Goal: Task Accomplishment & Management: Use online tool/utility

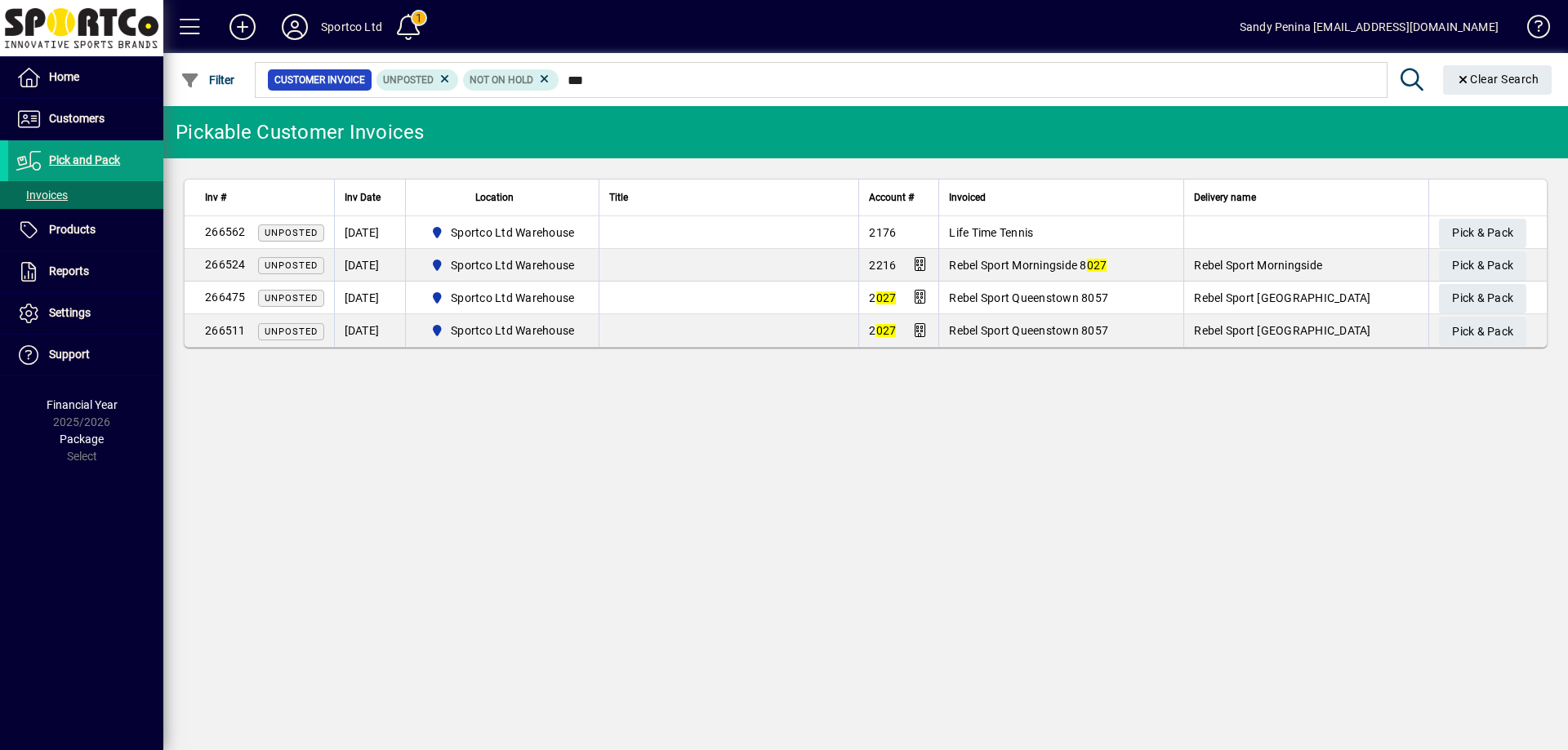
click at [563, 78] on input "***" at bounding box center [966, 80] width 815 height 23
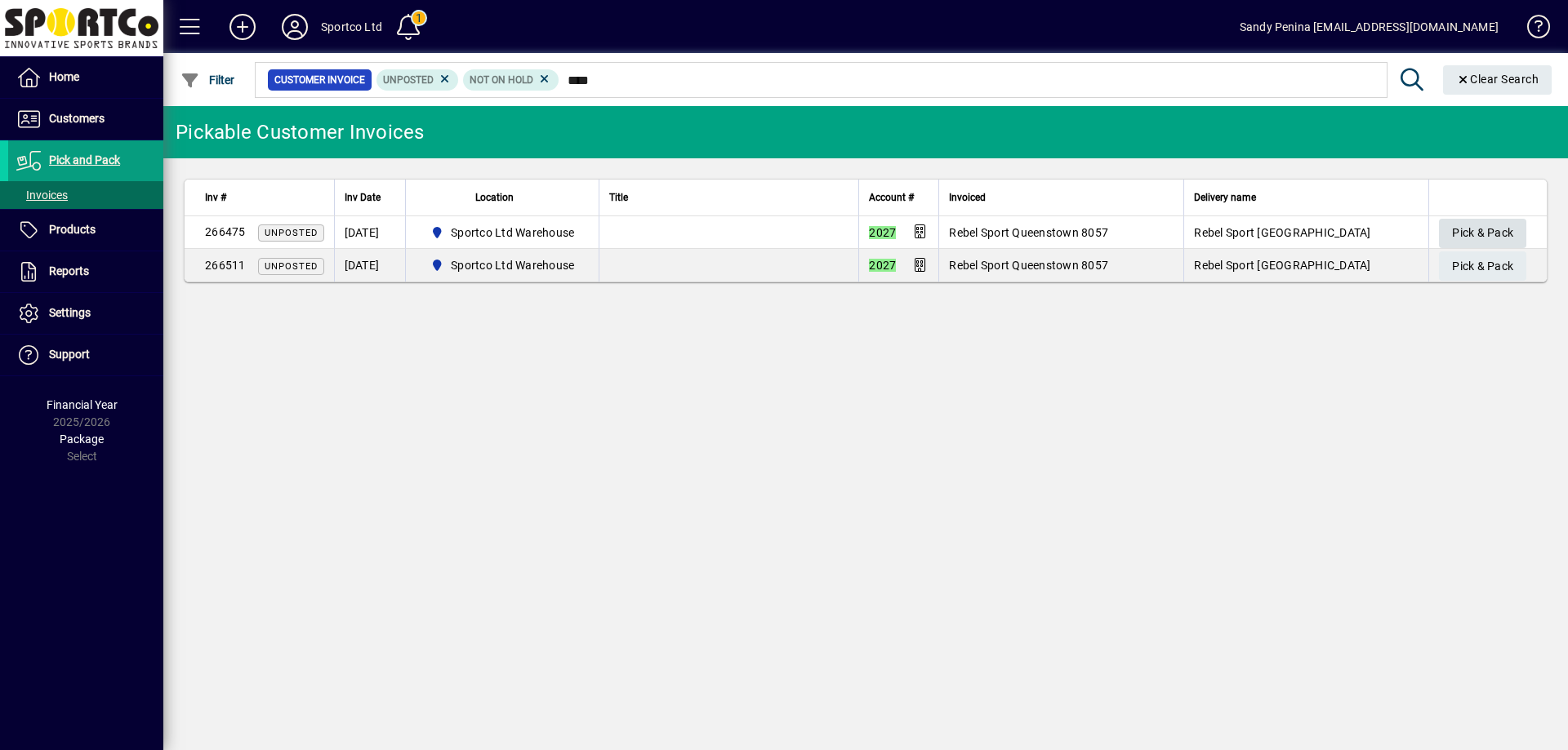
type input "****"
click at [1484, 239] on span "Pick & Pack" at bounding box center [1482, 233] width 62 height 27
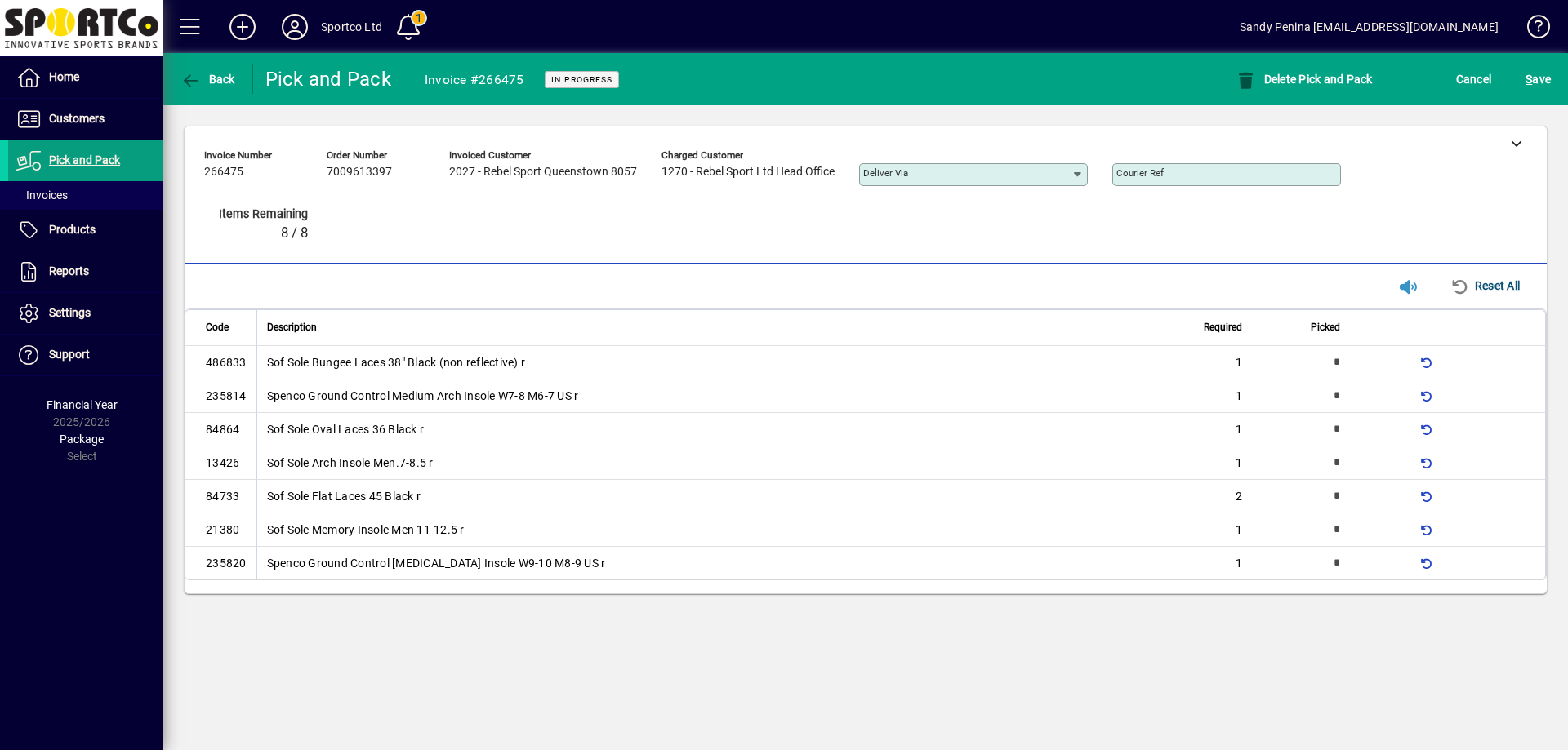
type input "*"
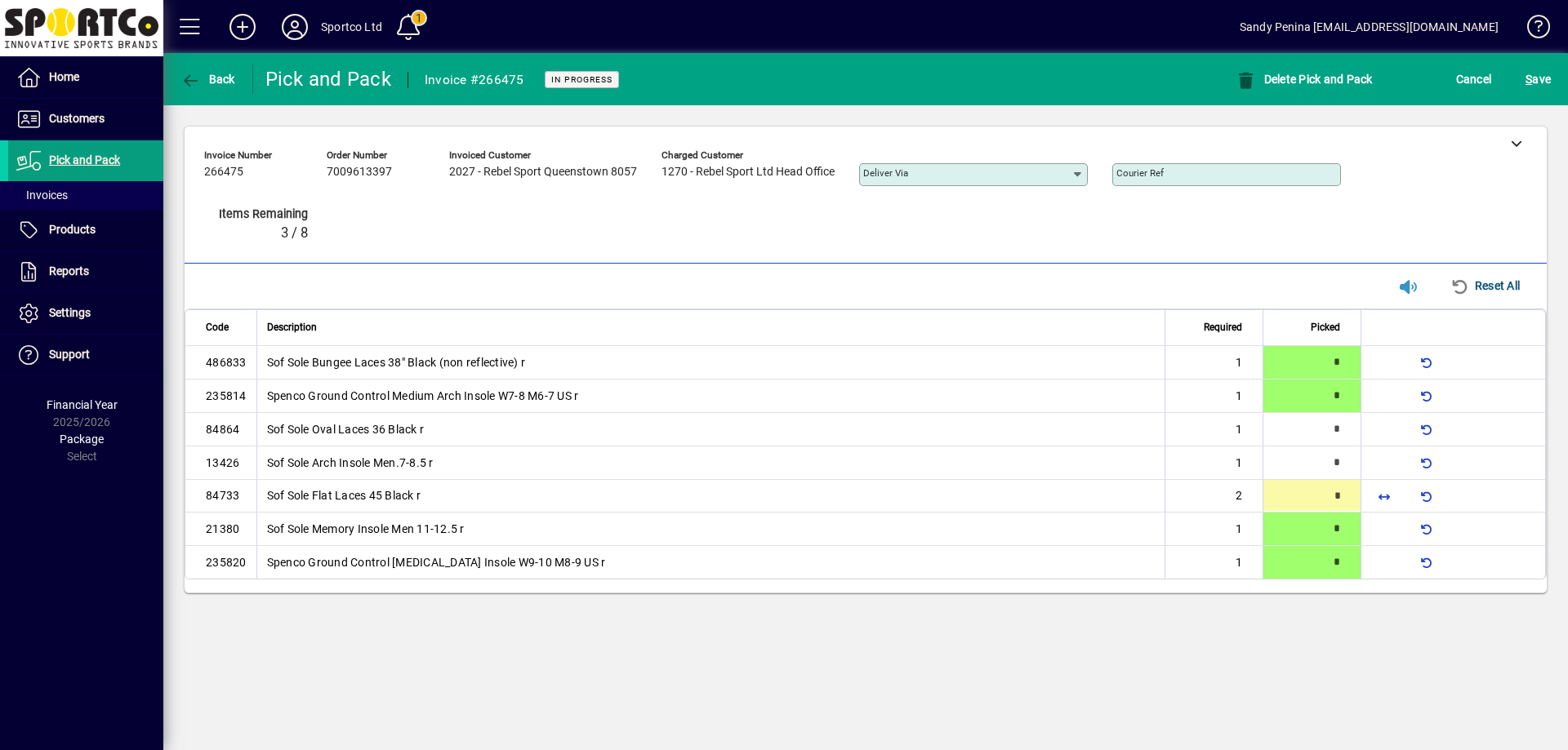
type input "*"
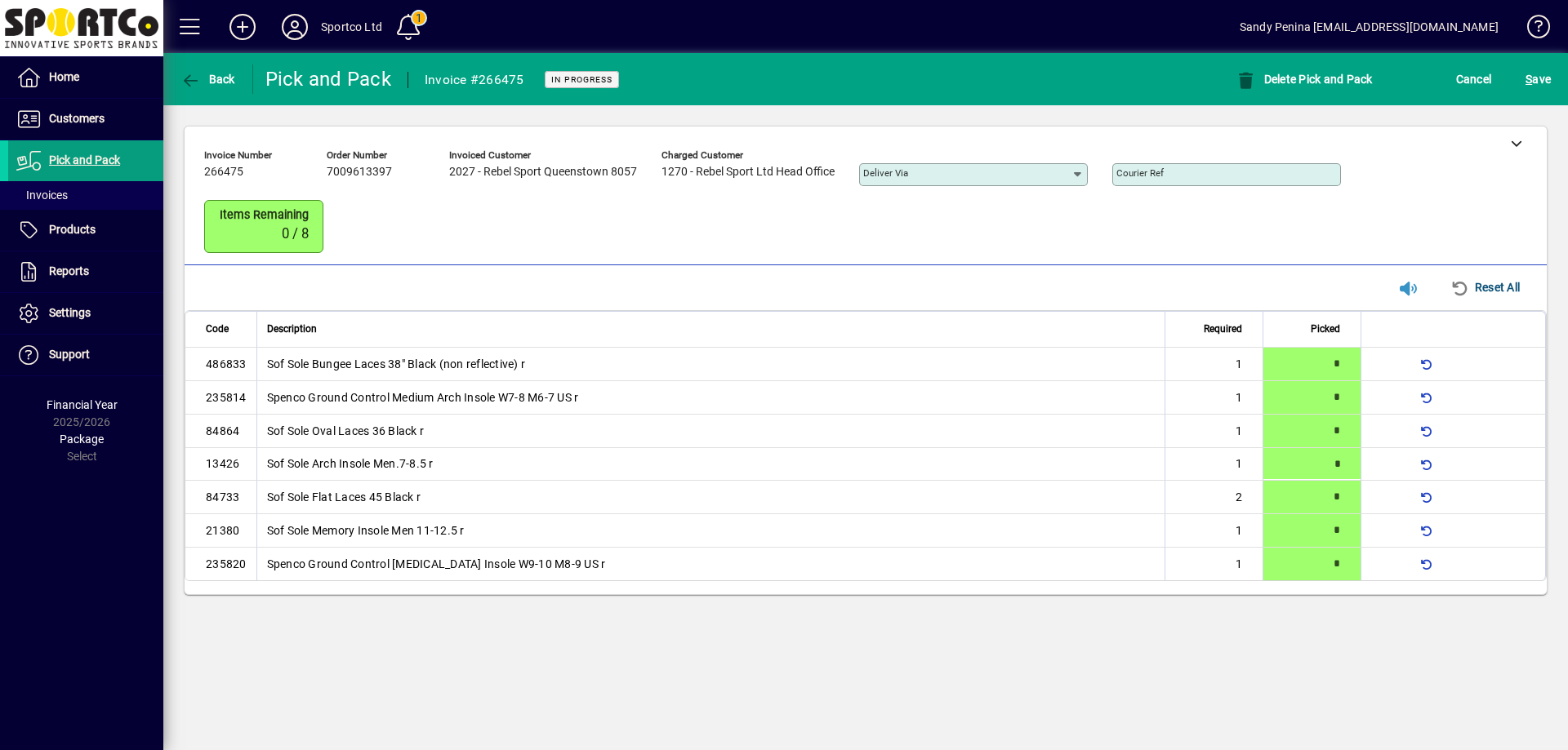
drag, startPoint x: 1541, startPoint y: 68, endPoint x: 1505, endPoint y: 86, distance: 40.2
click at [1537, 69] on span "S ave" at bounding box center [1538, 80] width 26 height 27
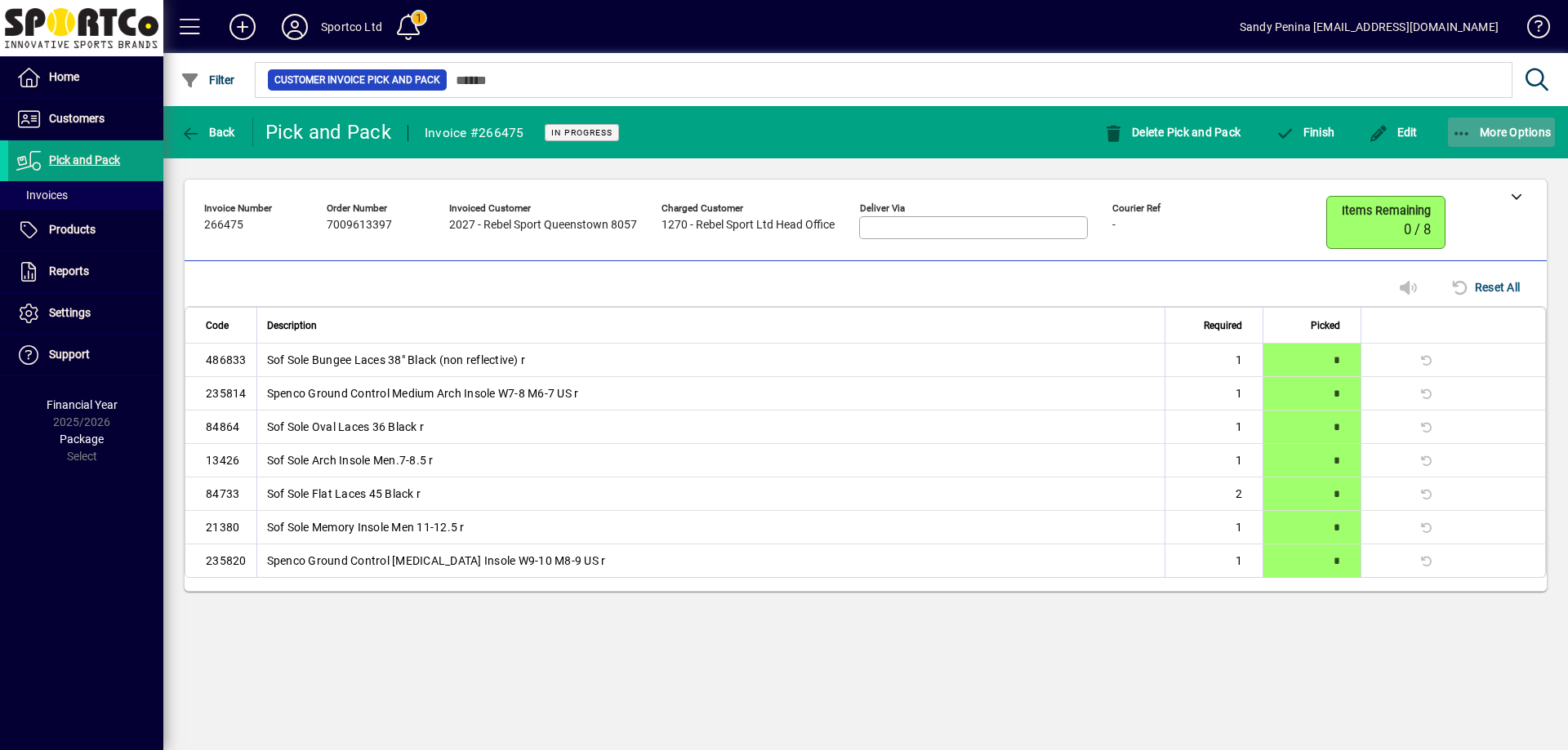
click at [1465, 138] on icon "button" at bounding box center [1462, 134] width 21 height 16
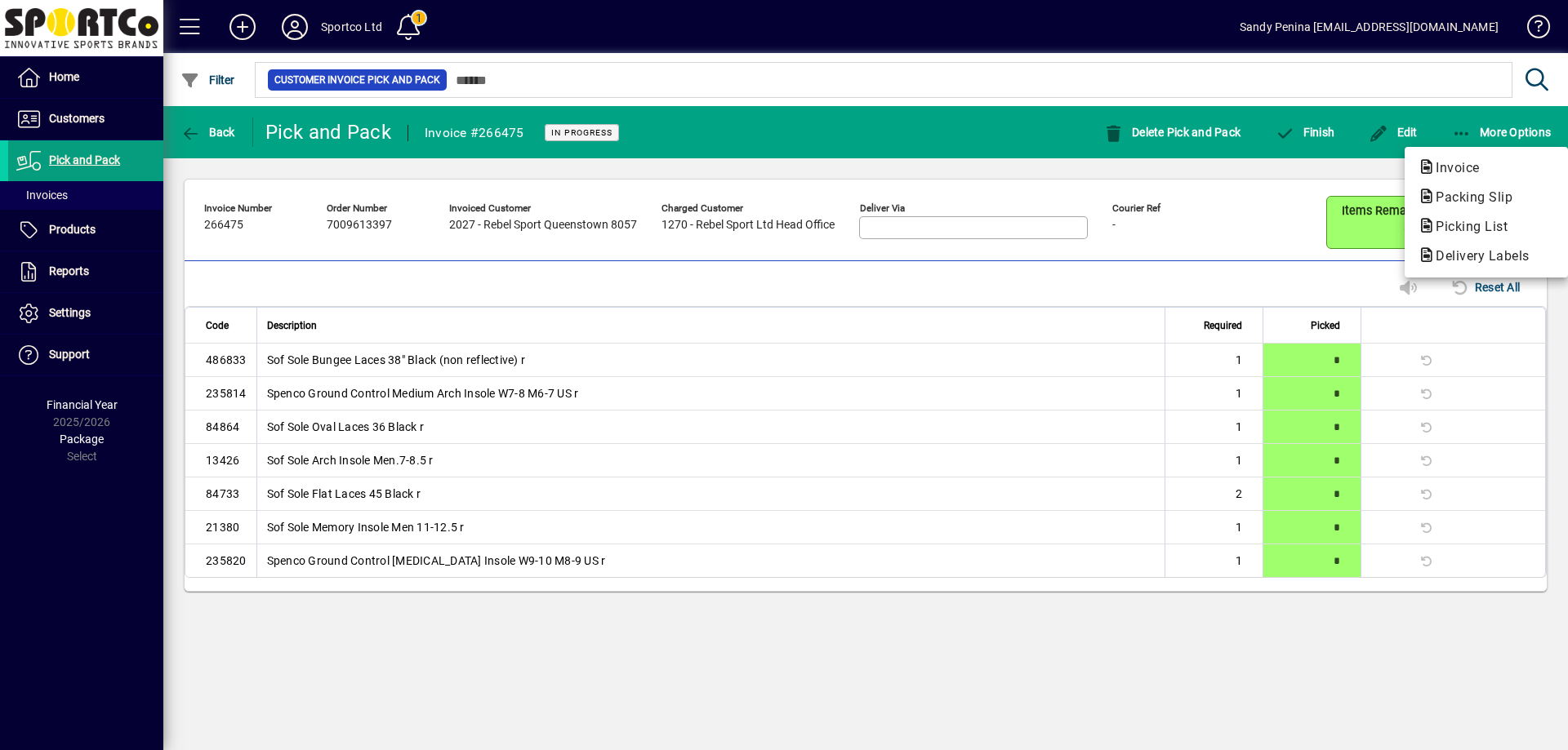
click at [1462, 192] on span "Packing Slip" at bounding box center [1469, 197] width 103 height 15
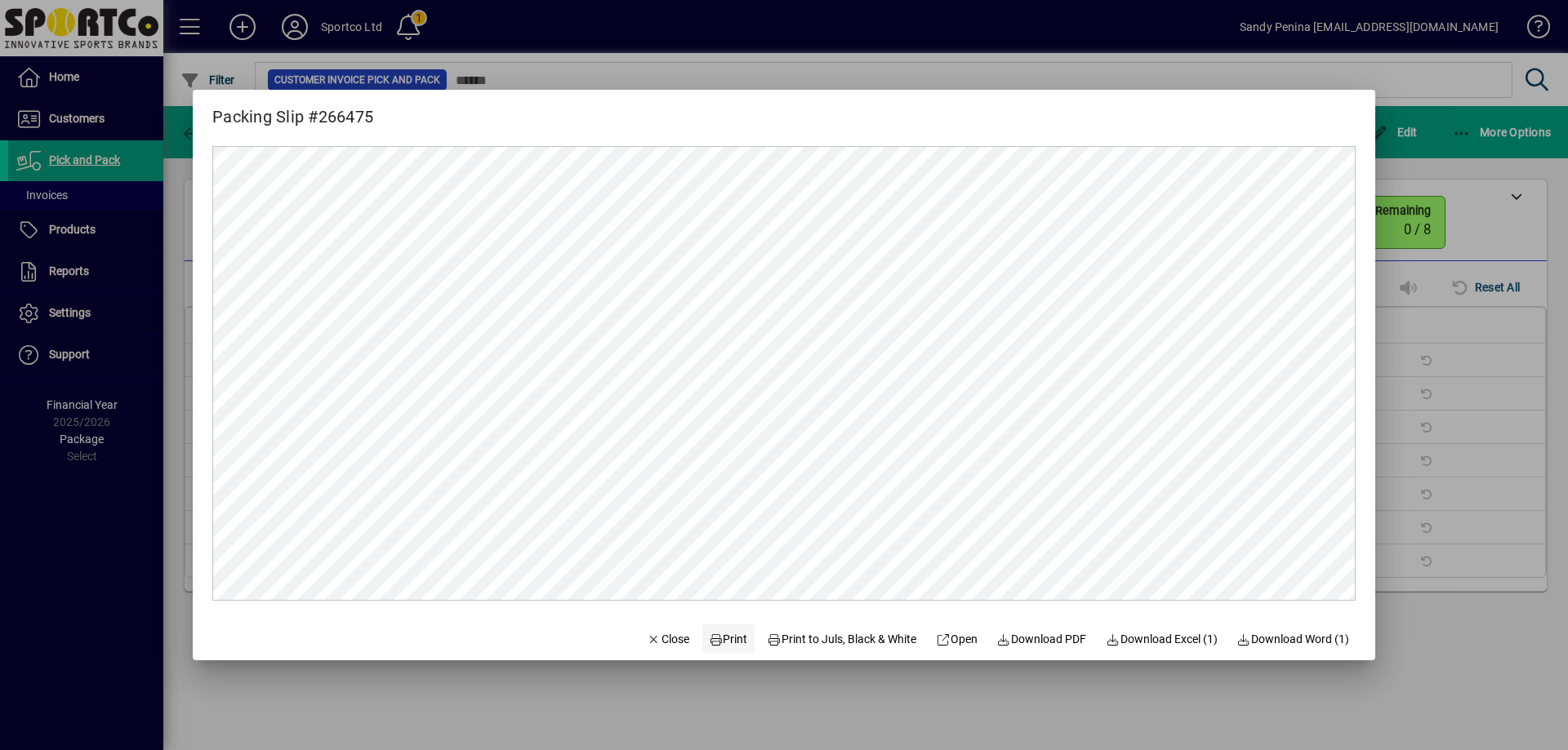
click at [718, 642] on span "Print" at bounding box center [728, 639] width 39 height 17
click at [654, 637] on span "Close" at bounding box center [668, 639] width 43 height 17
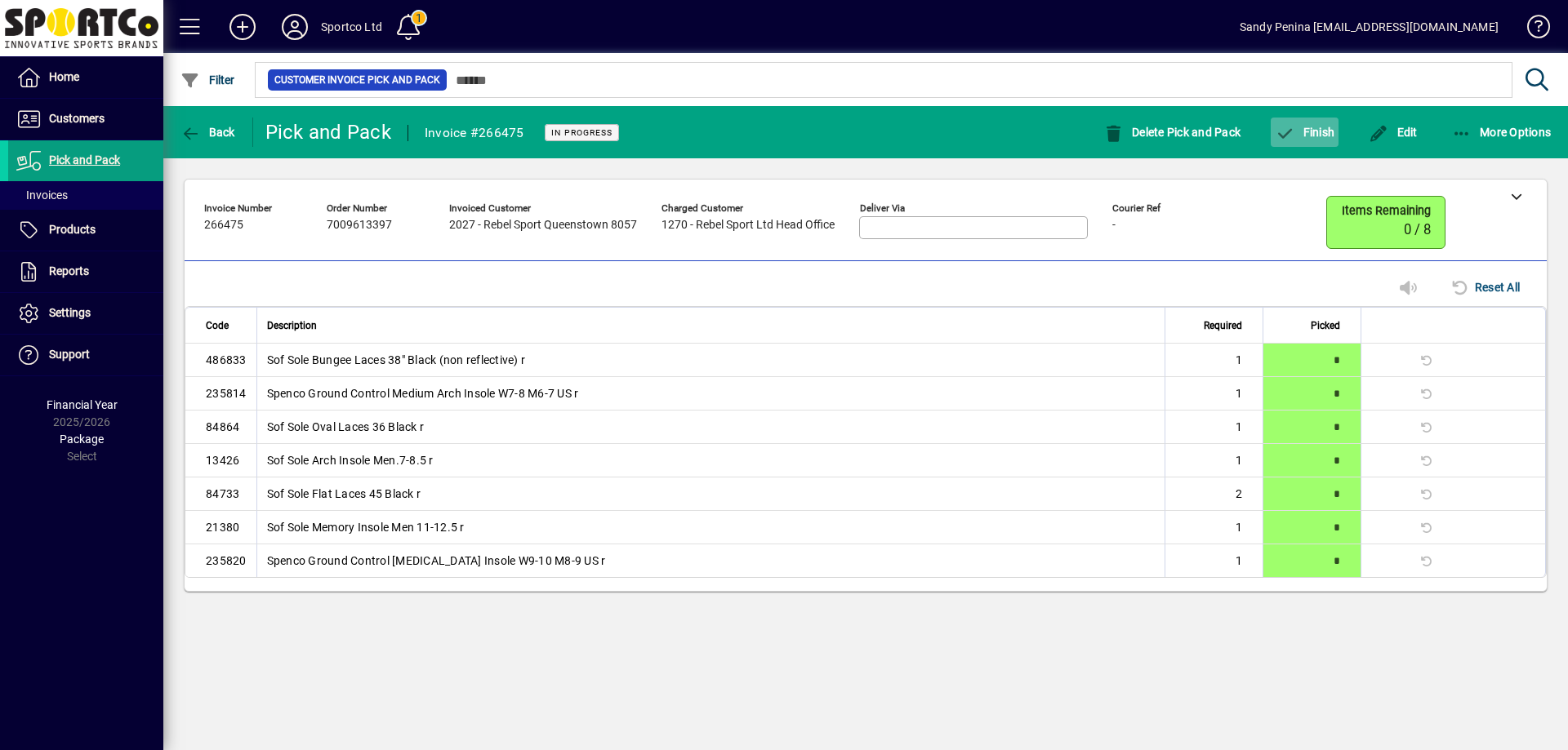
click at [1311, 140] on span "button" at bounding box center [1305, 132] width 68 height 39
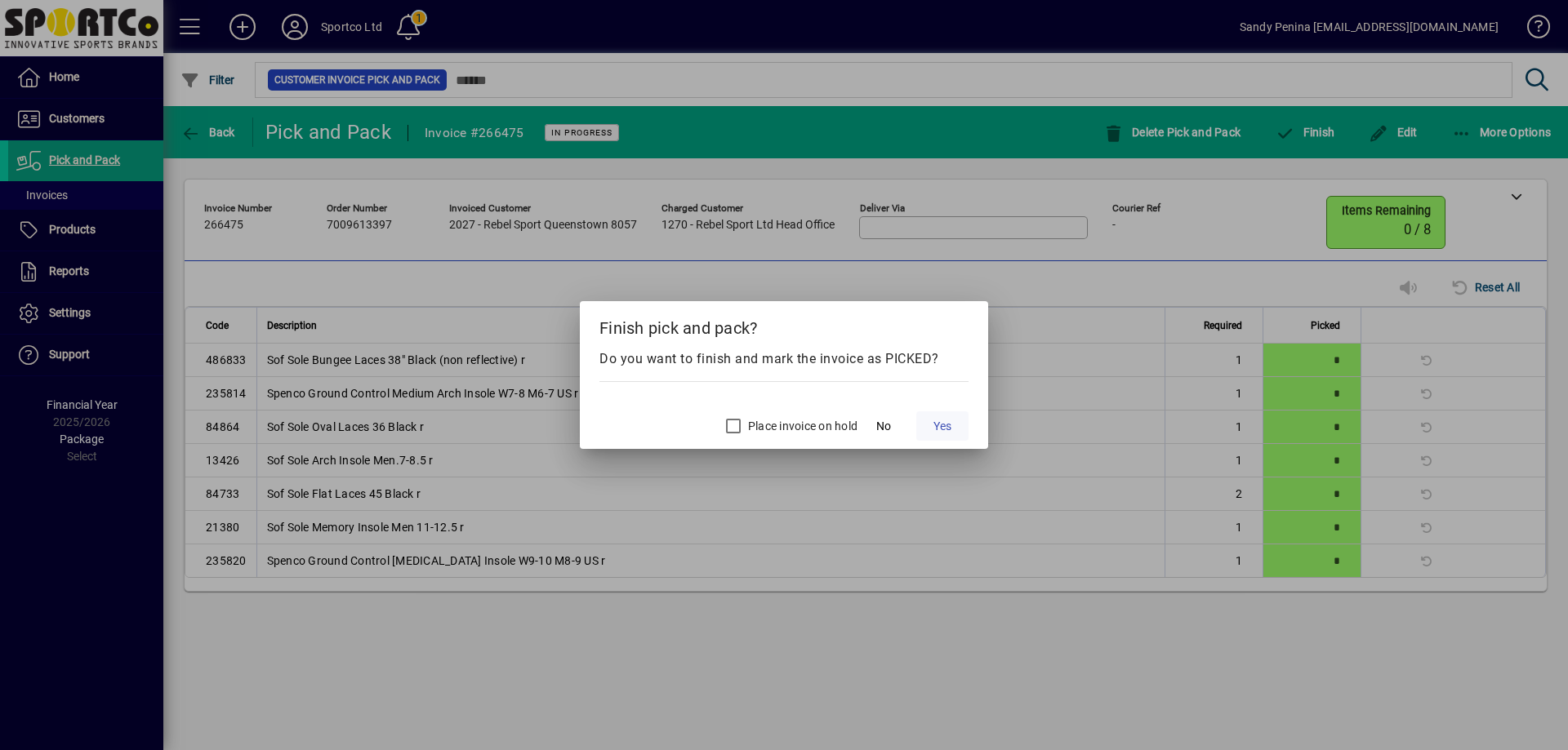
click at [931, 422] on span at bounding box center [942, 425] width 52 height 39
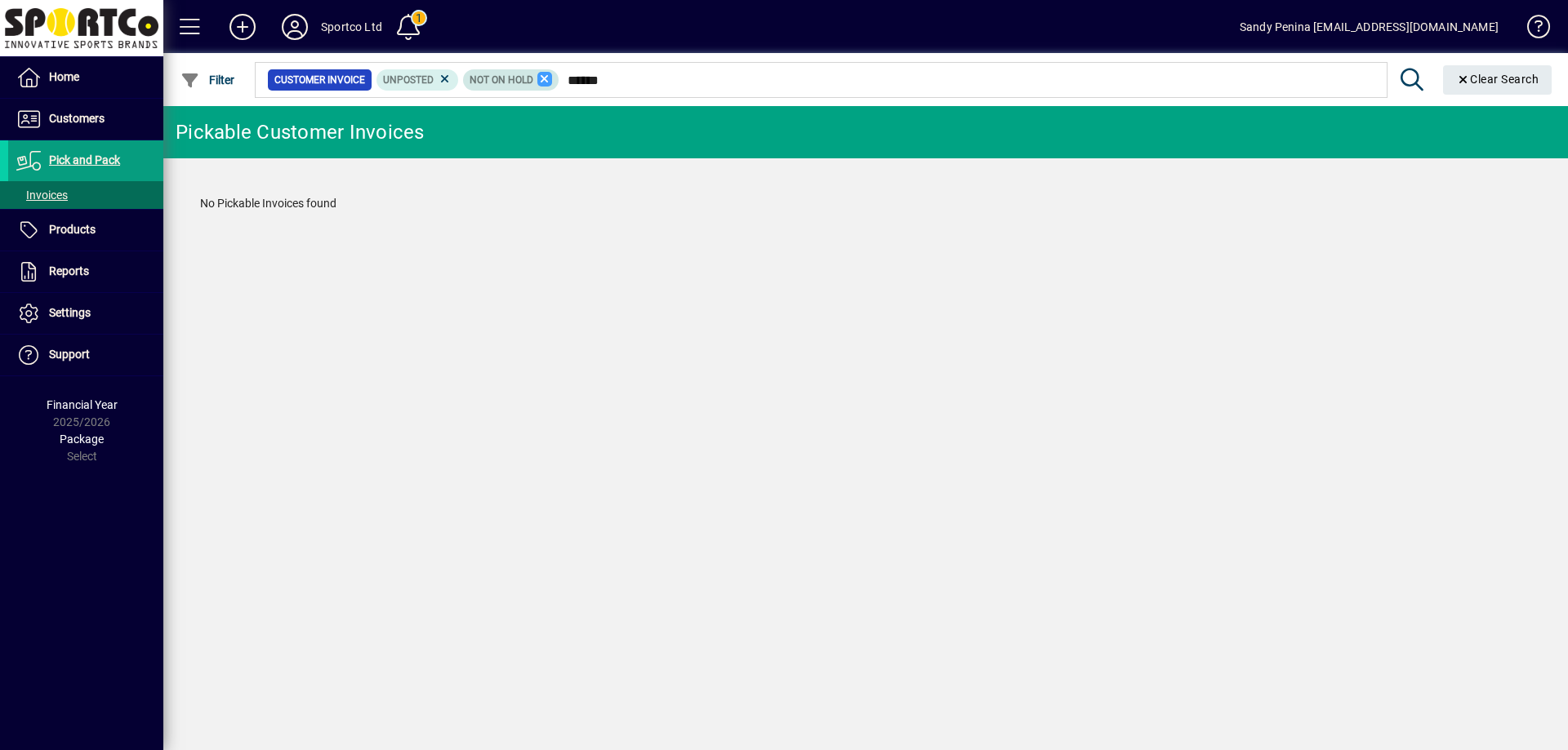
type input "******"
click at [545, 82] on icon at bounding box center [545, 80] width 15 height 15
click at [442, 79] on icon at bounding box center [445, 80] width 15 height 15
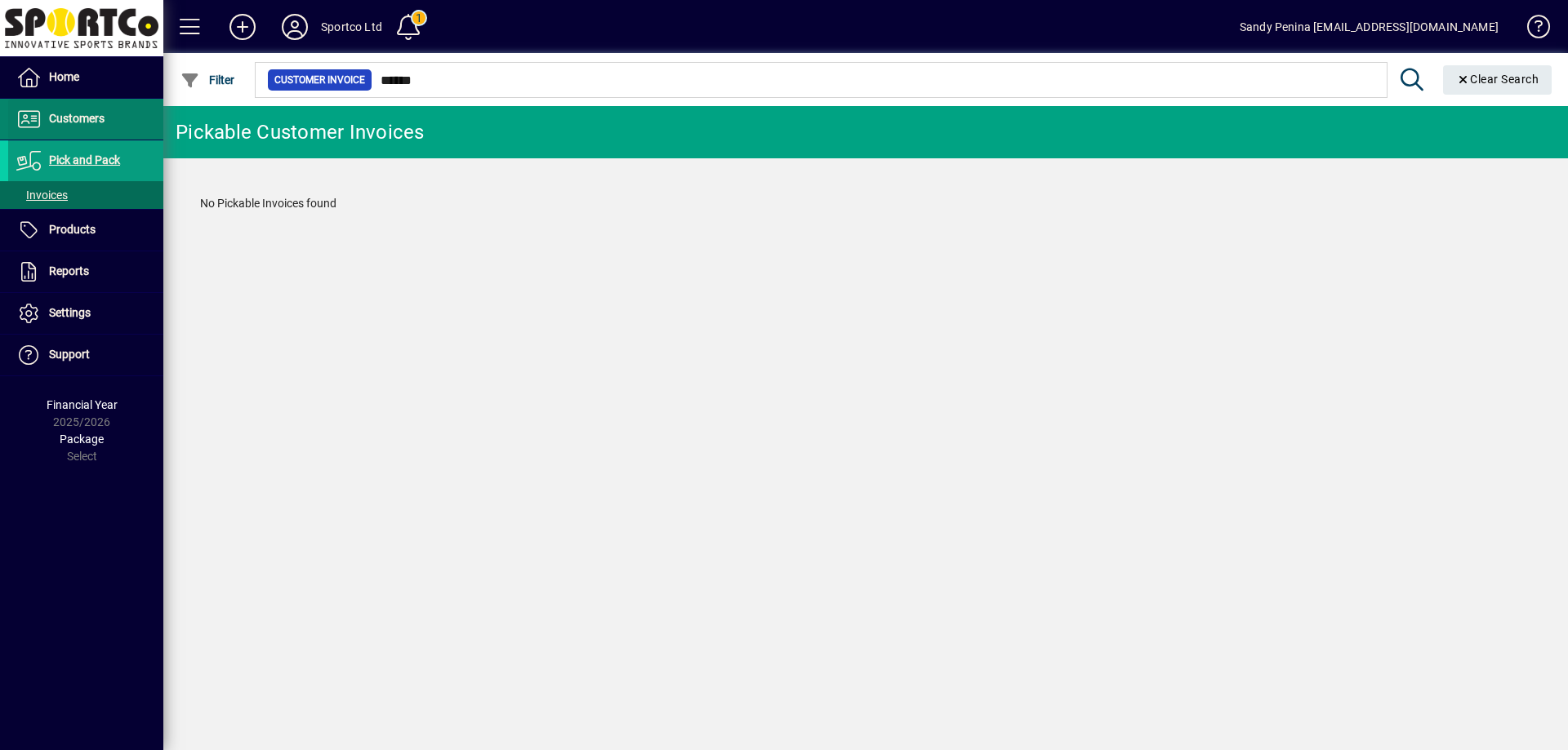
click at [77, 122] on span "Customers" at bounding box center [77, 118] width 56 height 13
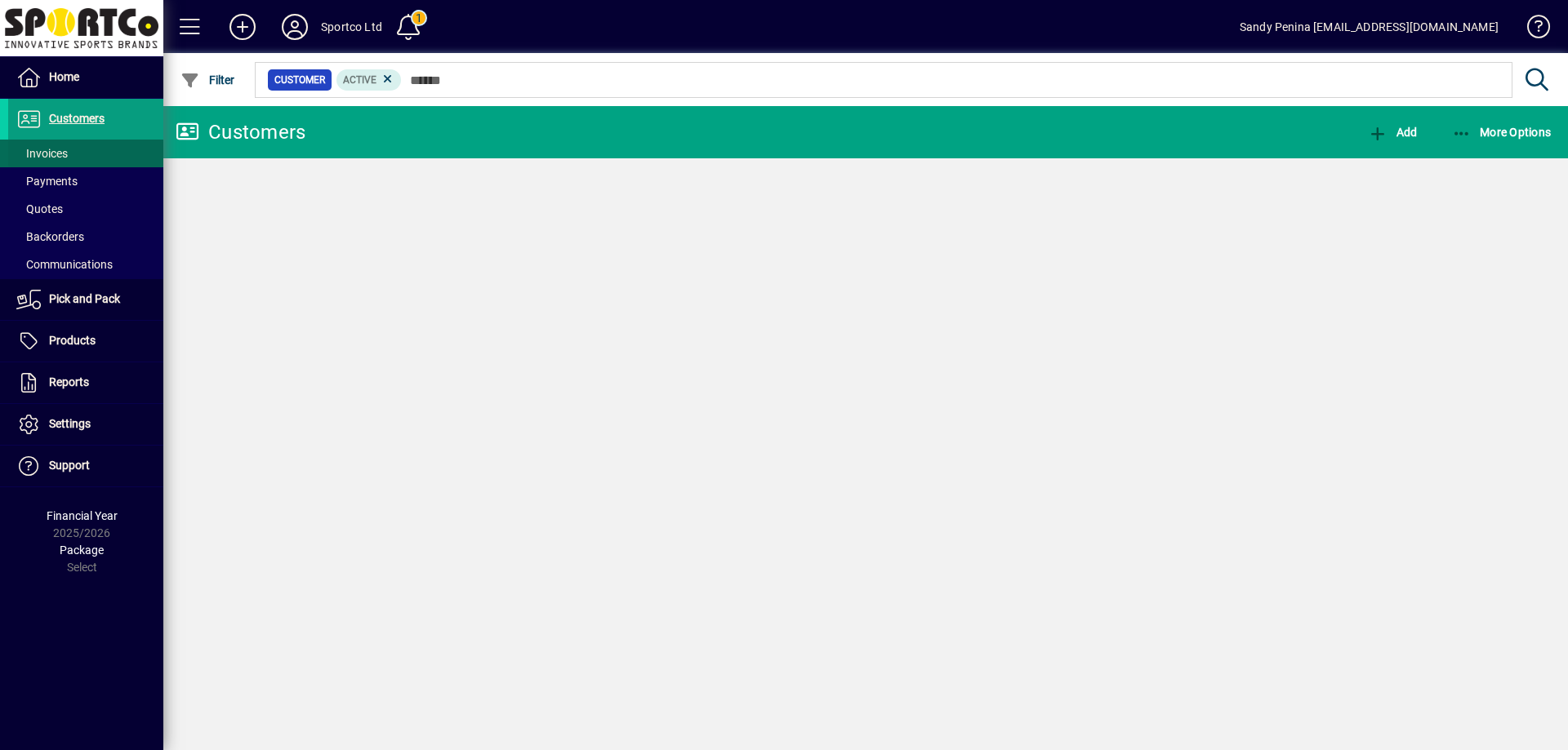
click at [81, 147] on span at bounding box center [86, 152] width 155 height 39
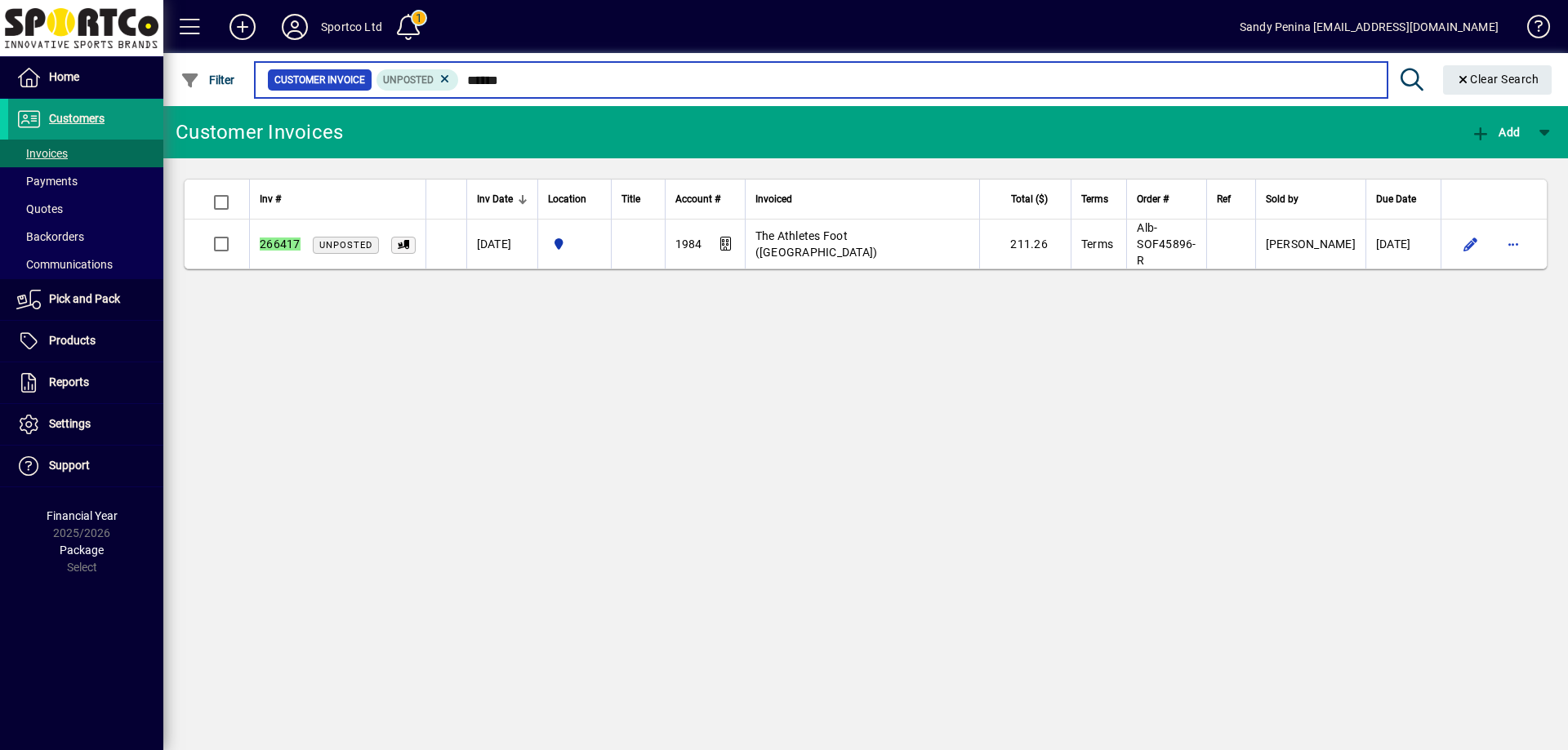
type input "******"
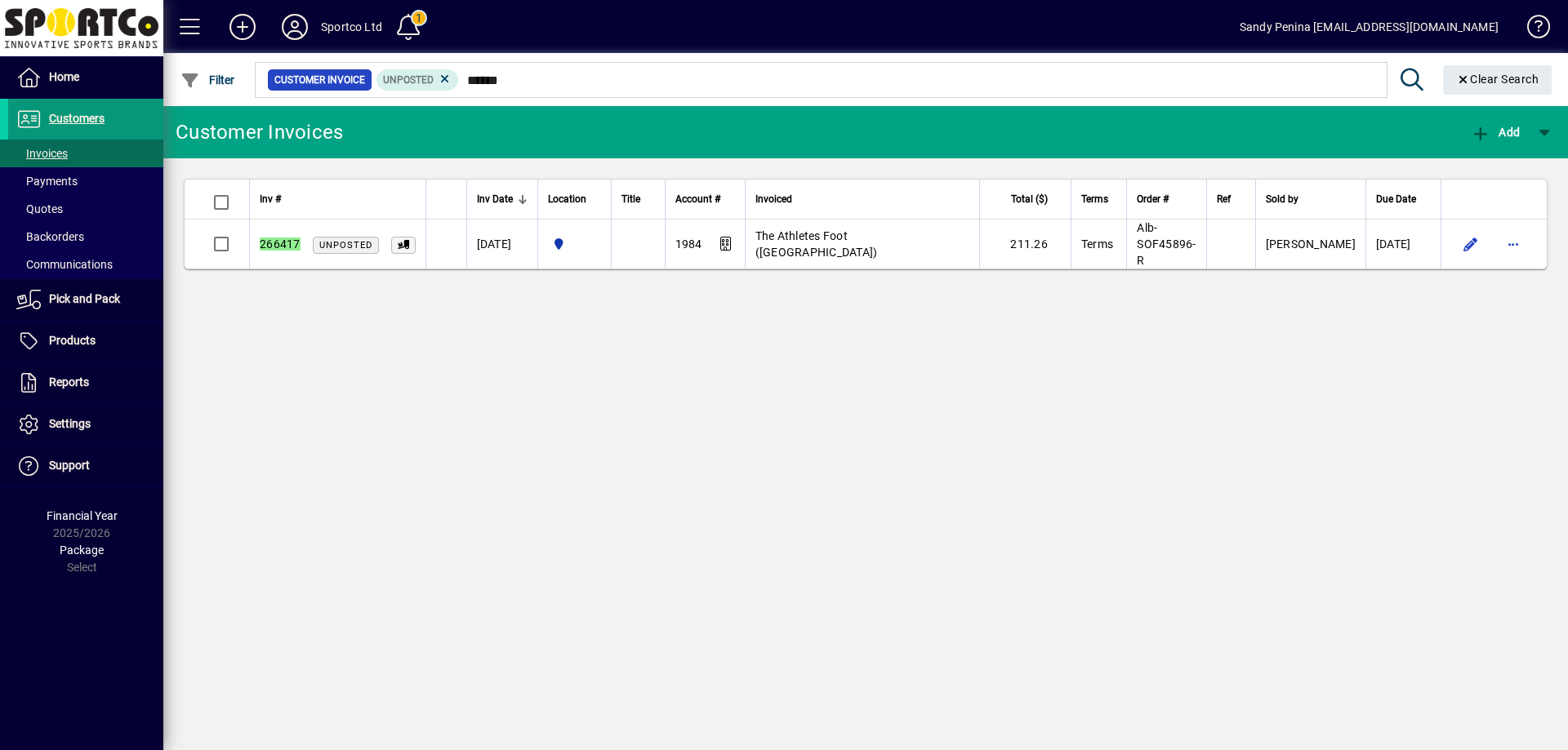
click at [120, 122] on span at bounding box center [86, 118] width 155 height 39
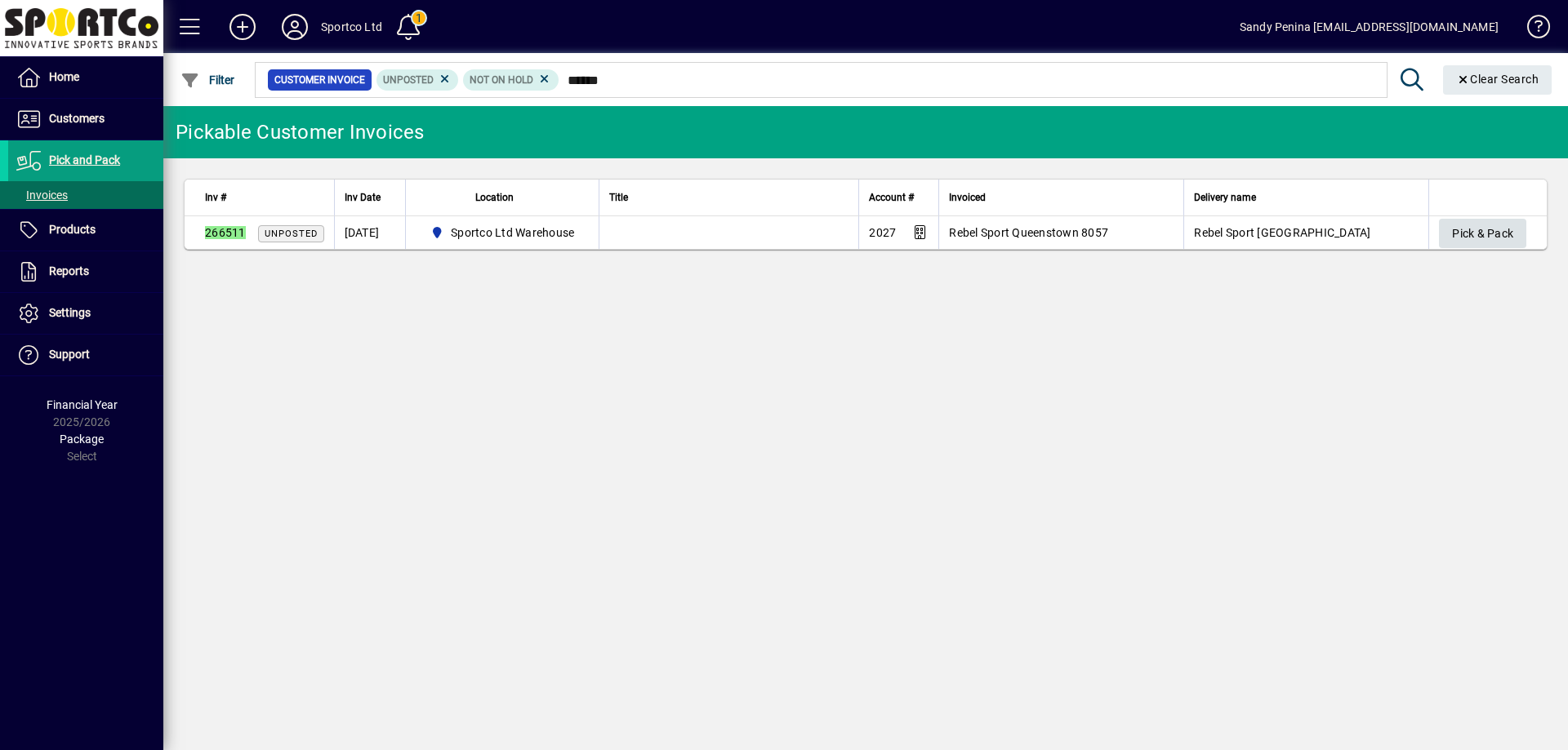
type input "******"
click at [1466, 235] on span "Pick & Pack" at bounding box center [1482, 234] width 62 height 27
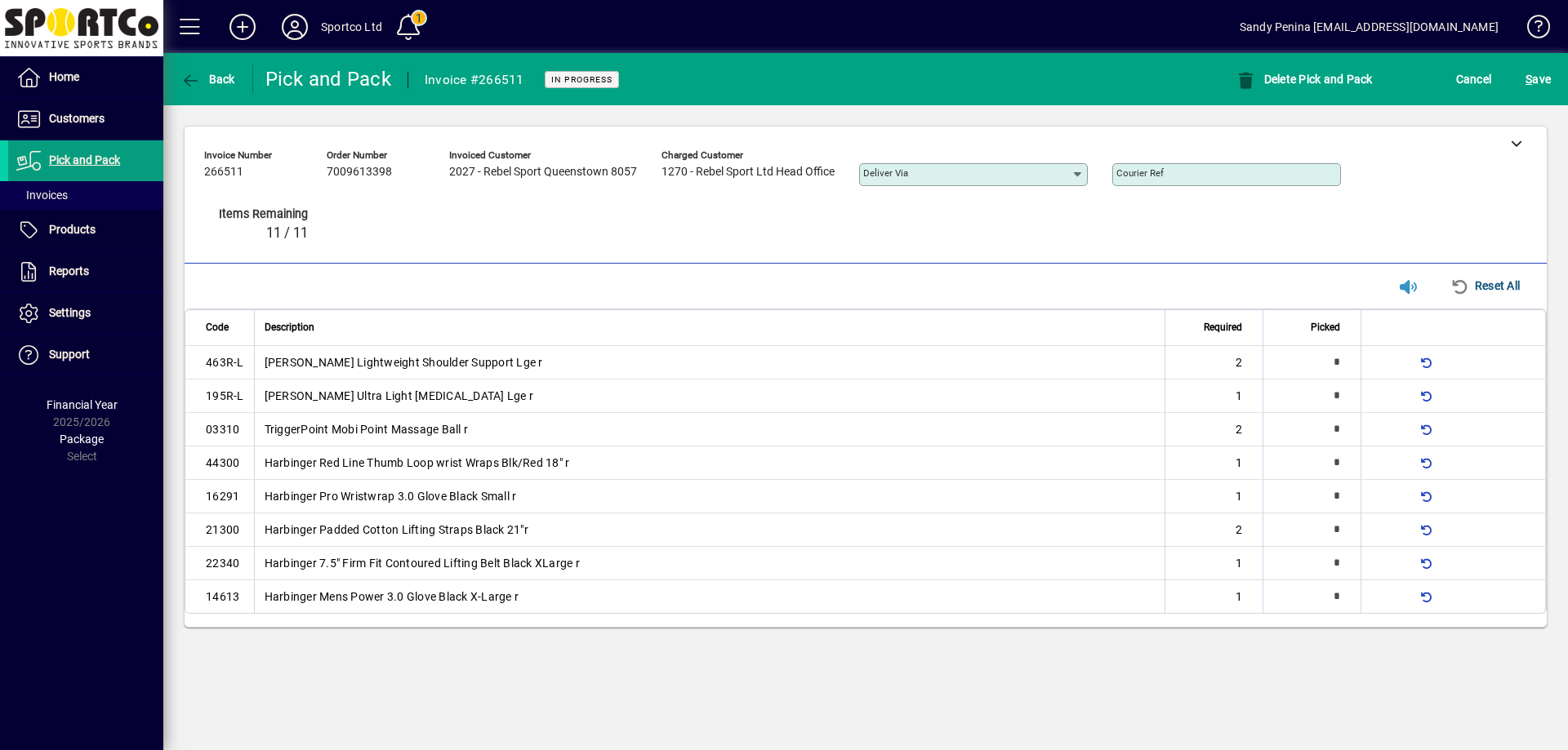
type input "*"
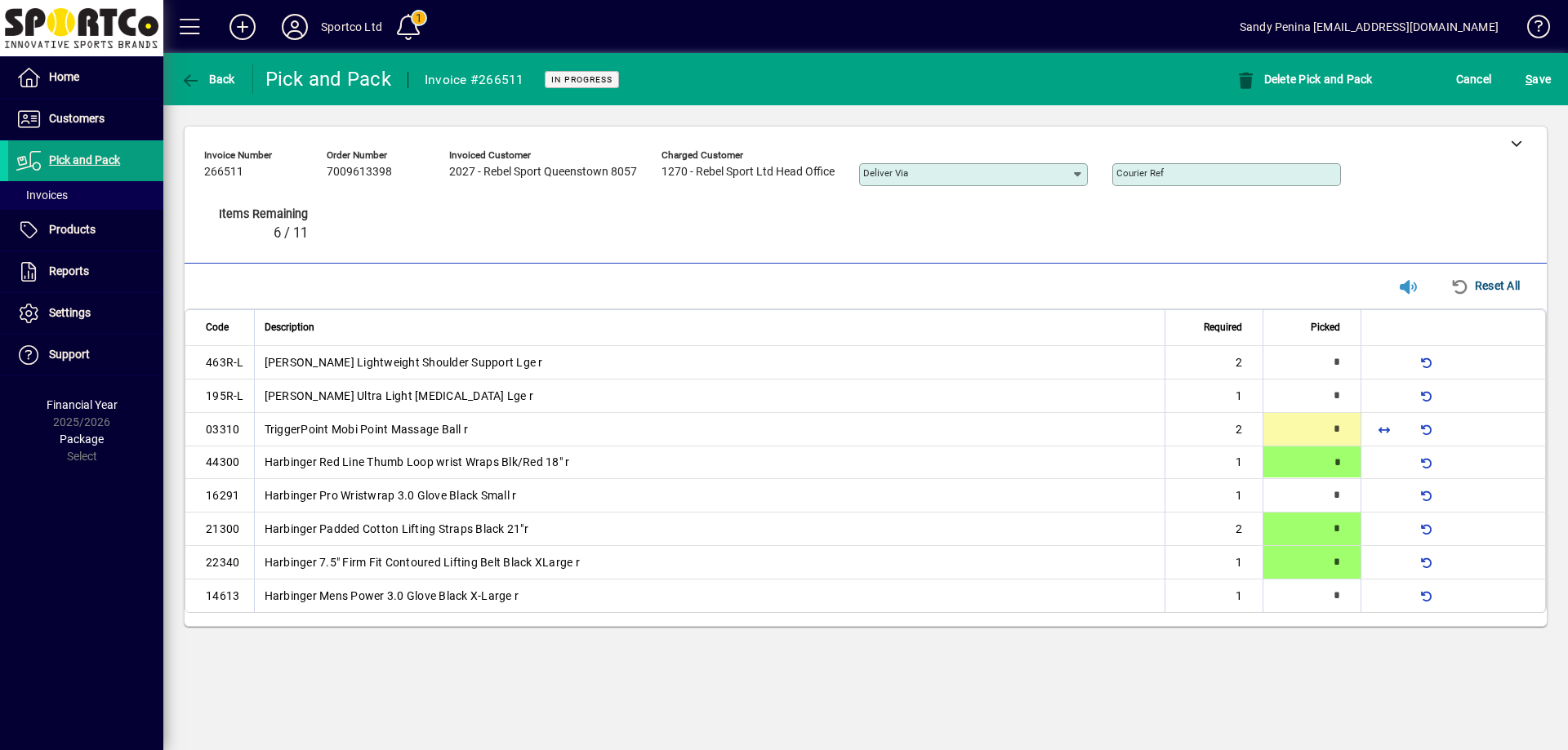
type input "*"
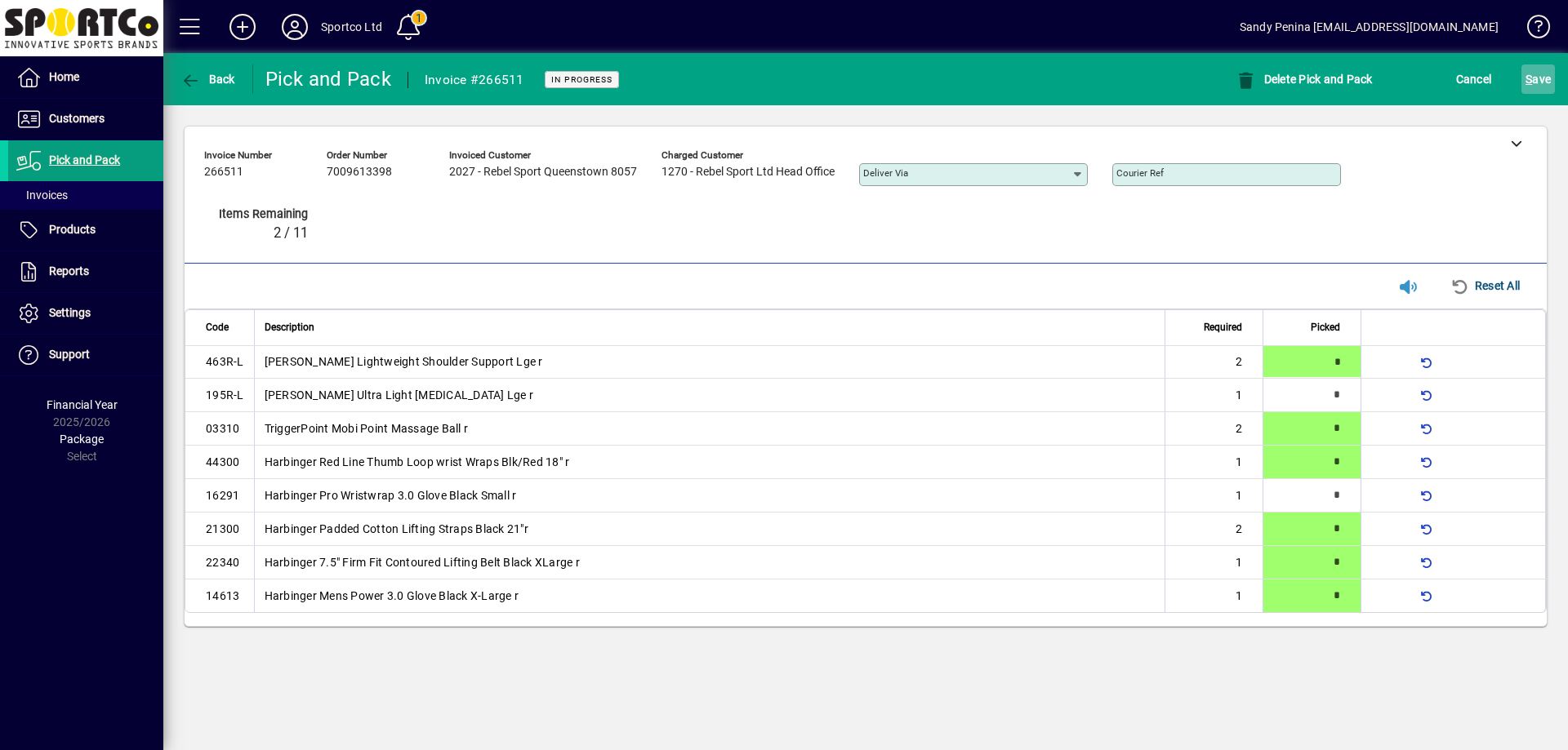
click at [1547, 72] on span "S ave" at bounding box center [1538, 80] width 26 height 27
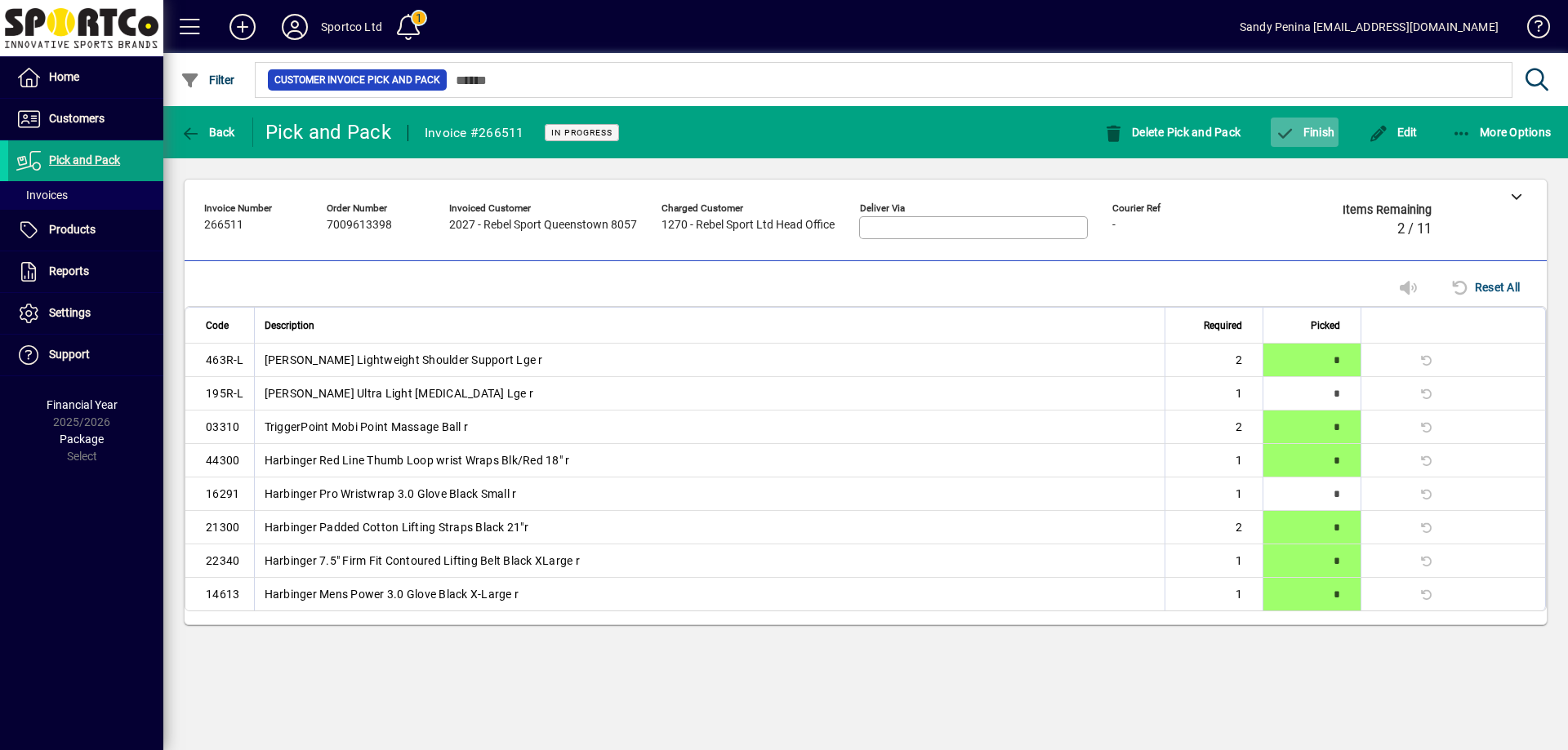
click at [1309, 134] on span "Finish" at bounding box center [1304, 133] width 60 height 13
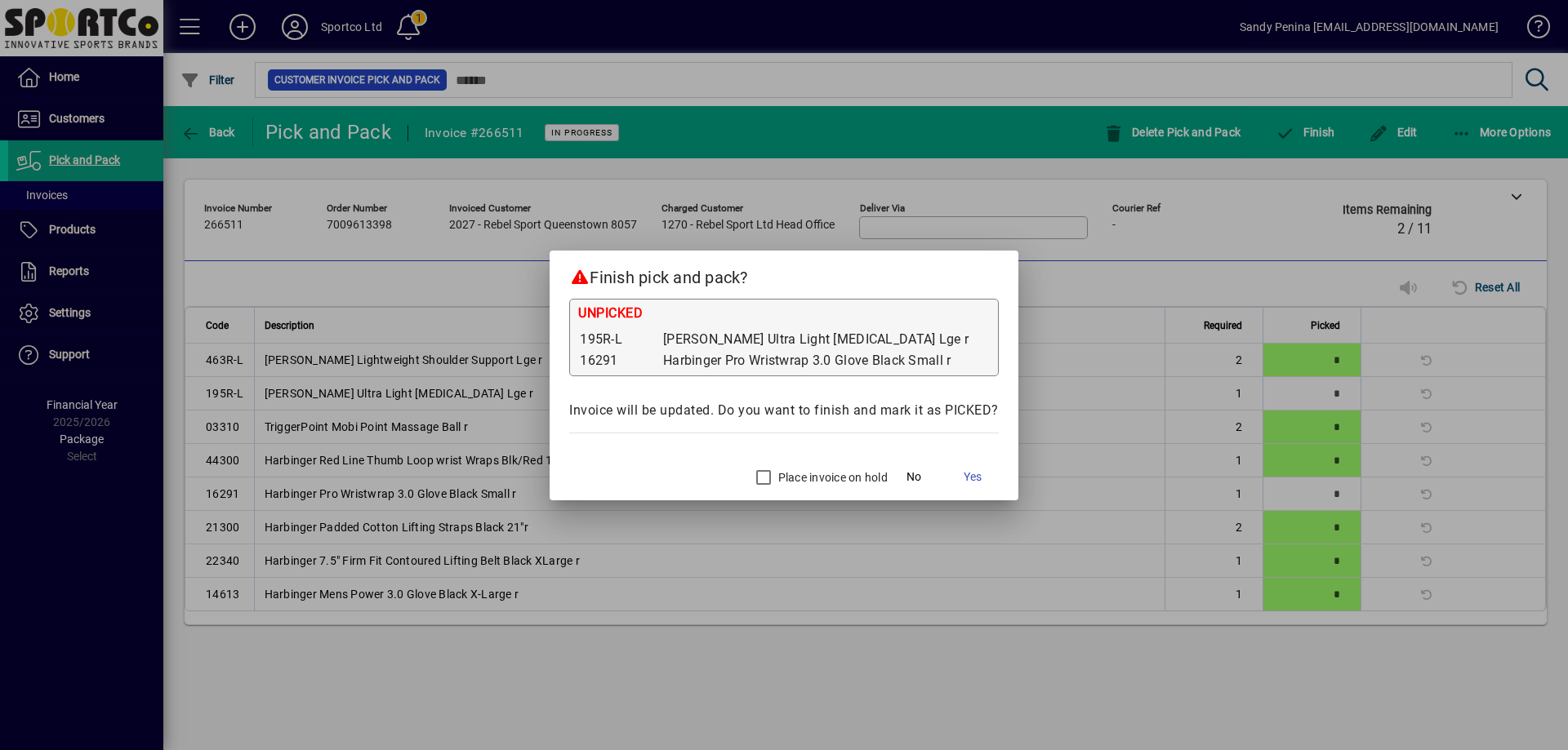
click at [776, 497] on mat-dialog-actions "Place invoice on hold No Yes" at bounding box center [784, 474] width 469 height 50
click at [989, 473] on span at bounding box center [972, 476] width 52 height 39
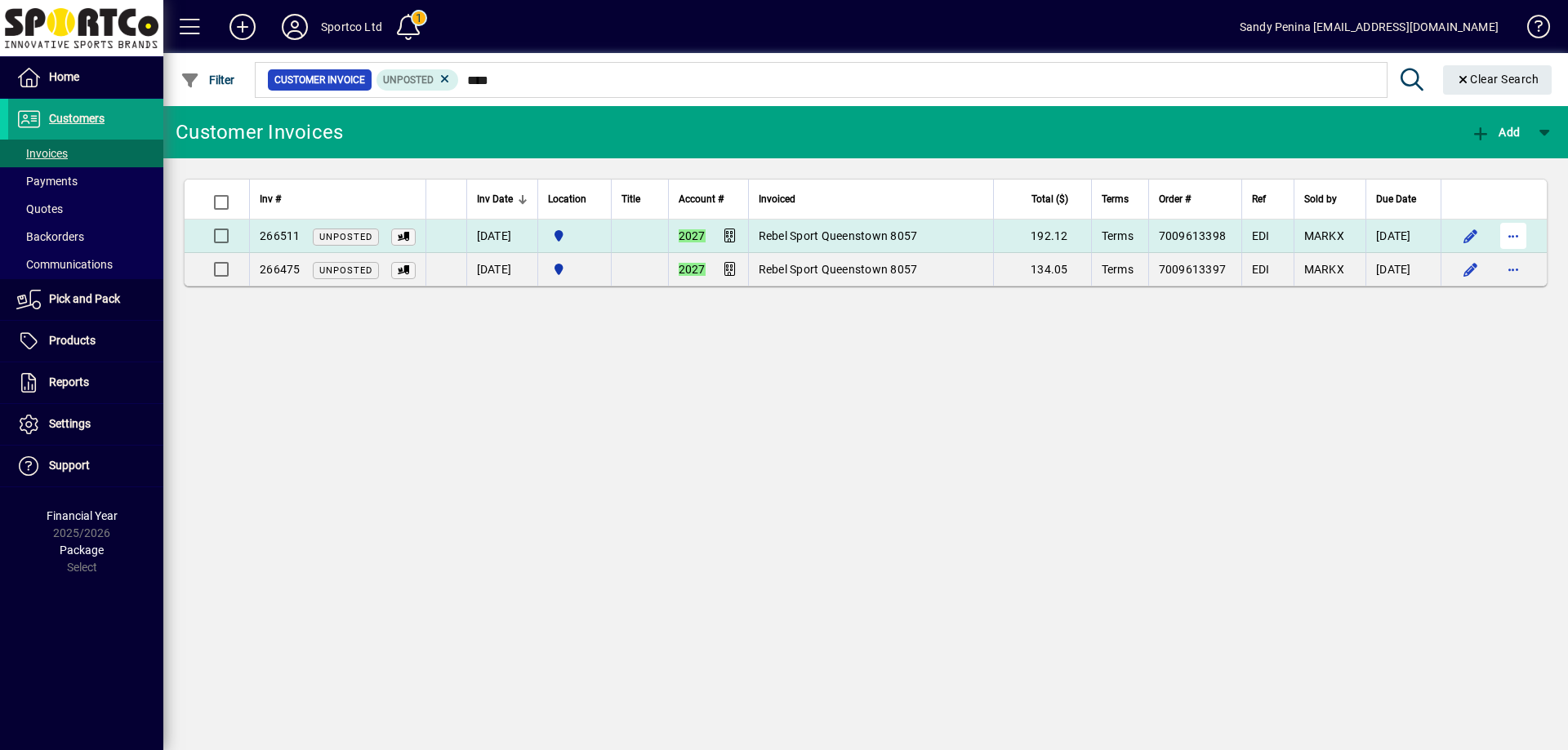
type input "****"
click at [1515, 226] on span "button" at bounding box center [1512, 235] width 39 height 39
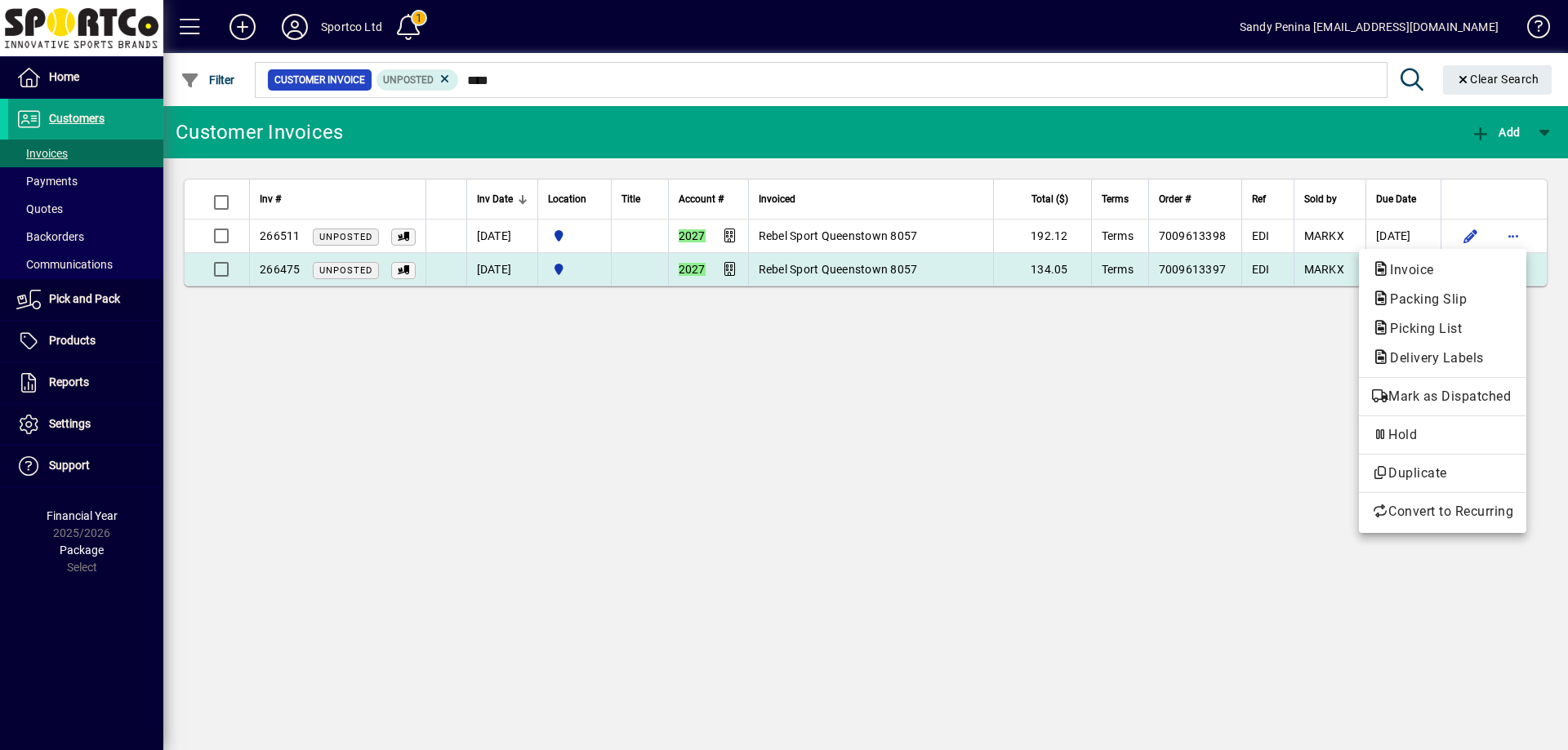
click at [1498, 287] on button "Packing Slip" at bounding box center [1442, 299] width 168 height 29
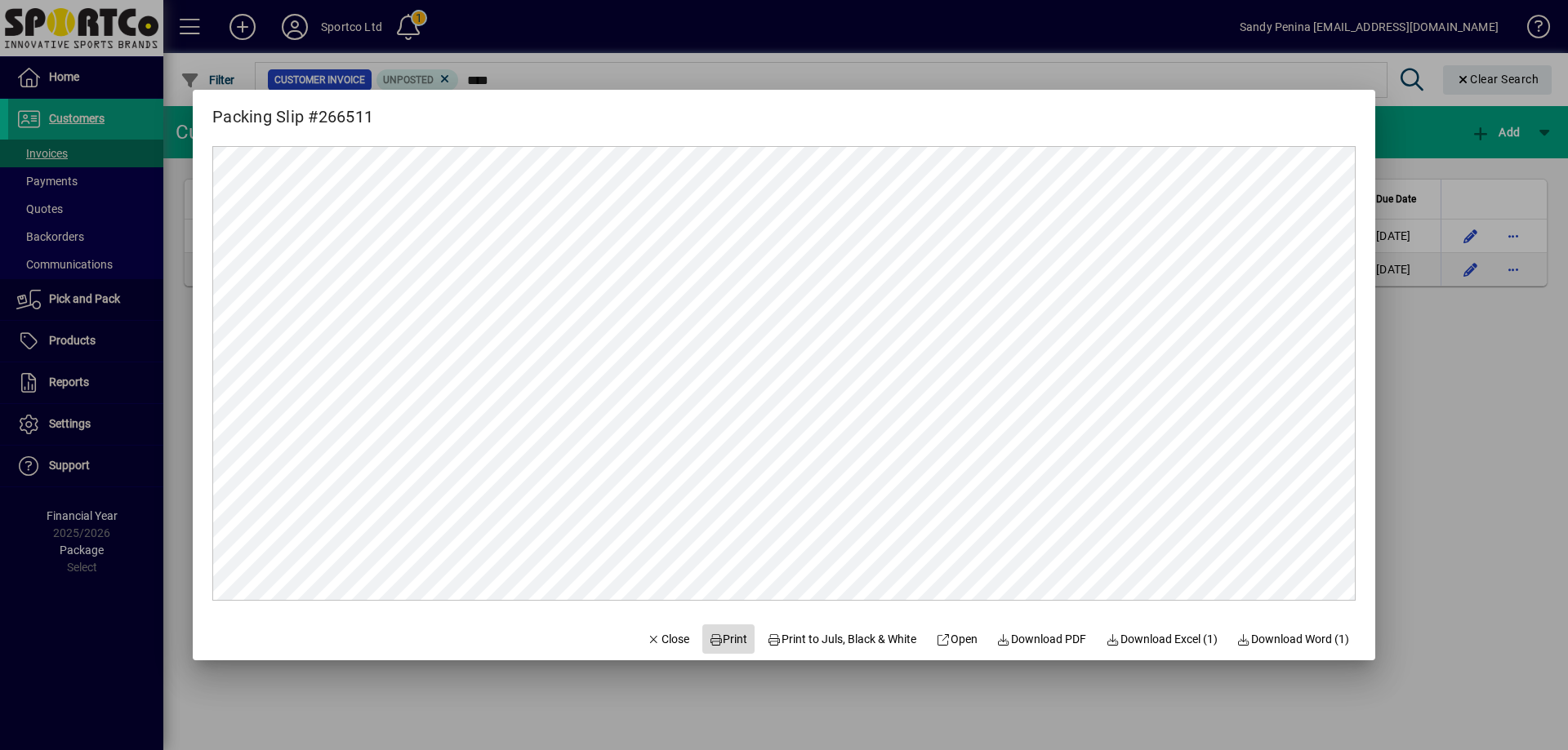
click at [710, 640] on span "Print" at bounding box center [728, 639] width 39 height 17
click at [655, 631] on span "Close" at bounding box center [668, 639] width 43 height 17
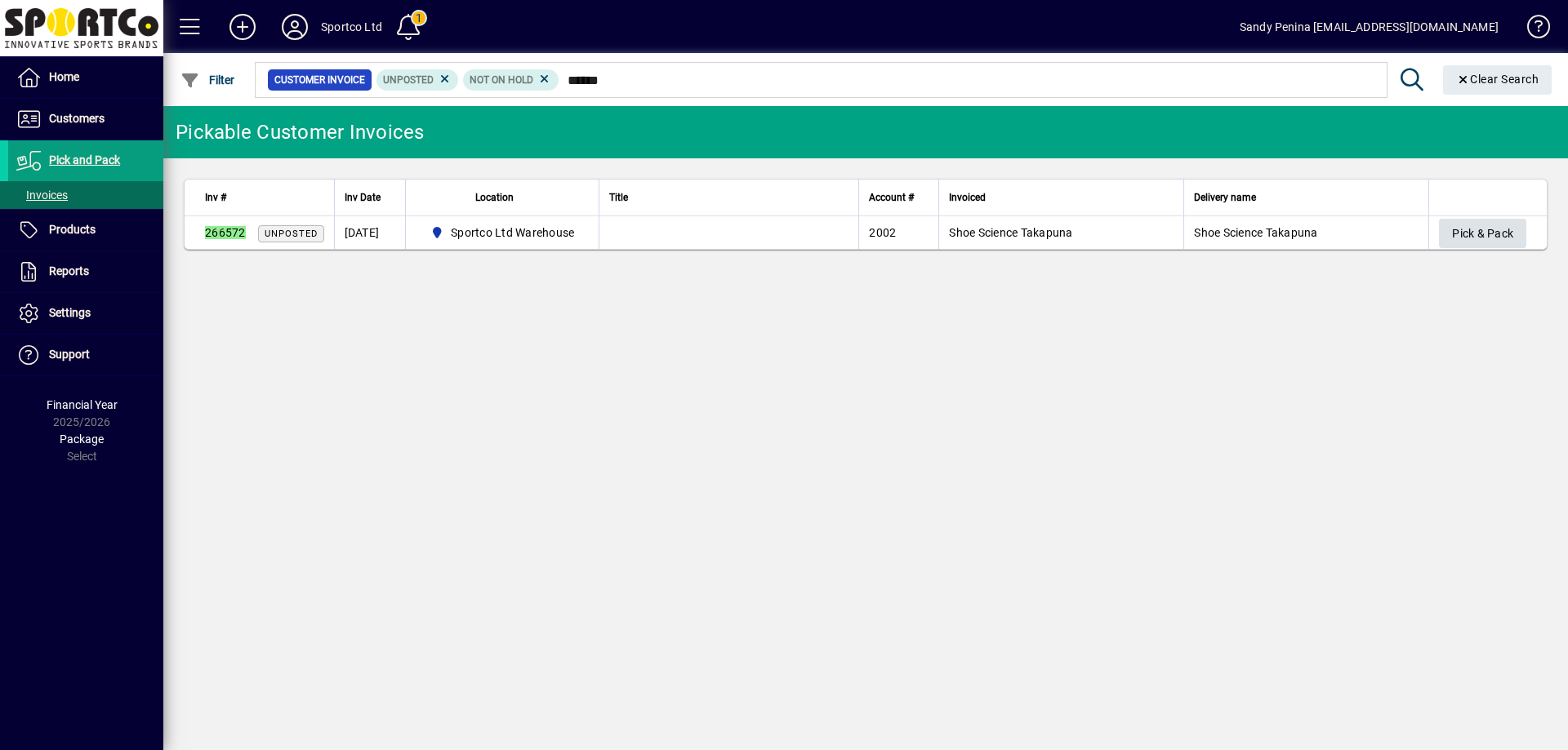
type input "******"
click at [1462, 231] on span "Pick & Pack" at bounding box center [1482, 234] width 62 height 27
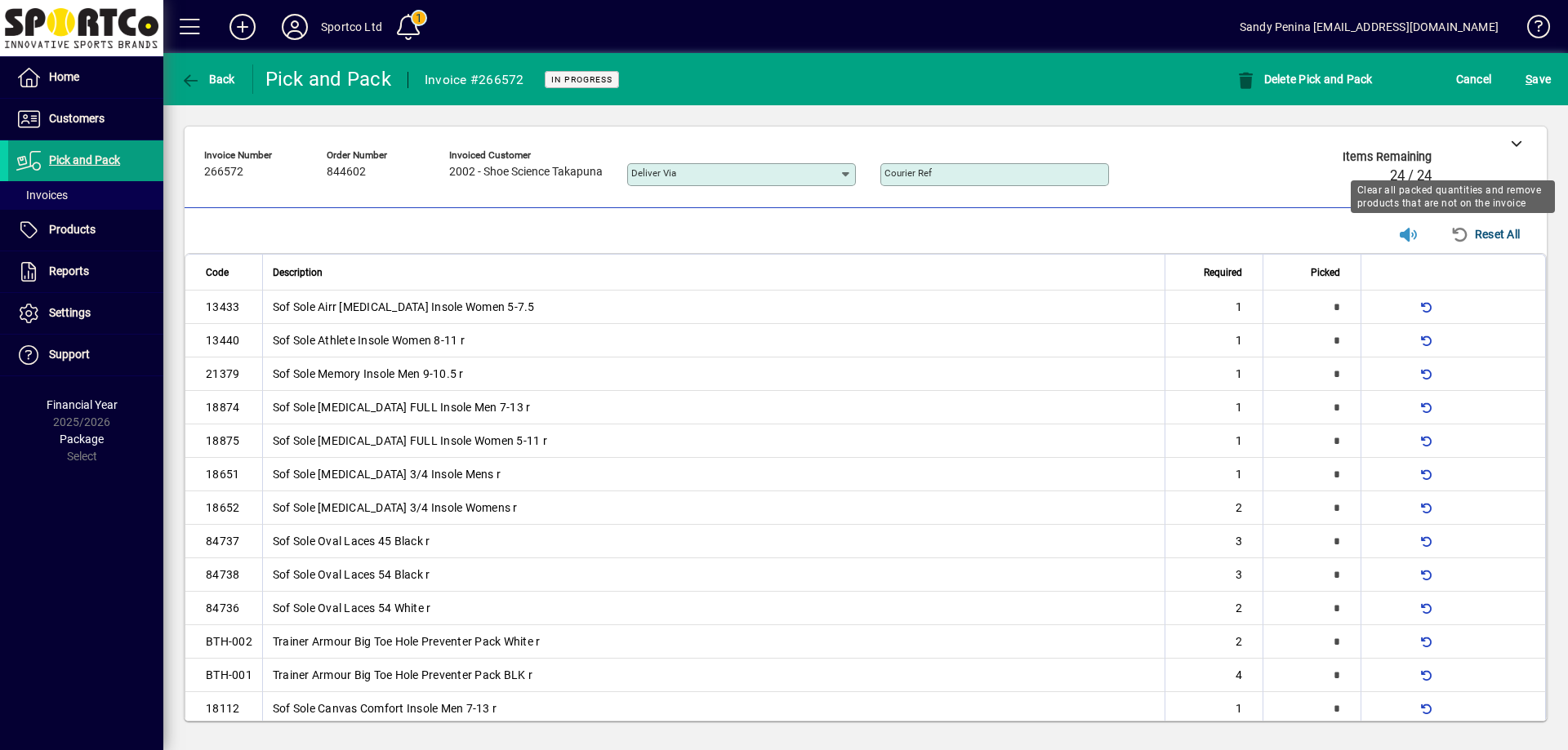
type input "*"
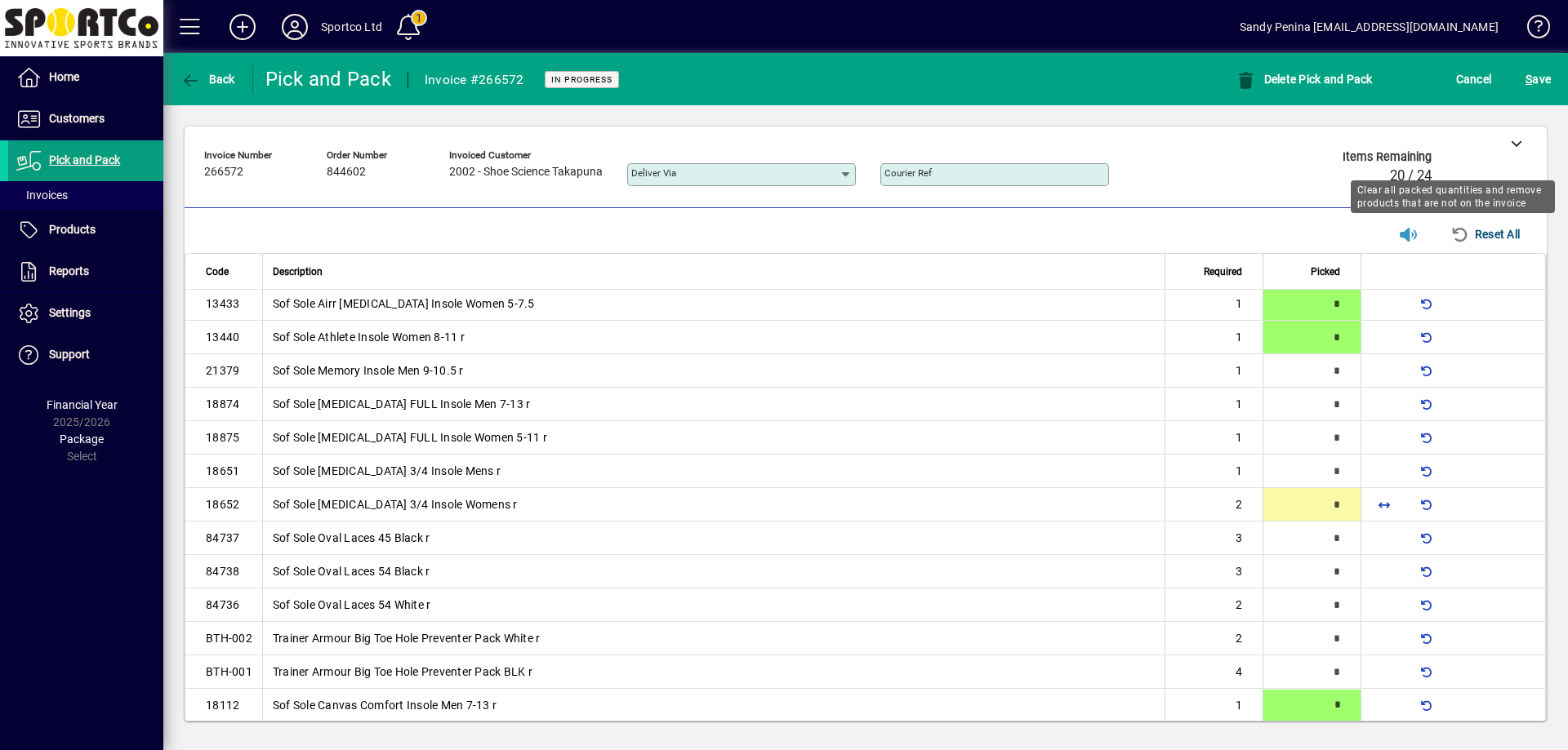
type input "*"
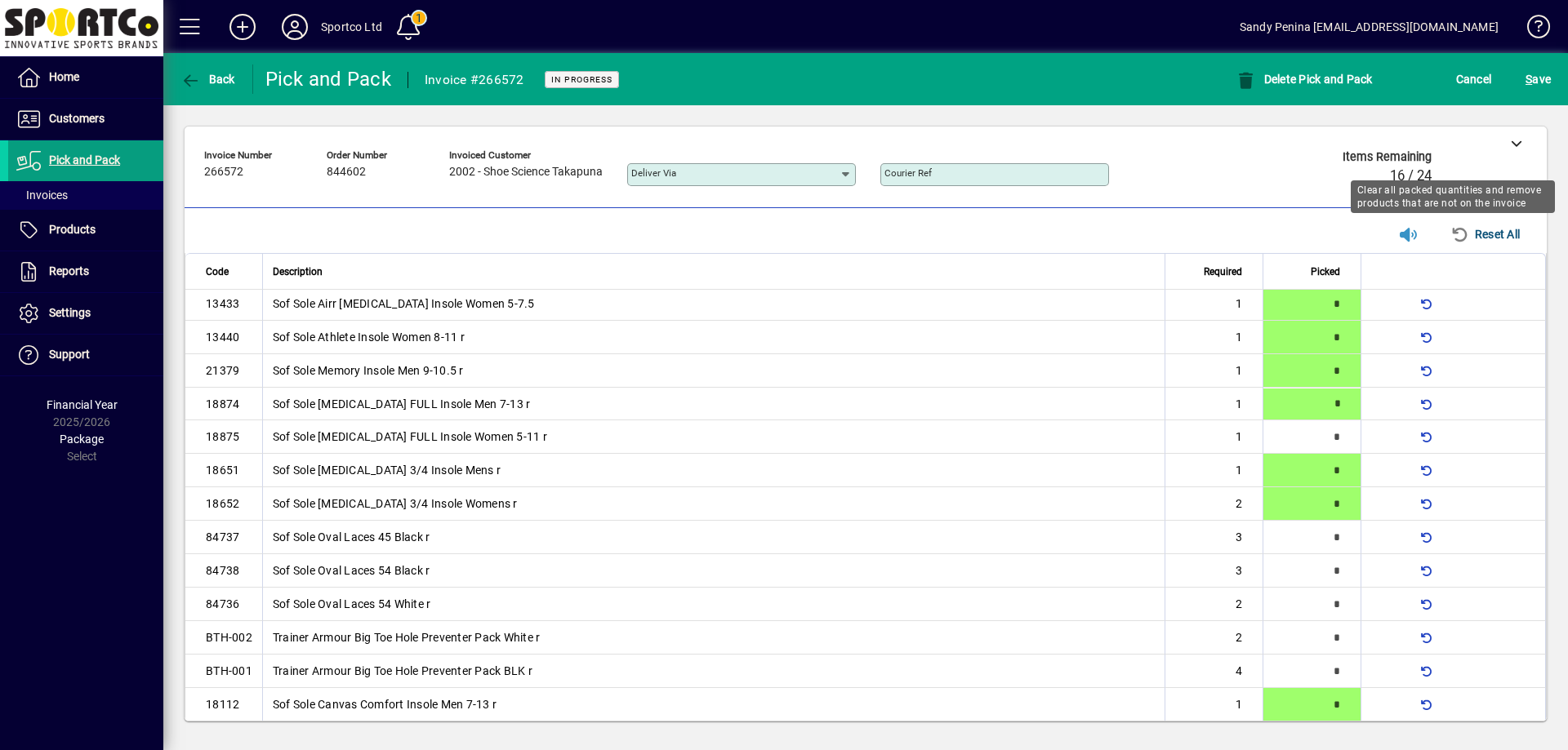
type input "*"
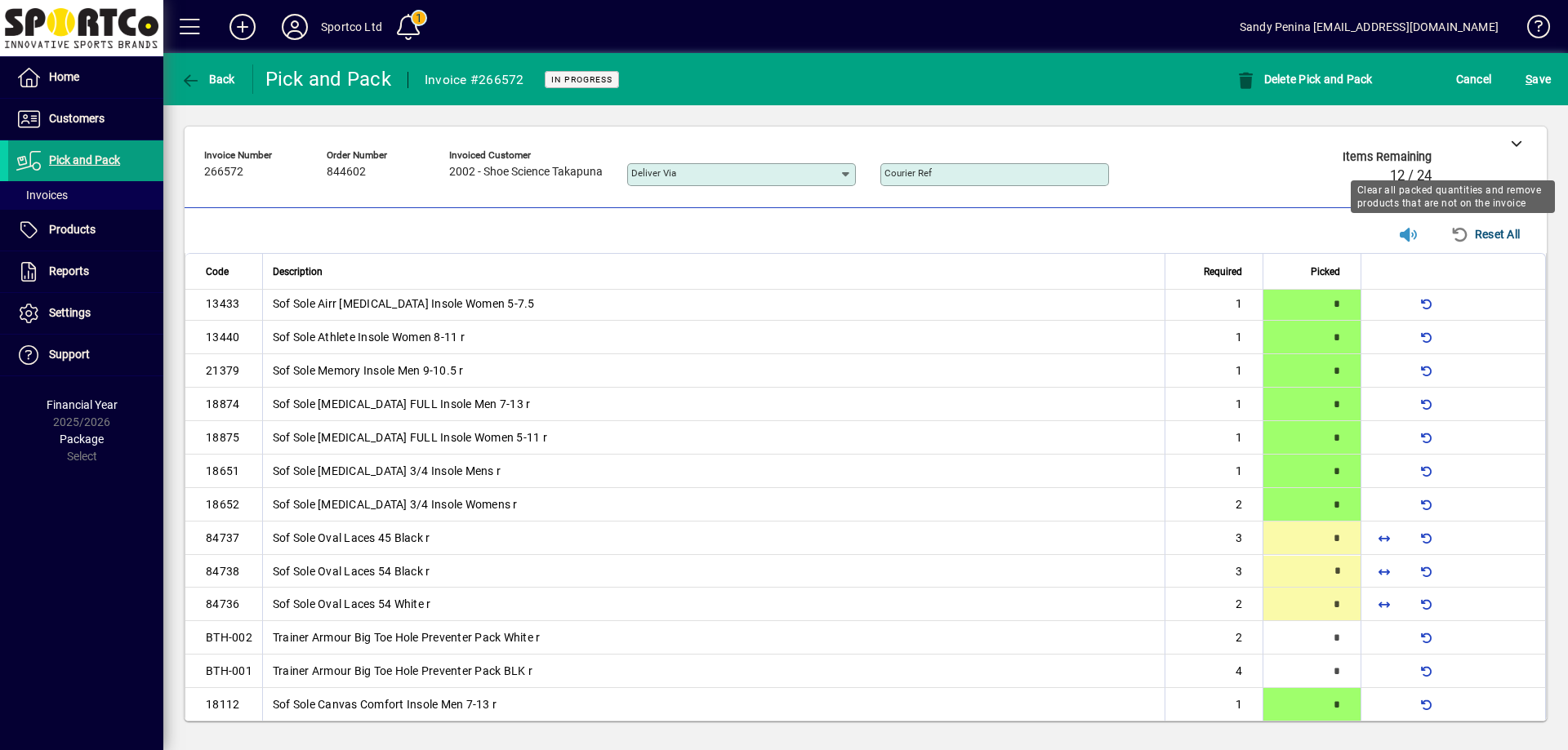
type input "*"
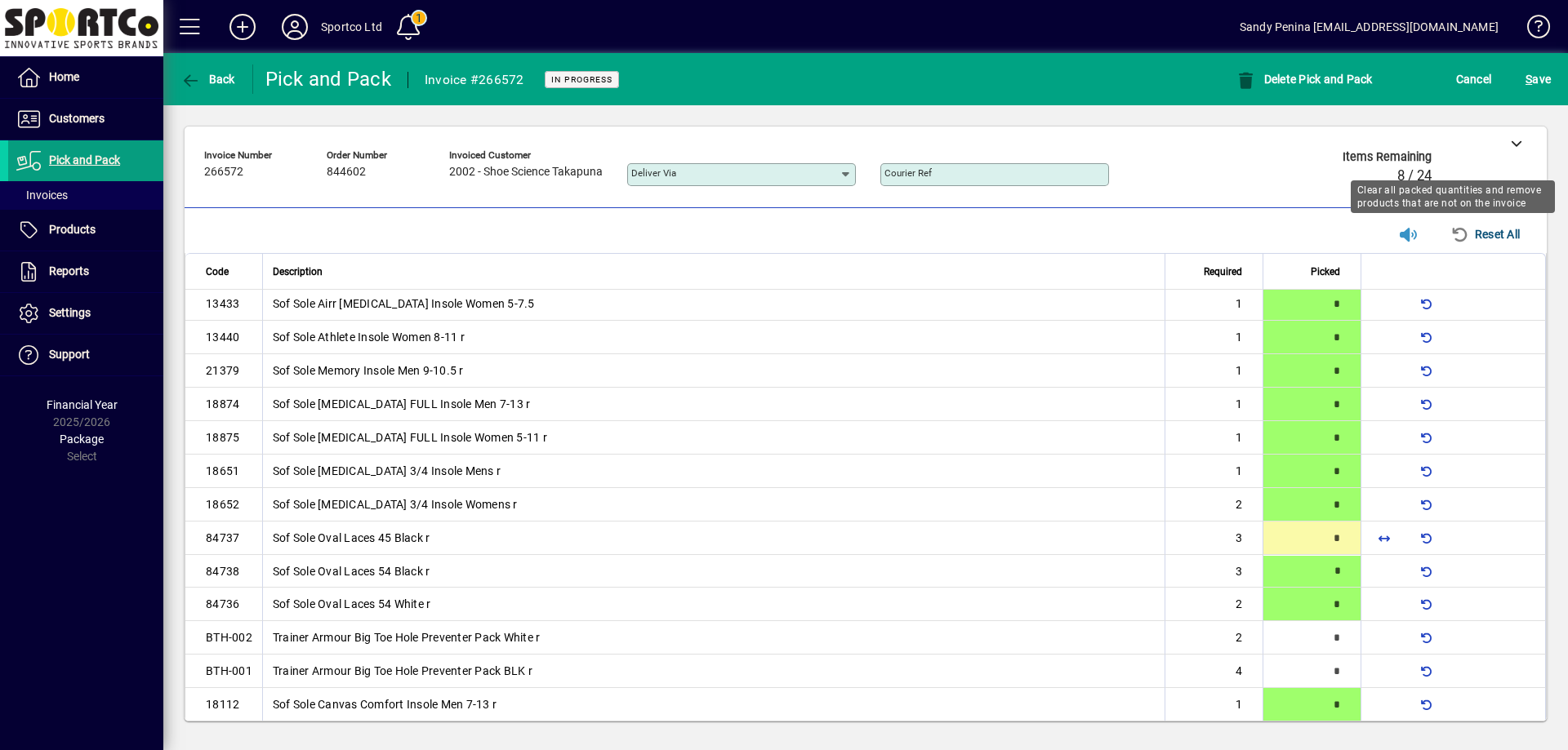
type input "*"
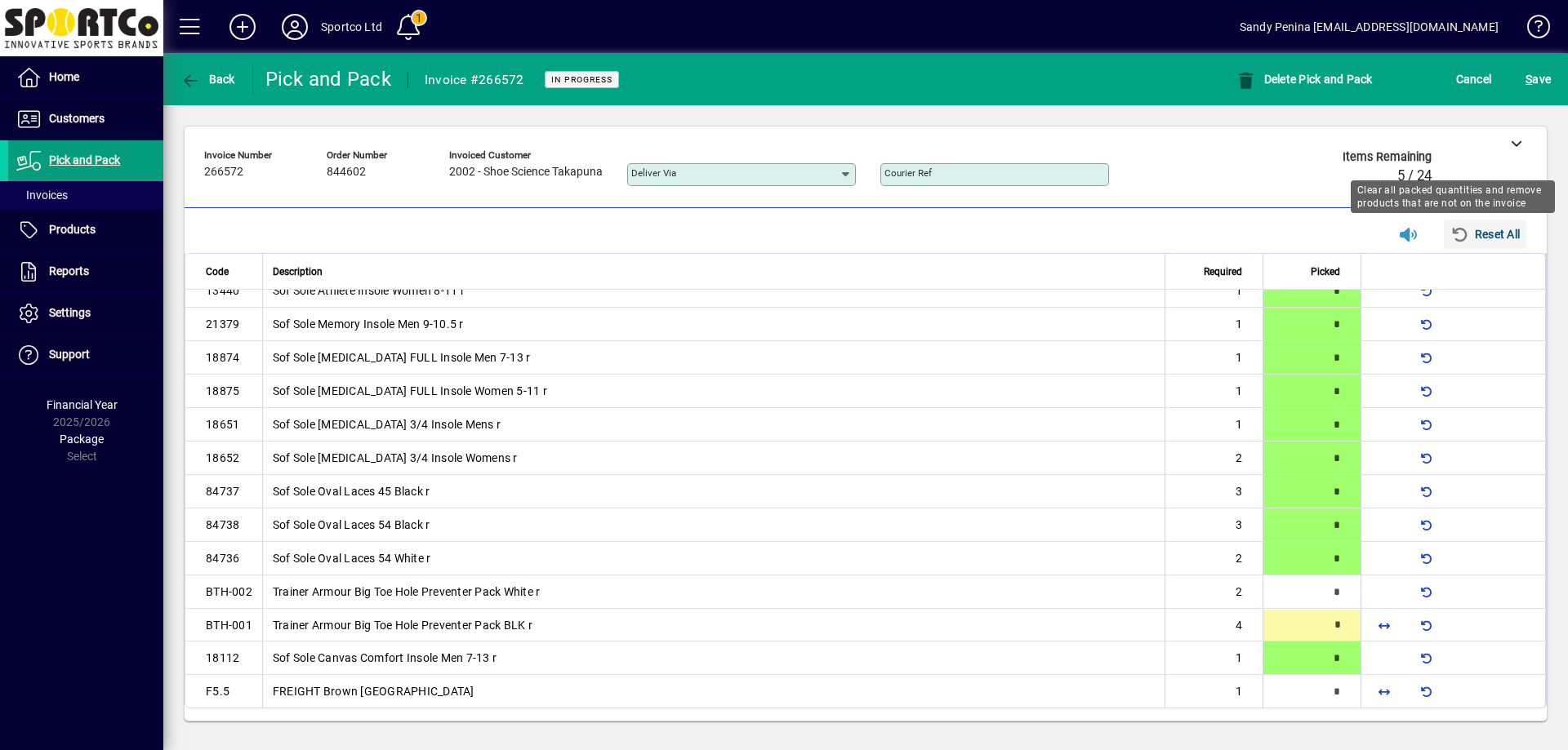
scroll to position [50, 0]
type input "*"
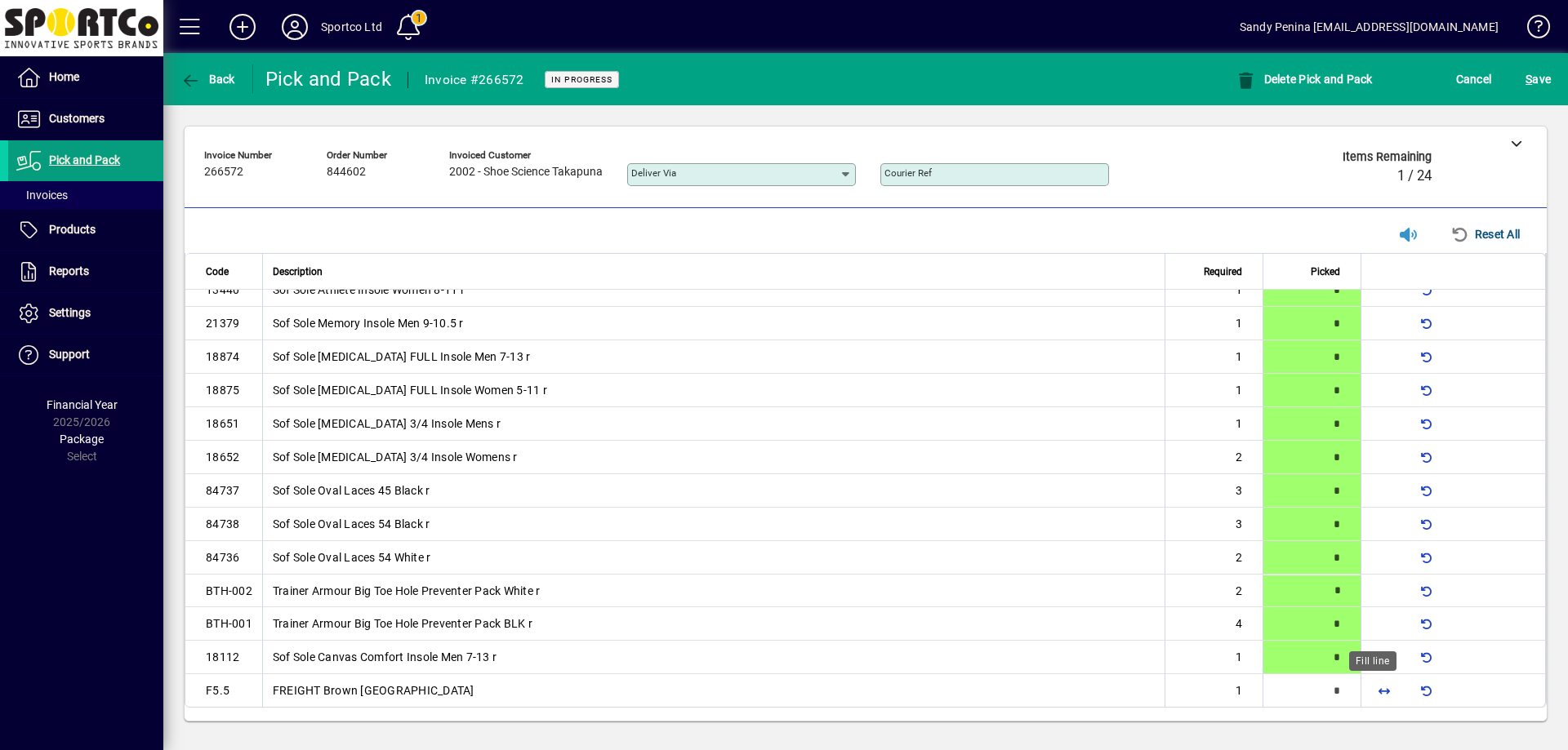
click at [1385, 686] on span "button" at bounding box center [1383, 689] width 39 height 39
type input "*"
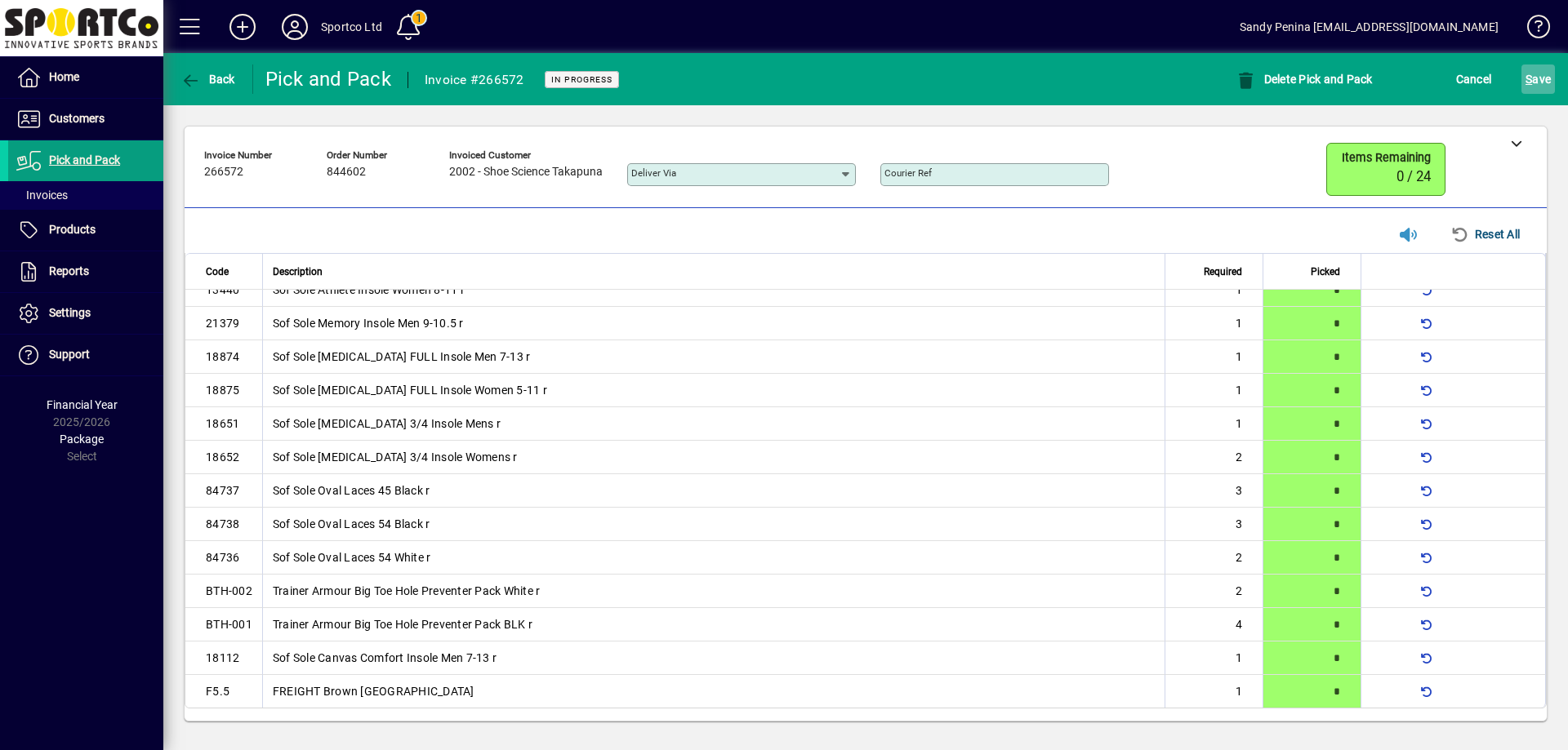
click at [1531, 70] on span "S ave" at bounding box center [1538, 80] width 26 height 27
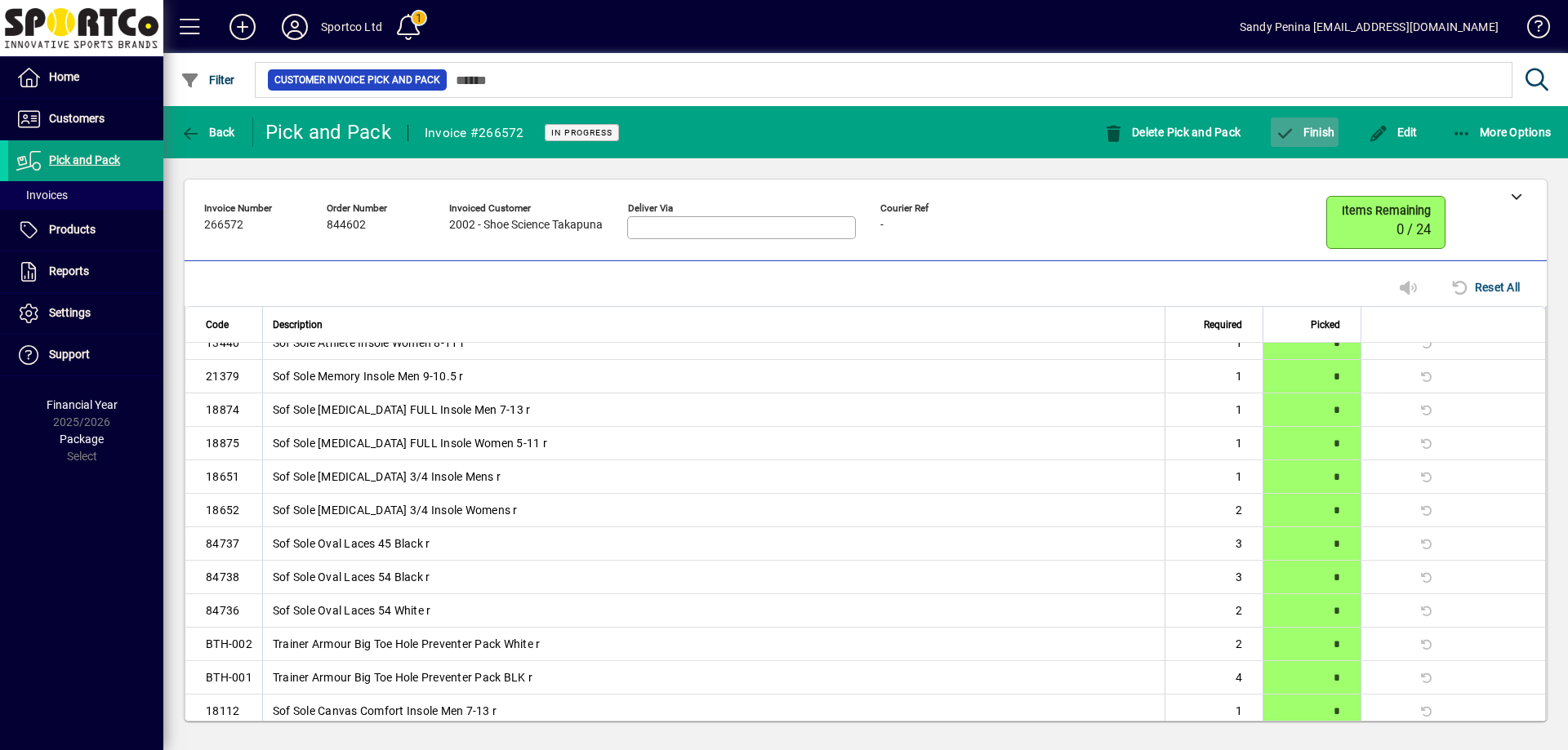
click at [1305, 140] on span "button" at bounding box center [1305, 132] width 68 height 39
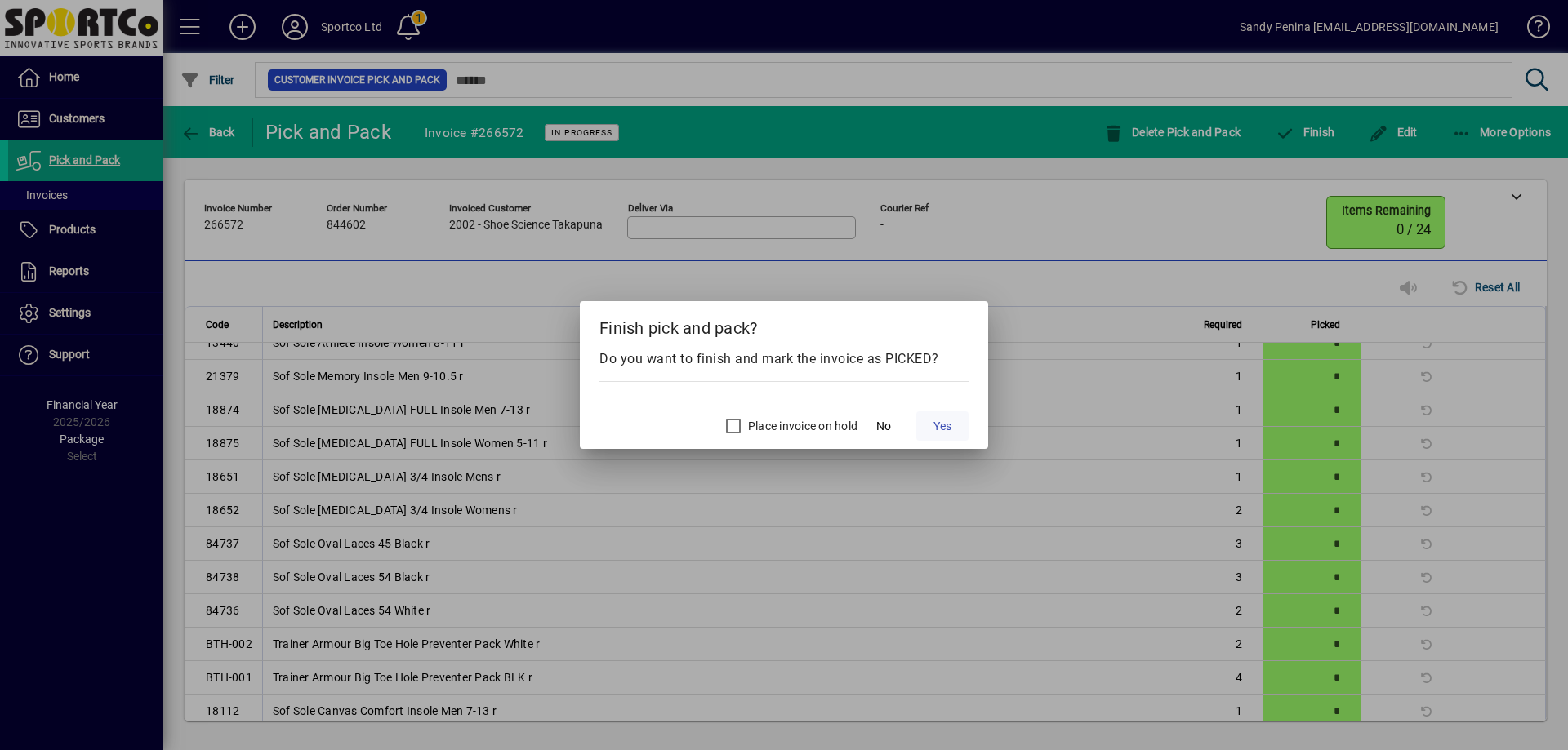
click at [946, 434] on span "Yes" at bounding box center [942, 426] width 18 height 17
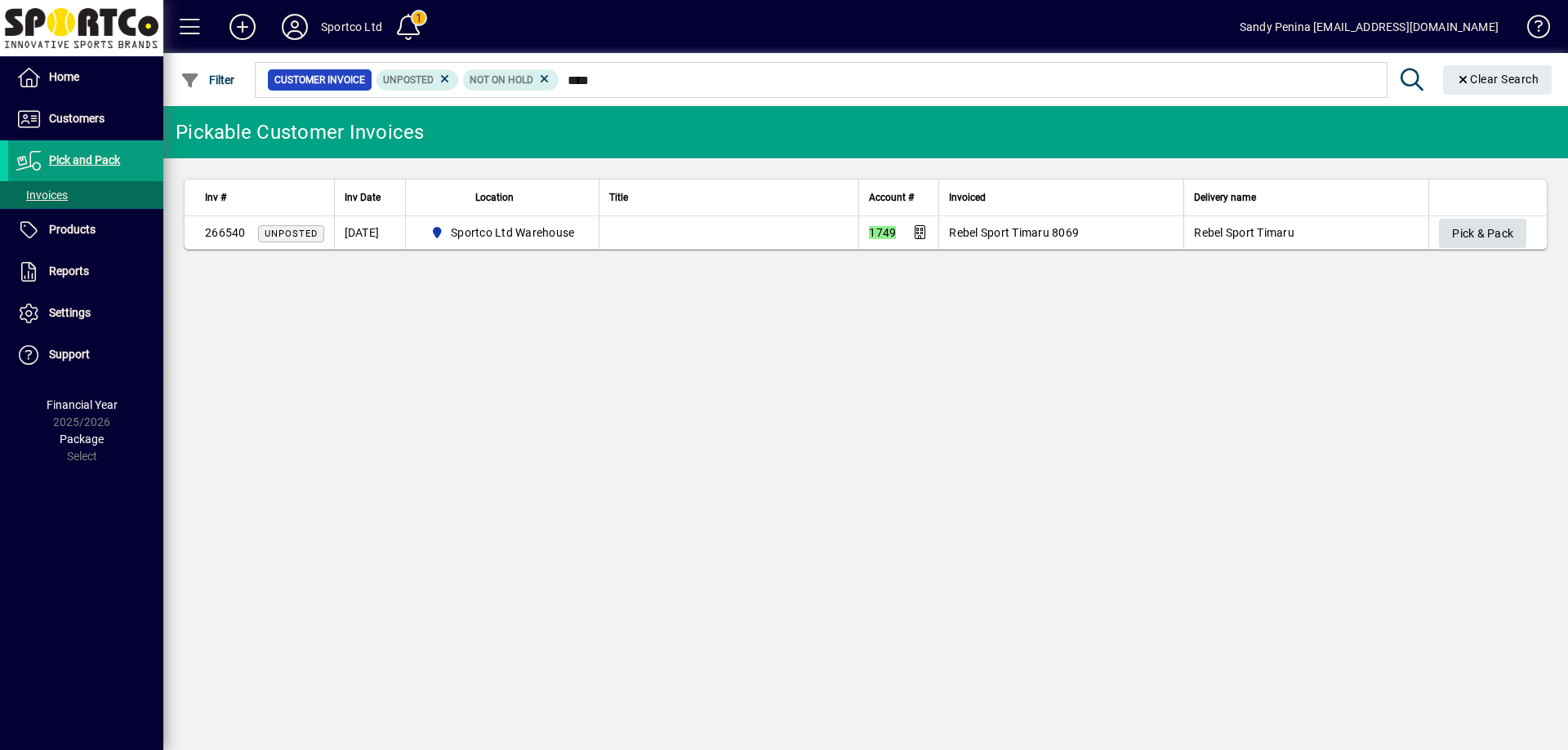
type input "****"
click at [1505, 232] on span "Pick & Pack" at bounding box center [1482, 234] width 62 height 27
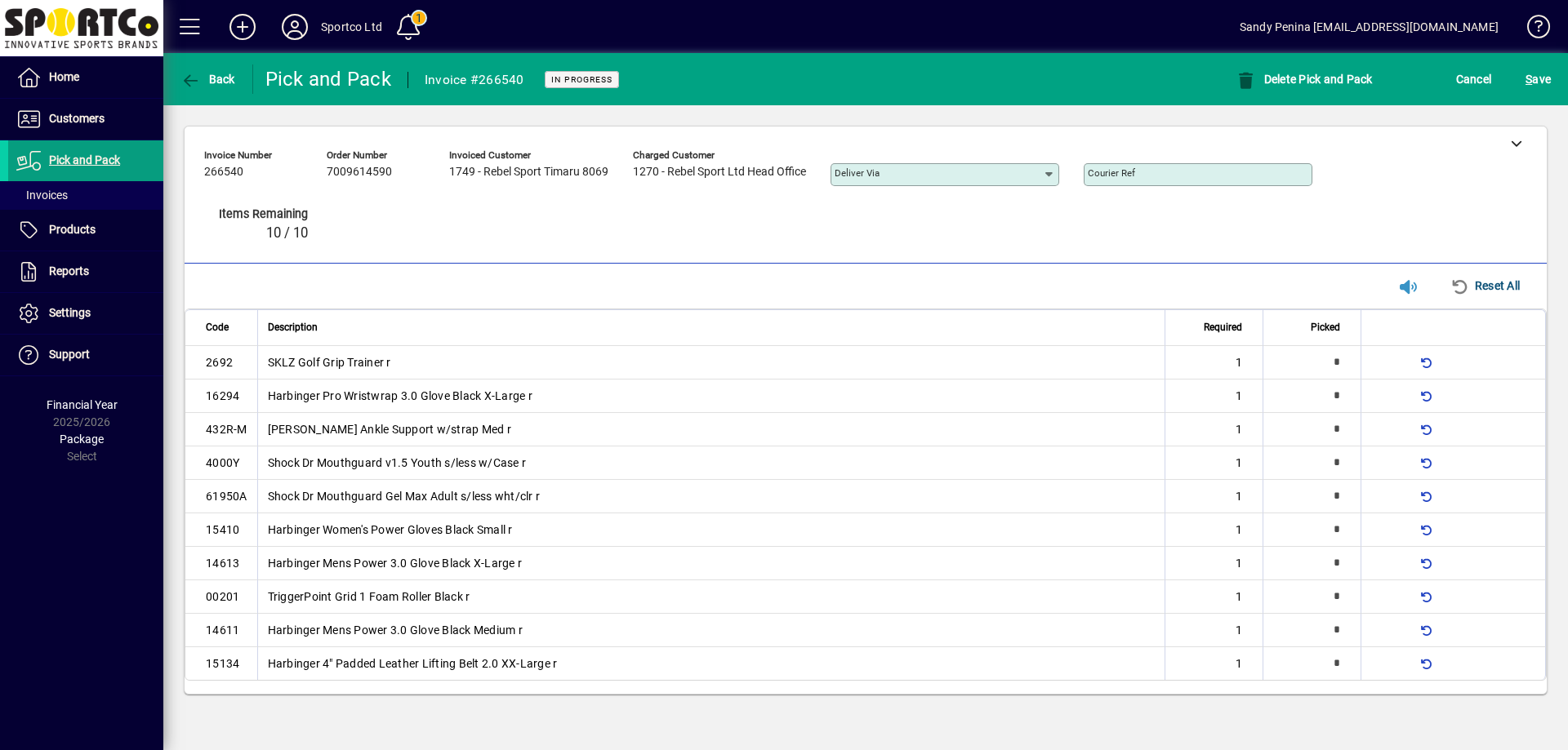
type input "*"
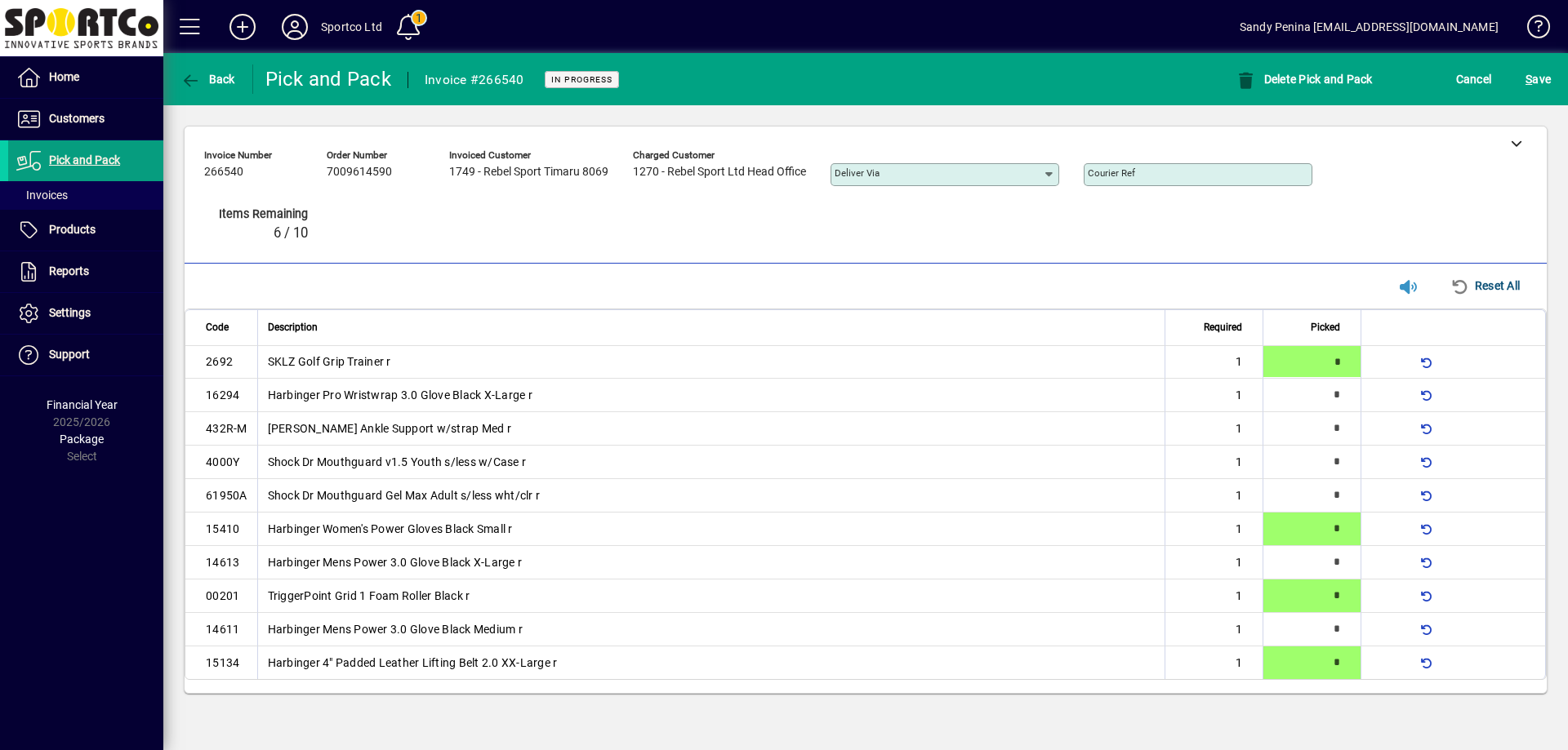
type input "*"
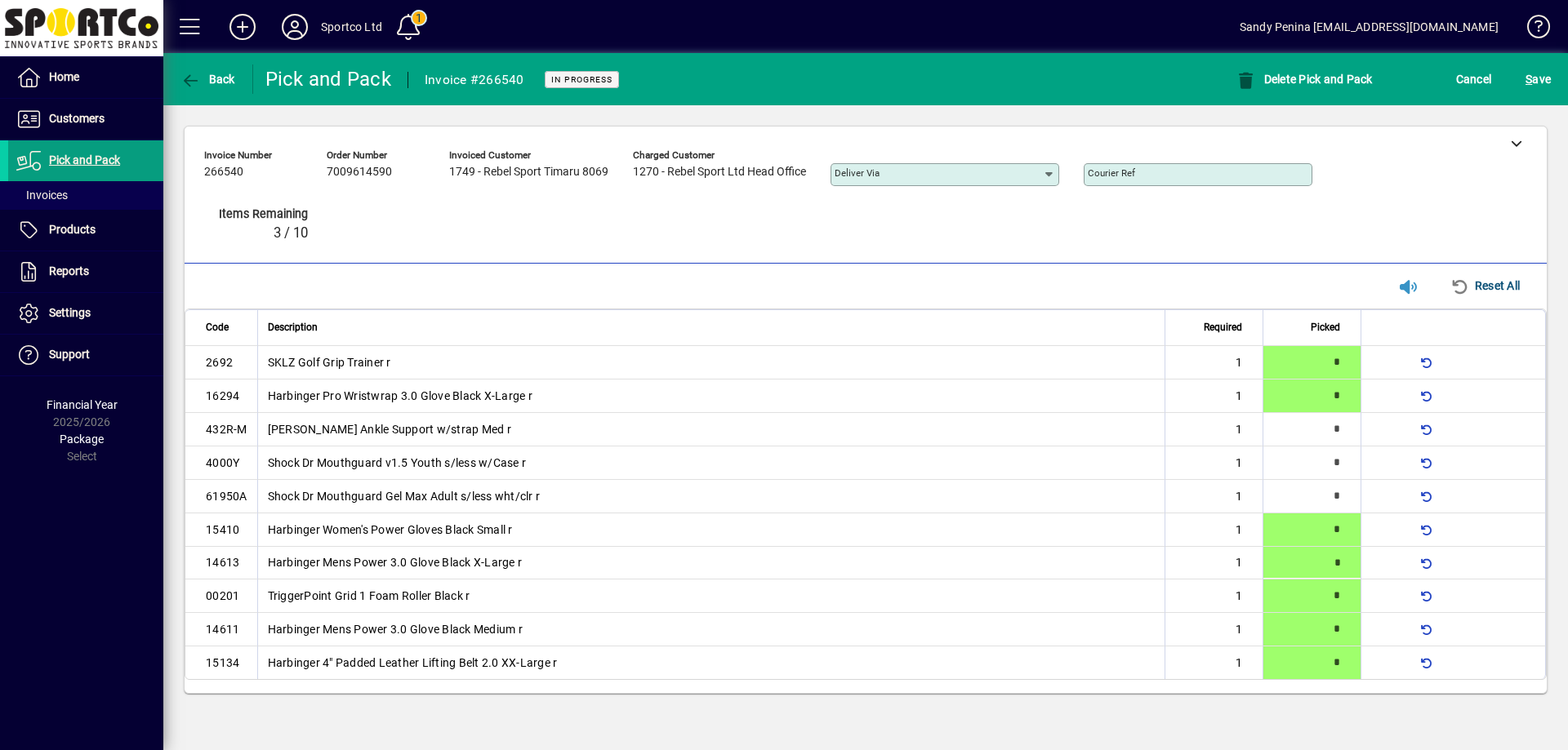
type input "*"
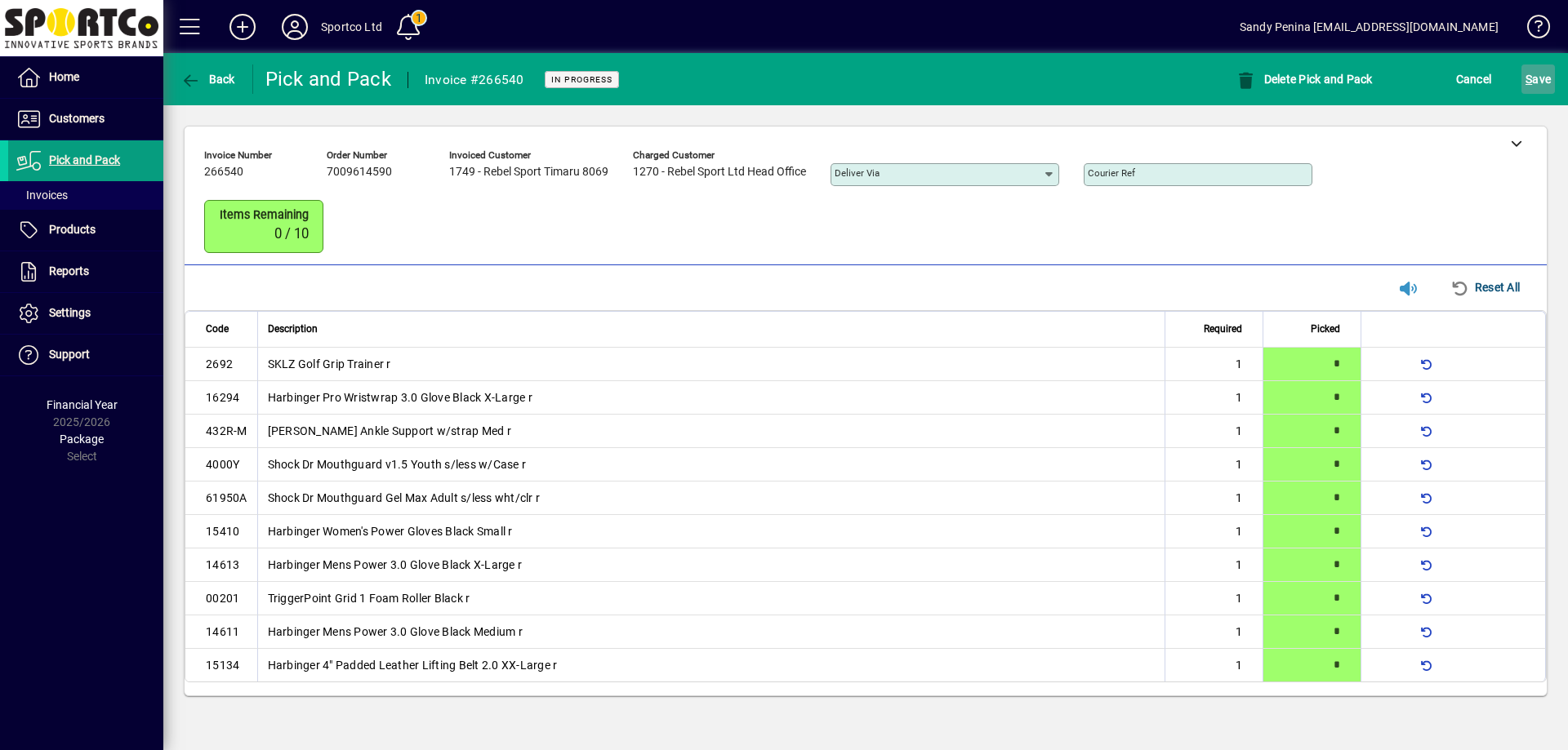
click at [1545, 85] on span "S ave" at bounding box center [1538, 80] width 26 height 27
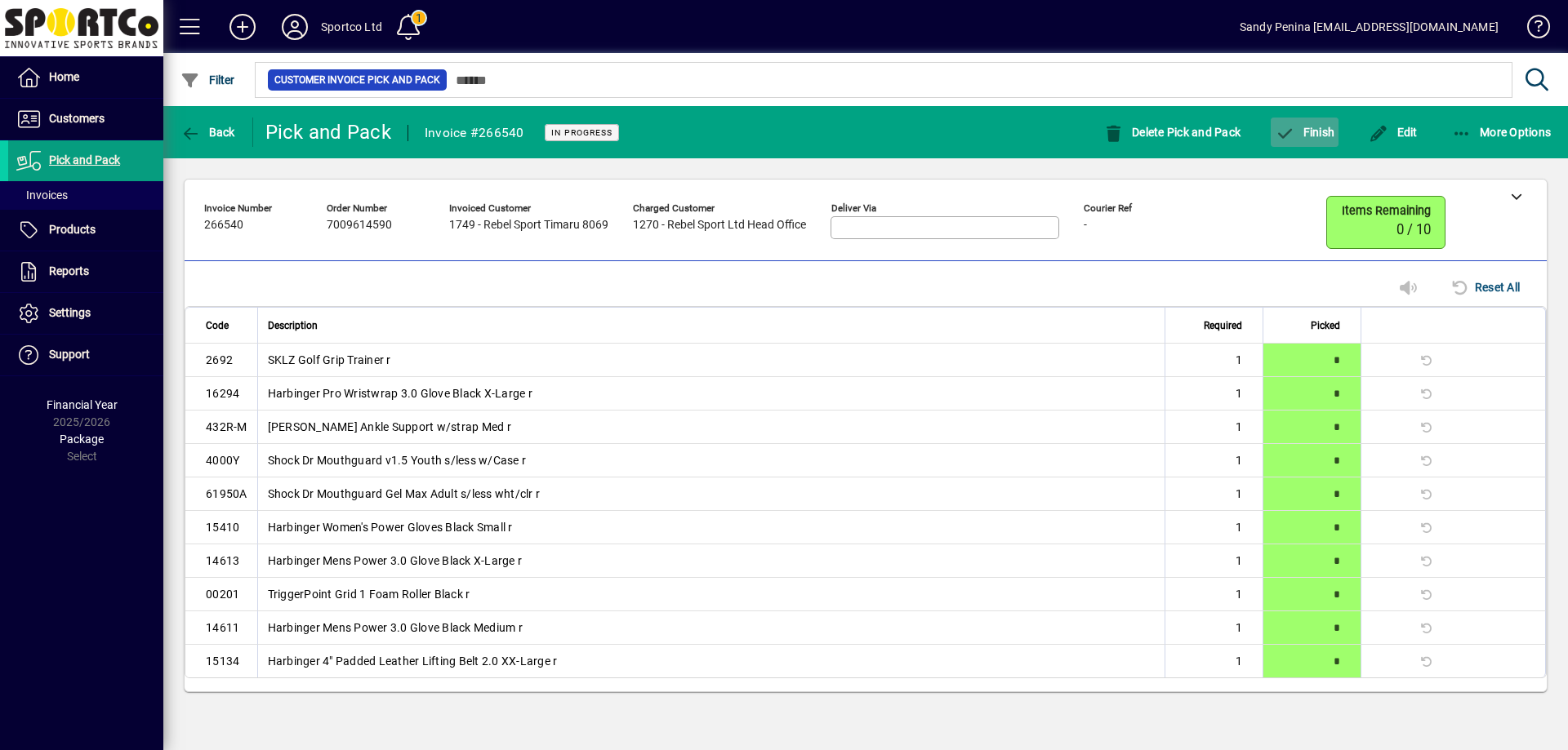
click at [1306, 124] on span "button" at bounding box center [1305, 132] width 68 height 39
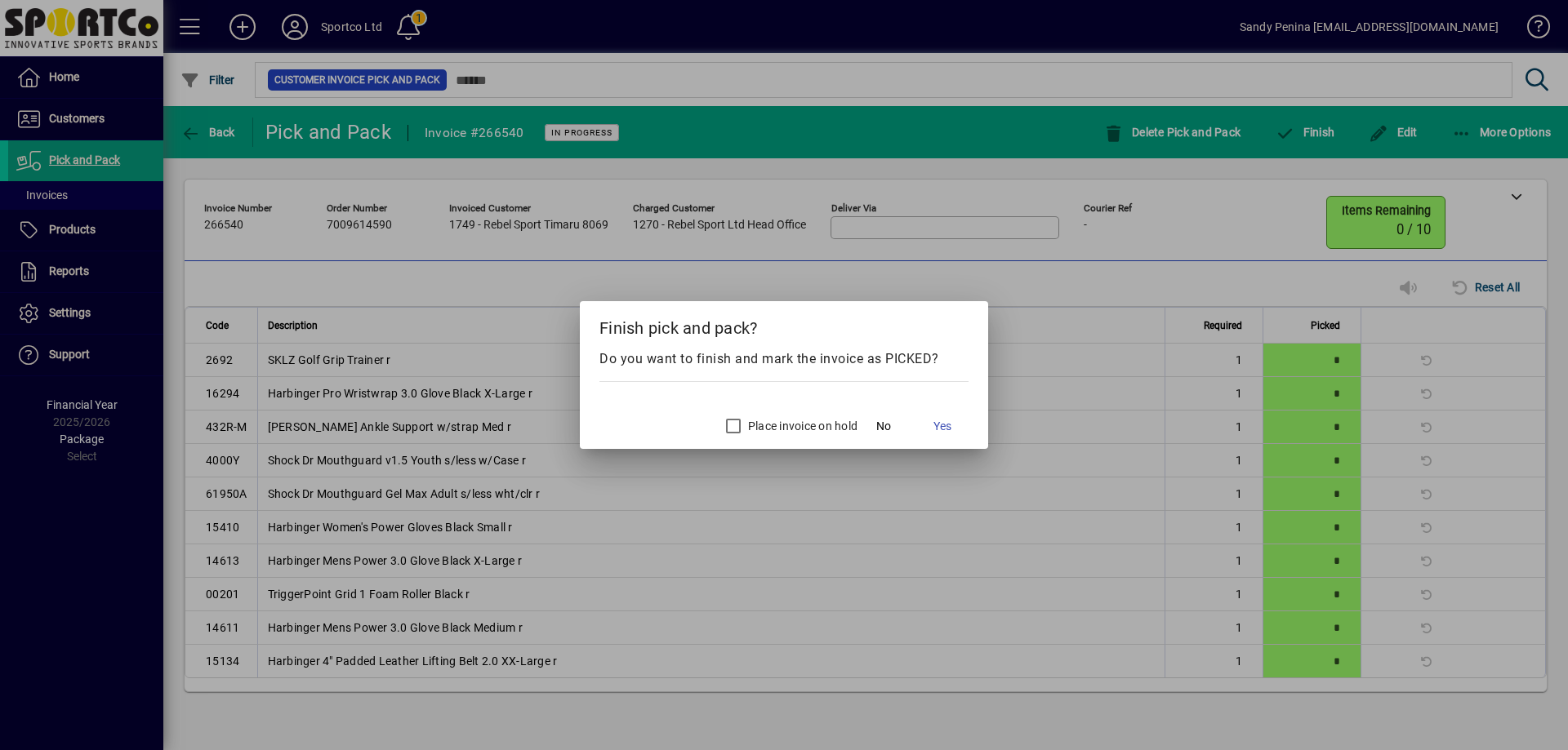
drag, startPoint x: 766, startPoint y: 363, endPoint x: 1035, endPoint y: 315, distance: 273.2
click at [771, 359] on div "Do you want to finish and mark the invoice as PICKED?" at bounding box center [784, 359] width 369 height 20
click at [1223, 241] on div at bounding box center [784, 375] width 1568 height 750
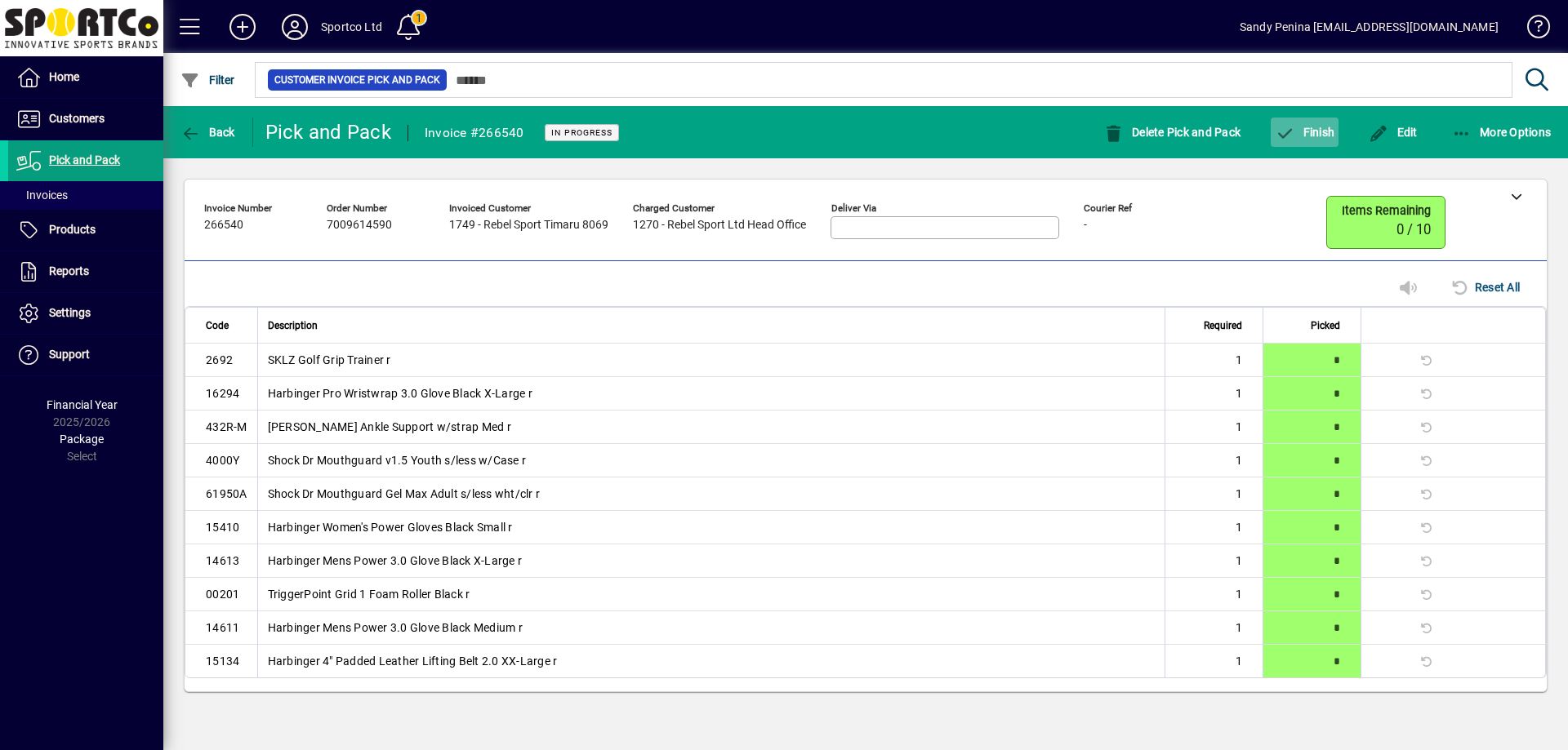
click at [1297, 134] on span "Finish" at bounding box center [1304, 133] width 60 height 13
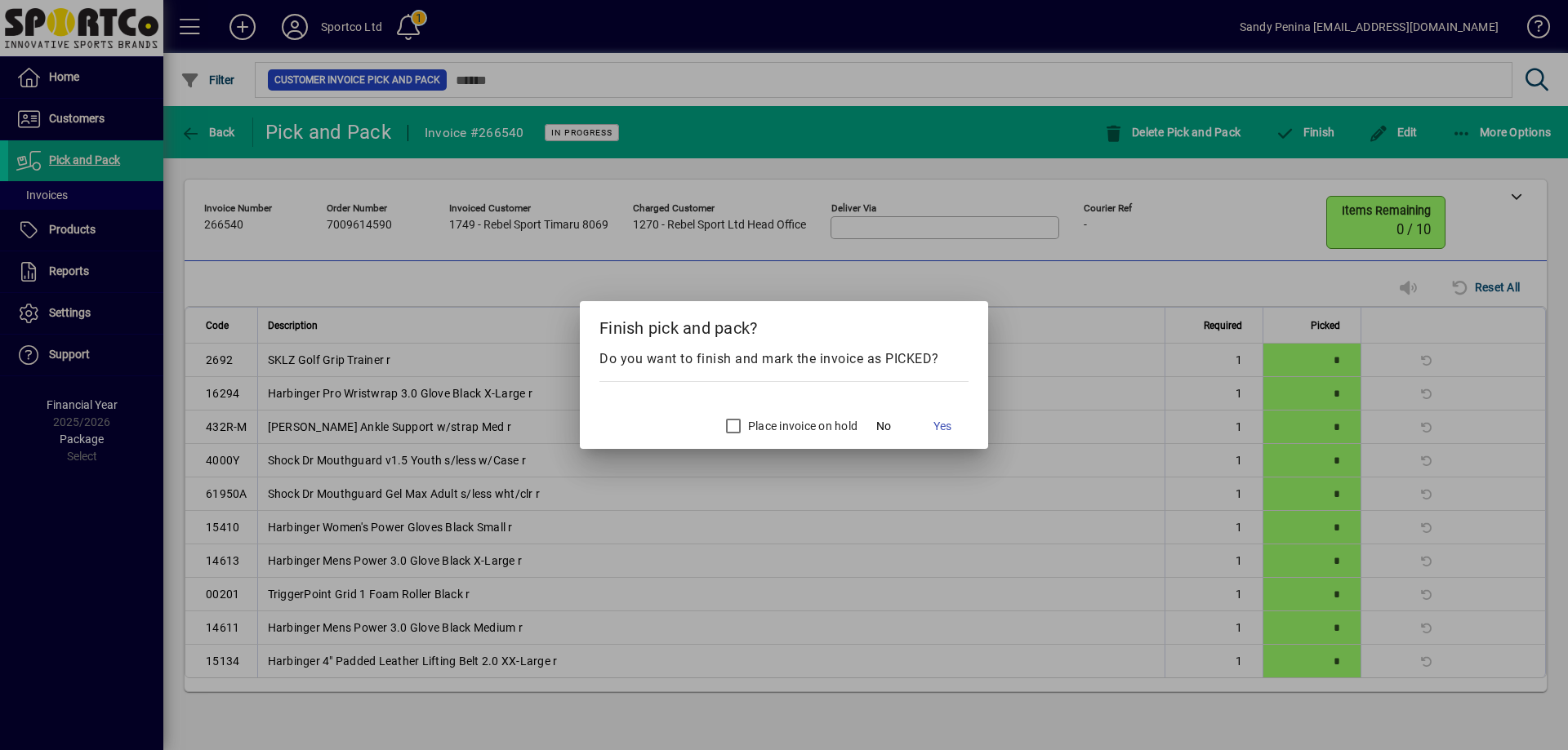
drag, startPoint x: 1050, startPoint y: 252, endPoint x: 1072, endPoint y: 245, distance: 23.1
click at [1057, 250] on div at bounding box center [784, 375] width 1568 height 750
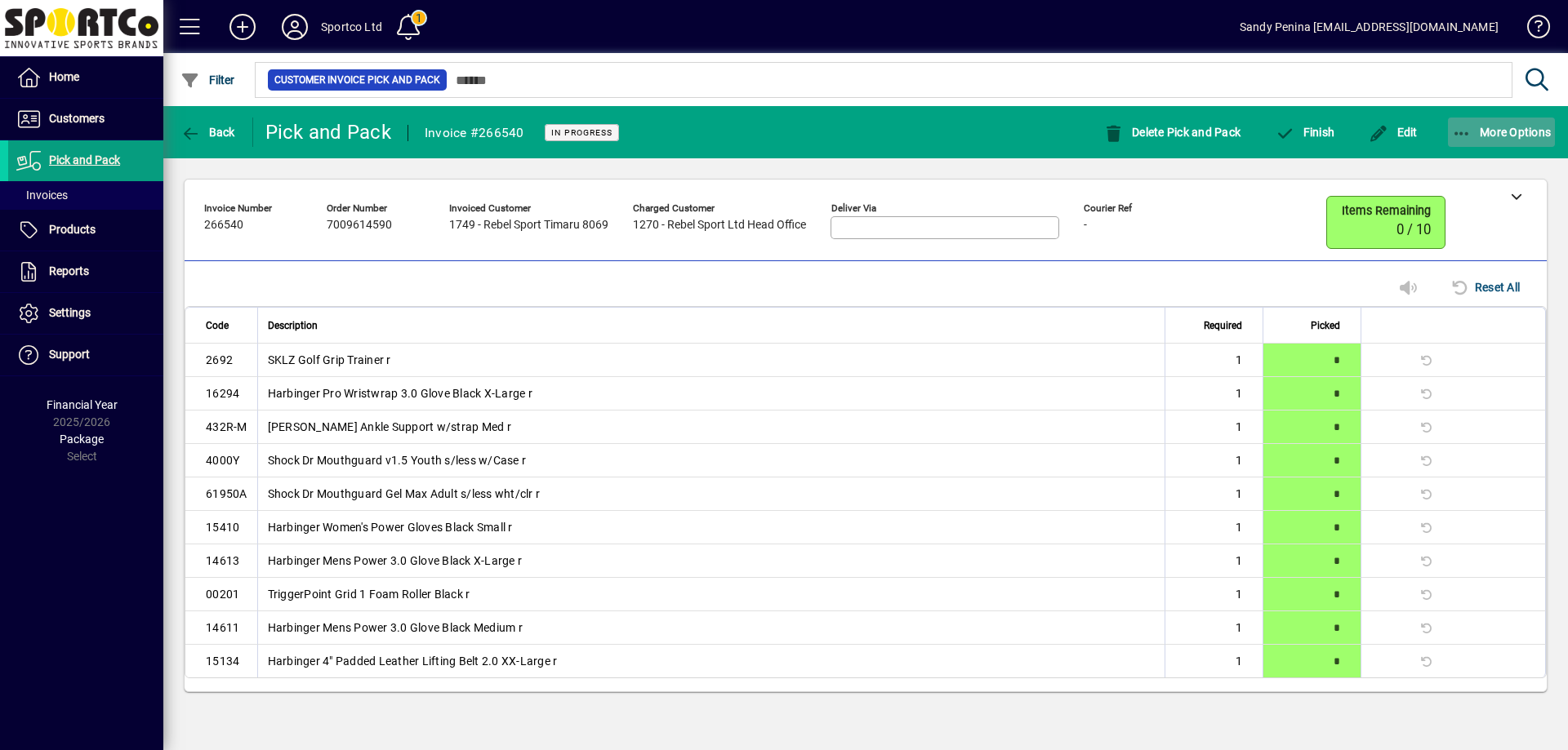
click at [1458, 132] on icon "button" at bounding box center [1462, 134] width 21 height 16
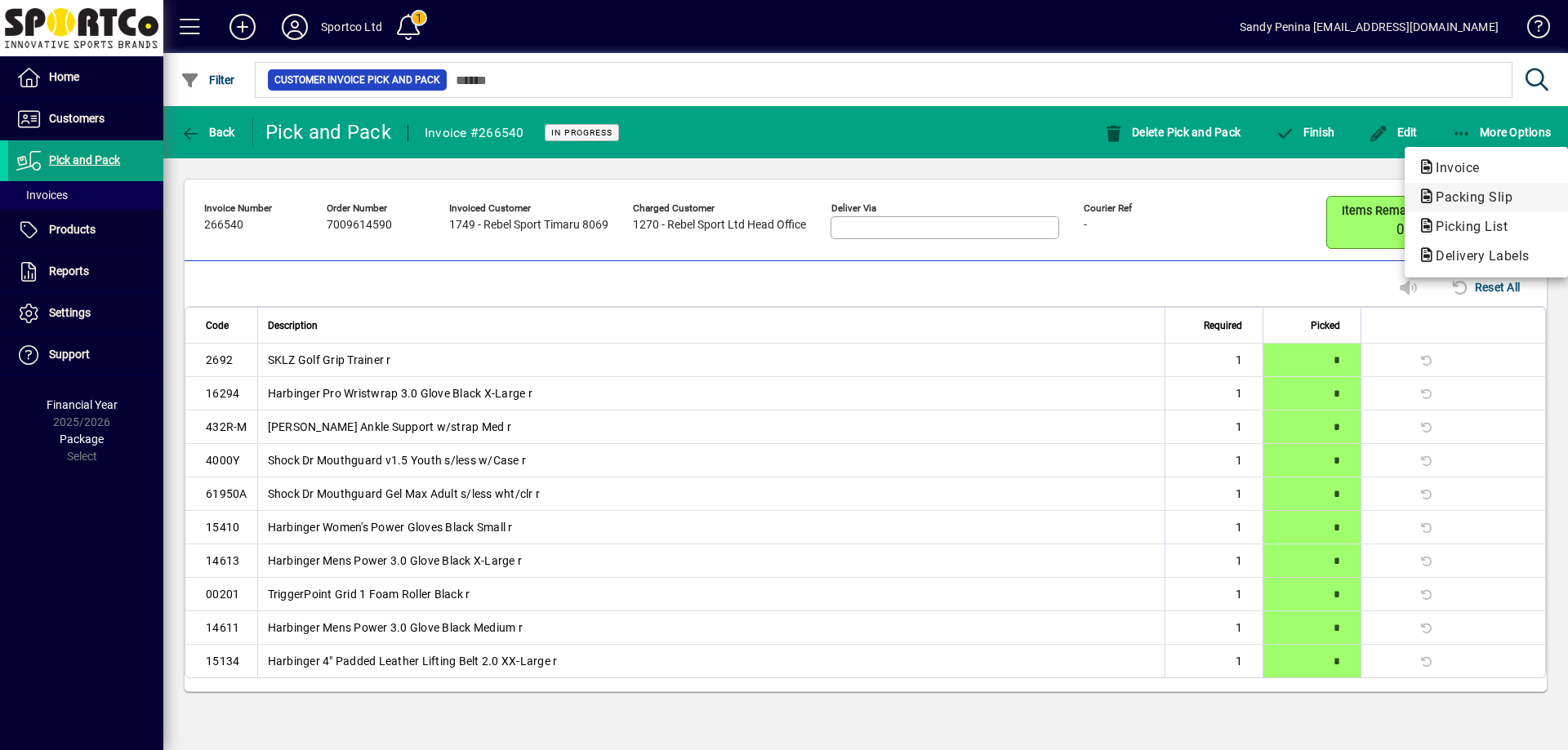
click at [1486, 203] on span "Packing Slip" at bounding box center [1469, 197] width 103 height 15
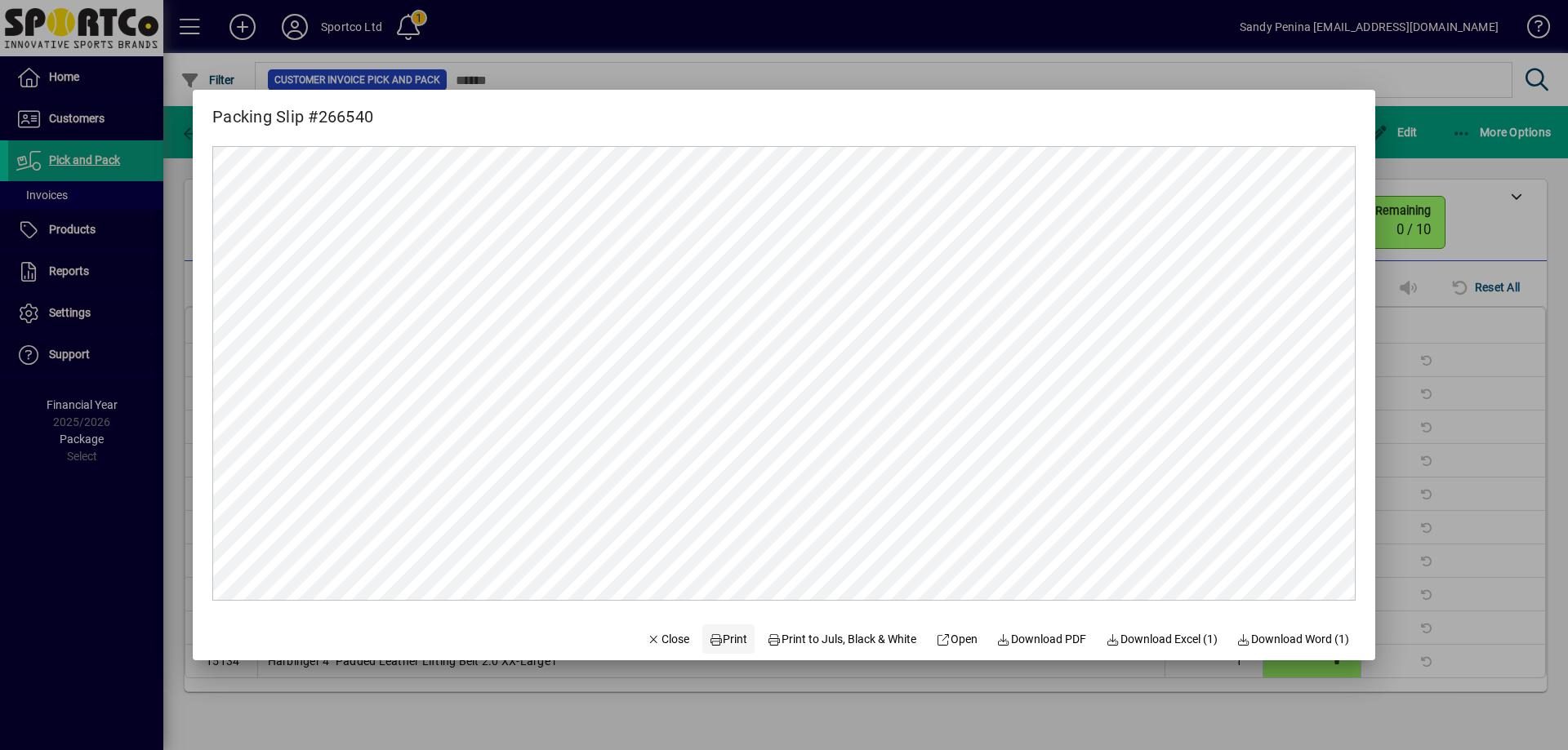
click at [718, 635] on span "Print" at bounding box center [728, 639] width 39 height 17
click at [648, 647] on span "Close" at bounding box center [668, 639] width 43 height 17
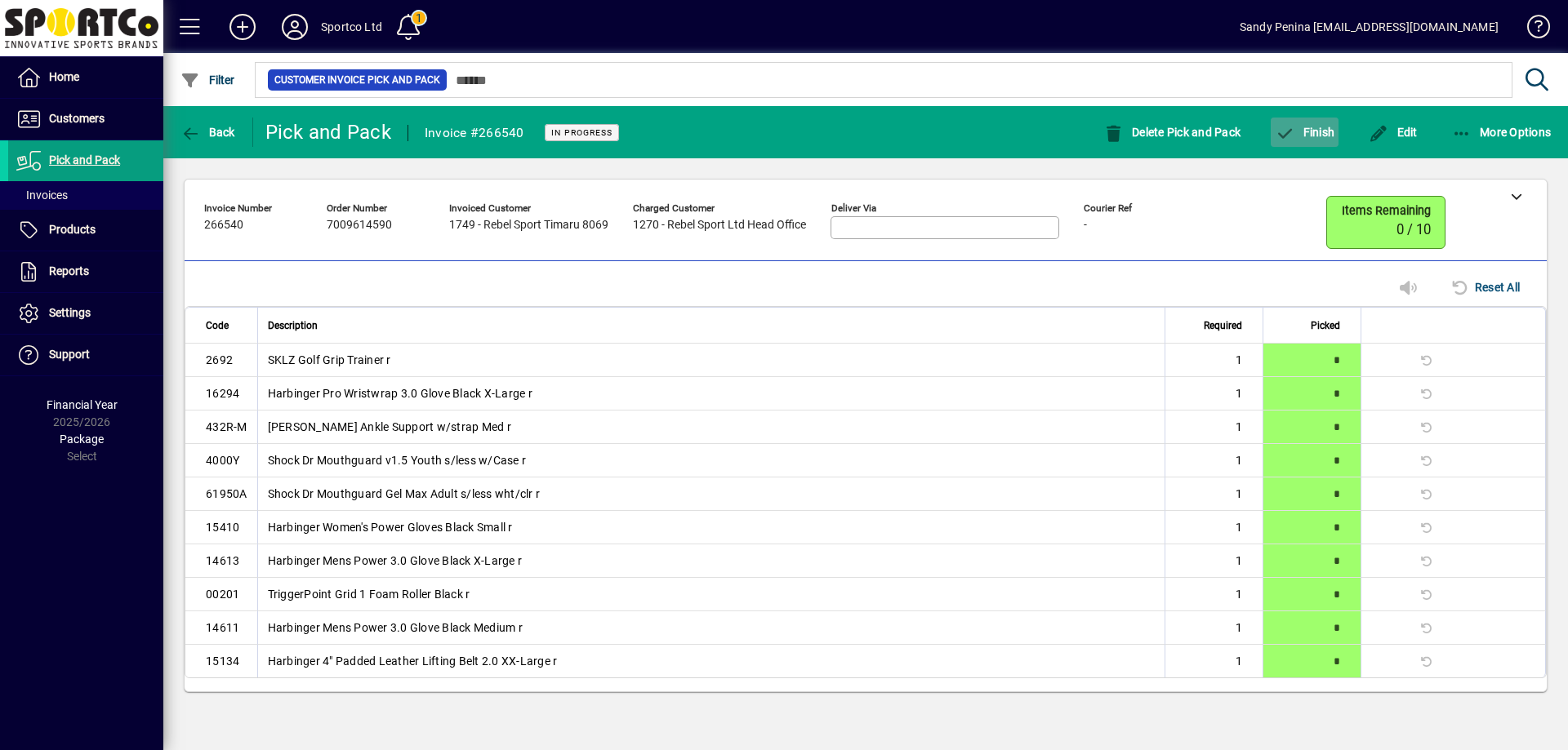
click at [1326, 131] on span "Finish" at bounding box center [1304, 133] width 60 height 13
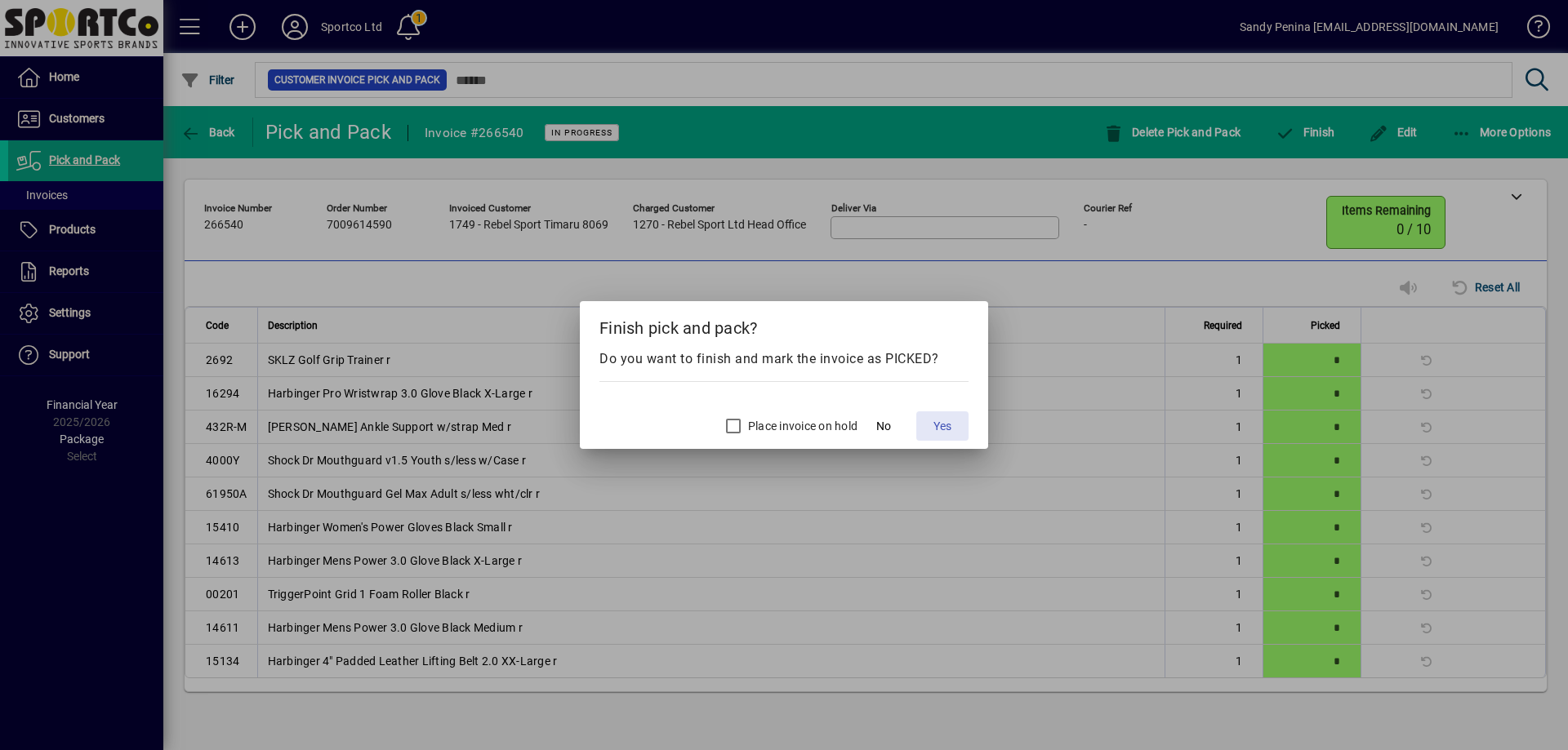
click at [954, 422] on span at bounding box center [942, 425] width 52 height 39
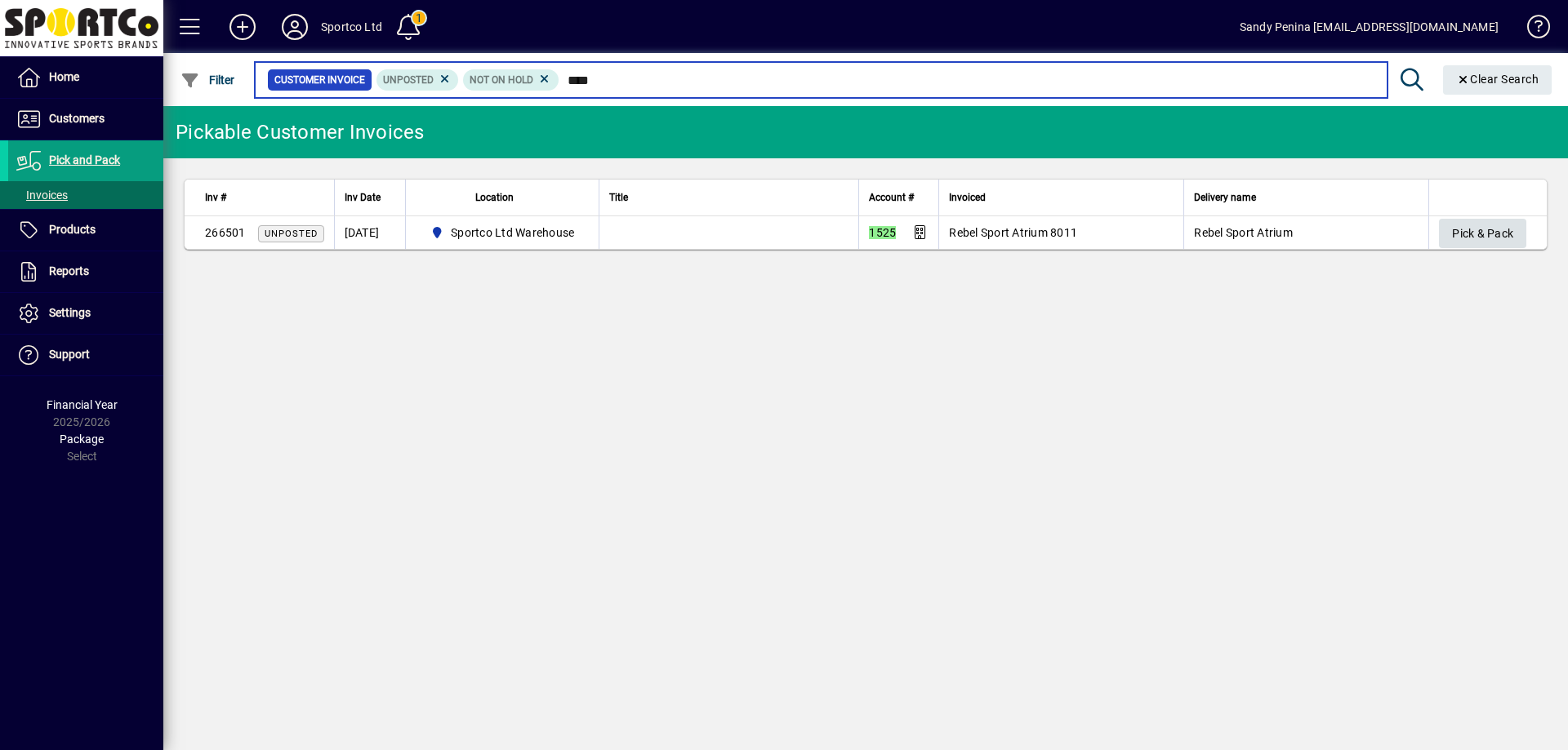
type input "****"
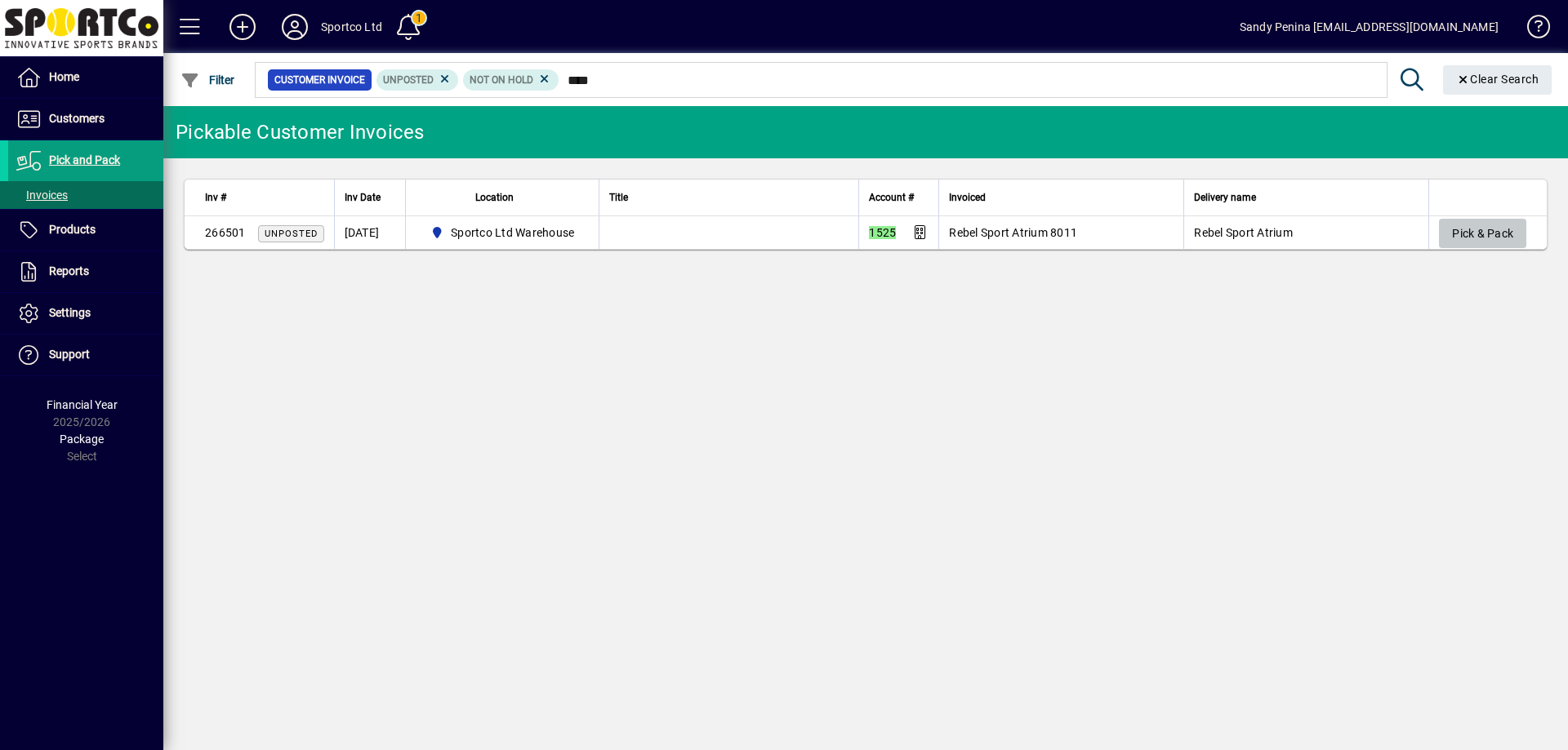
click at [1447, 224] on span "button" at bounding box center [1483, 233] width 87 height 39
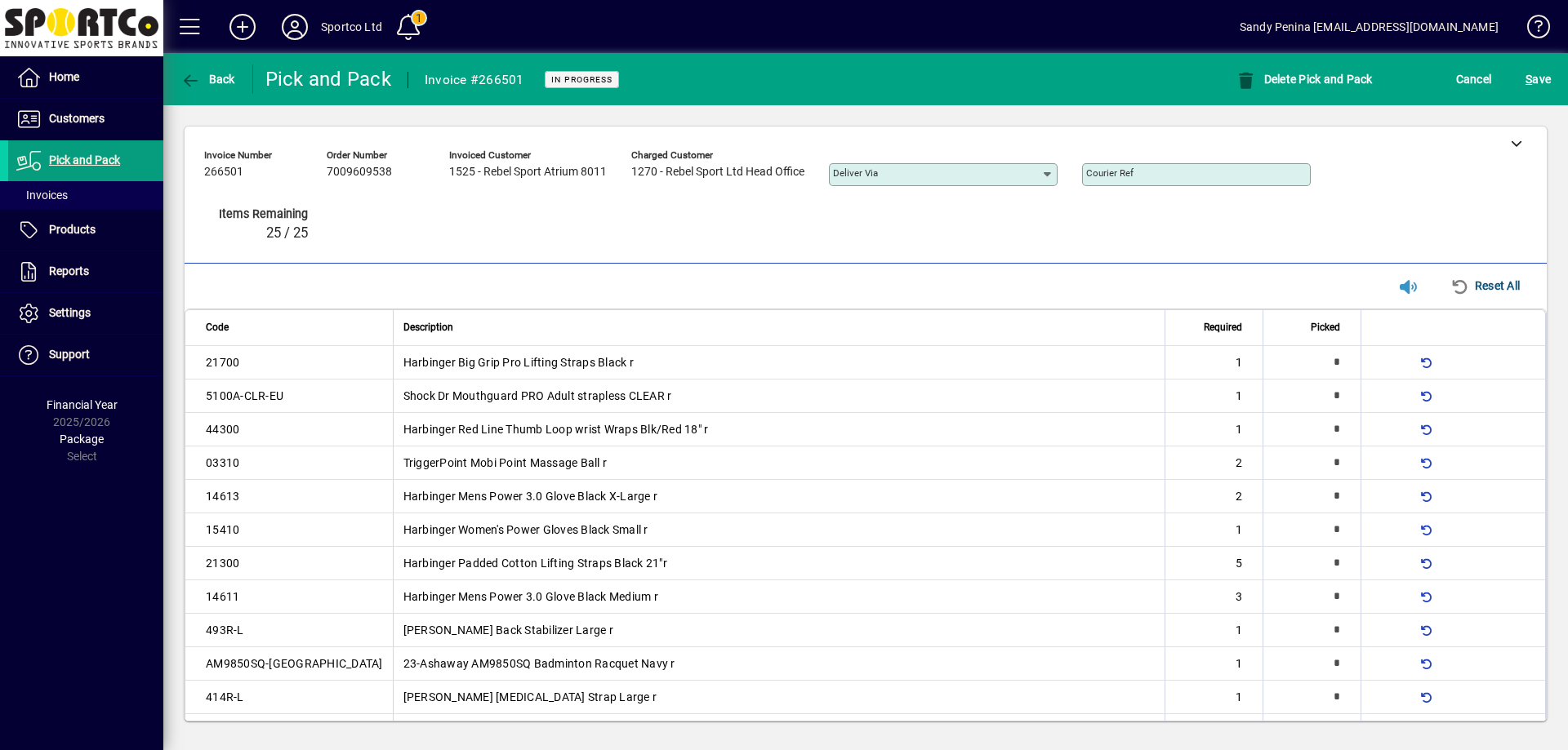
type input "*"
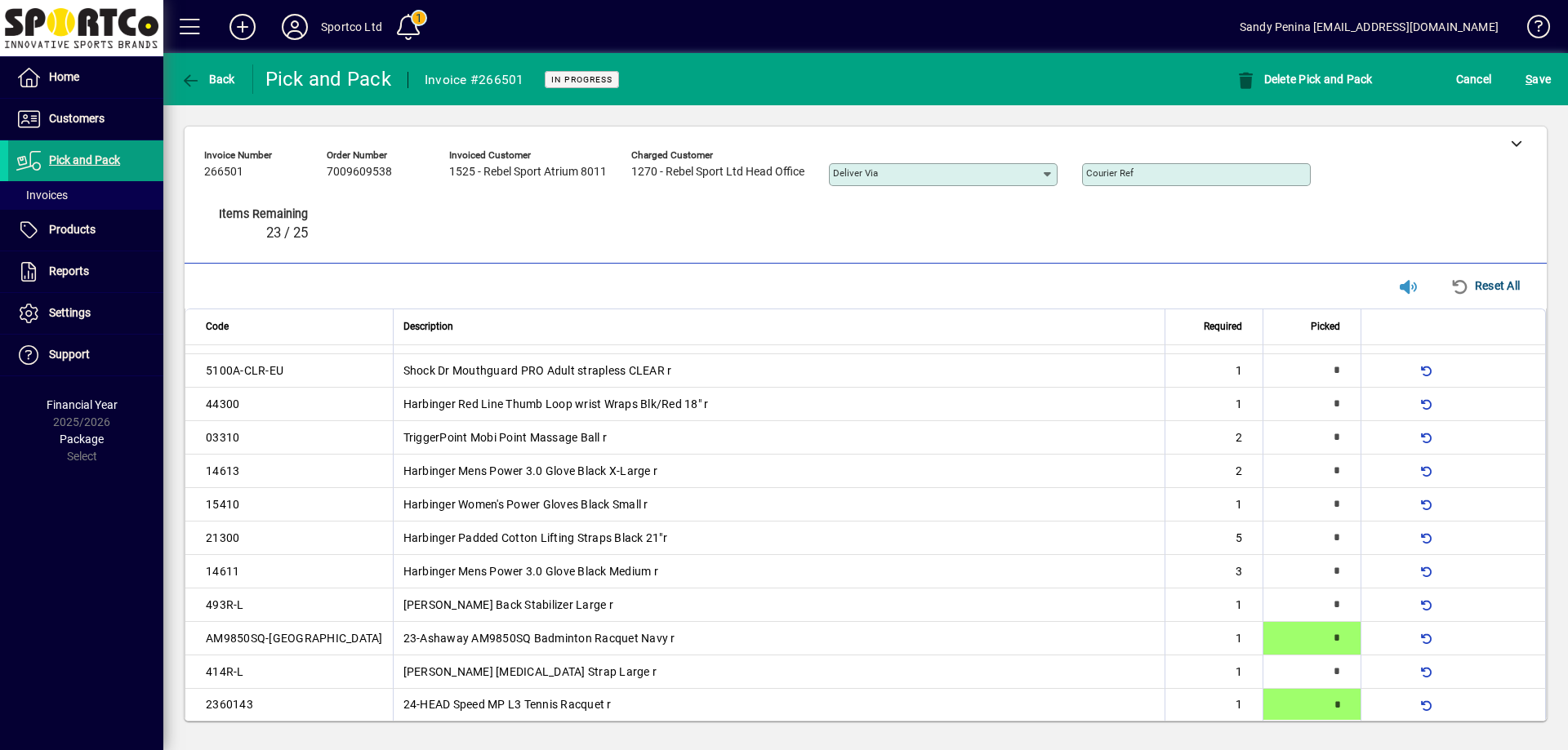
type input "*"
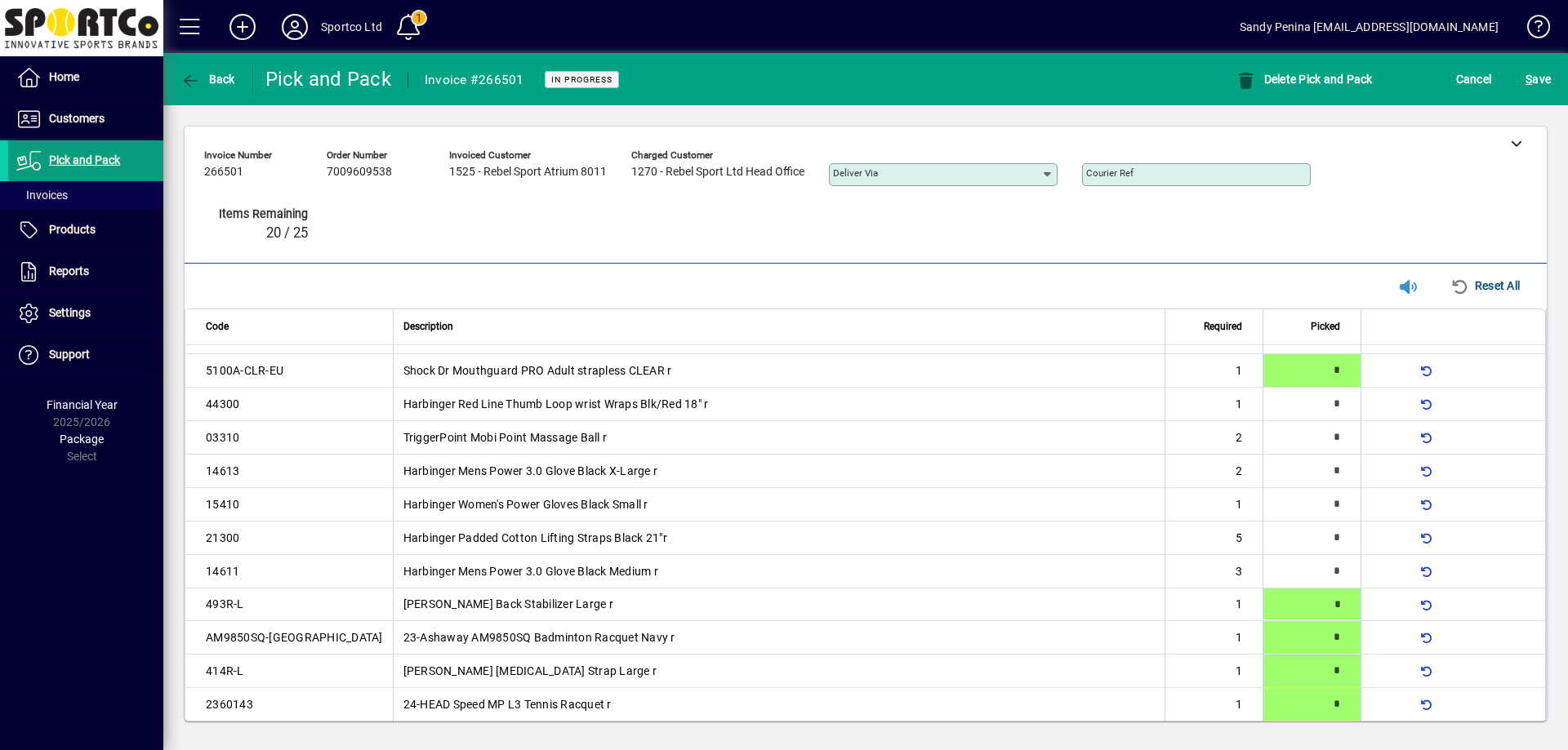
type input "*"
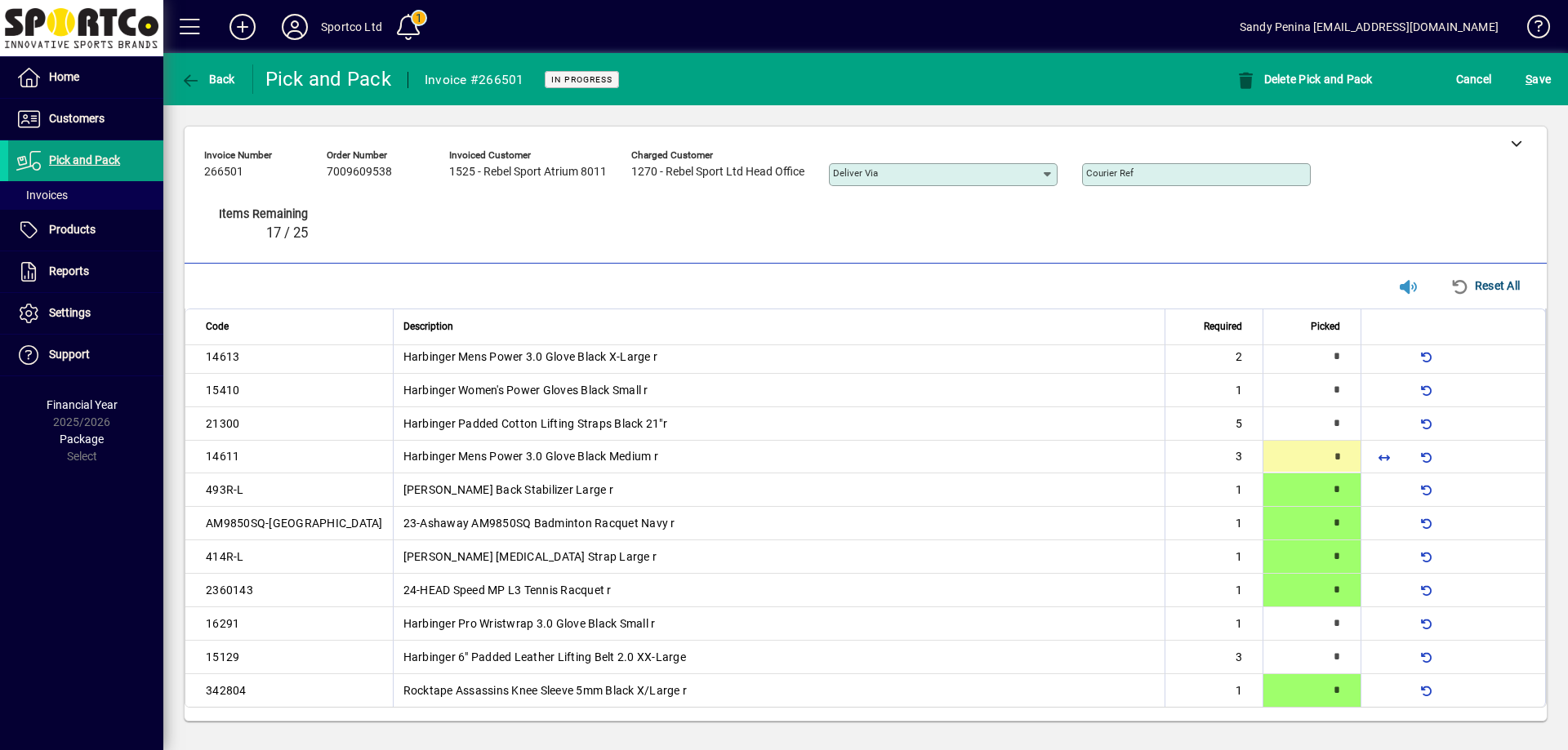
scroll to position [83, 0]
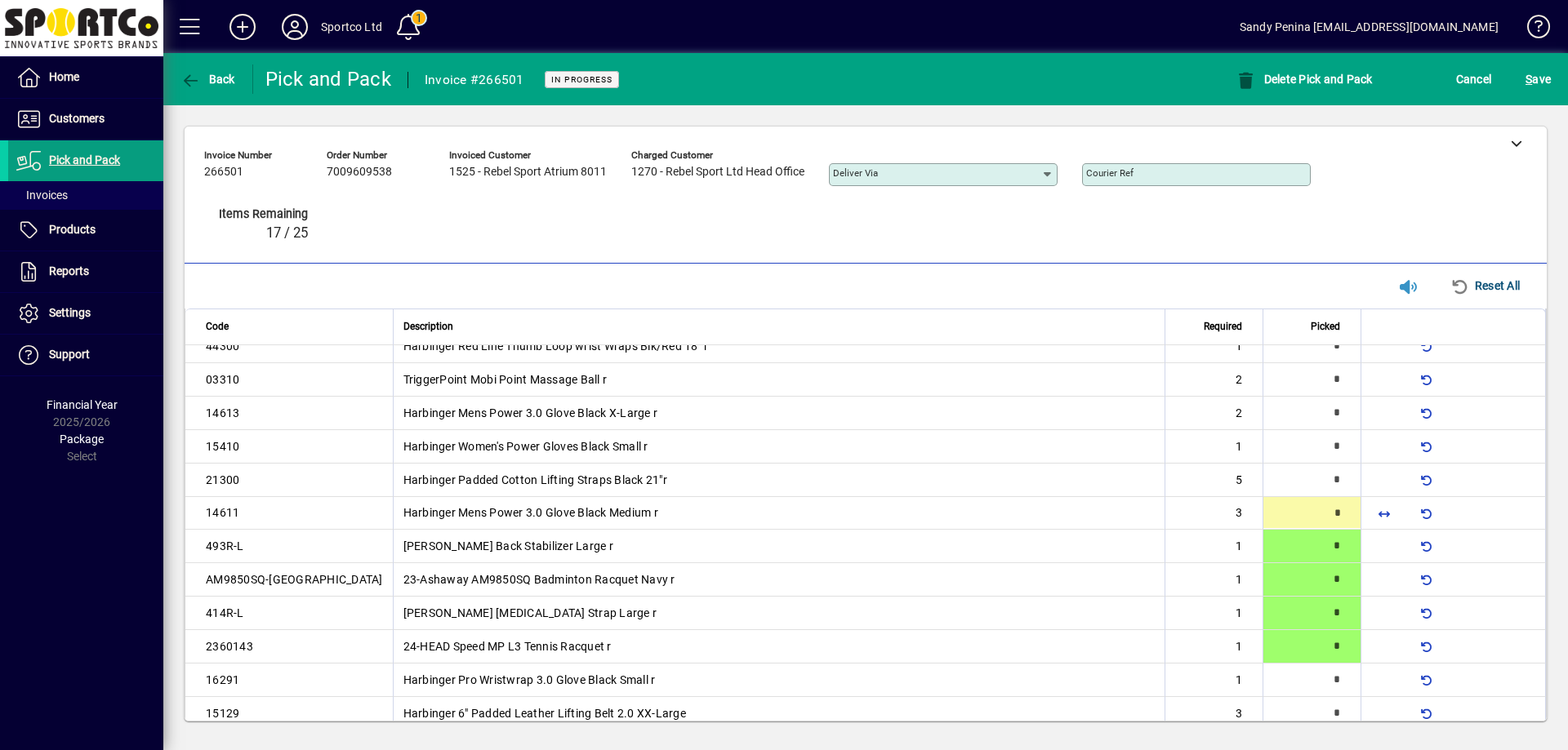
type input "*"
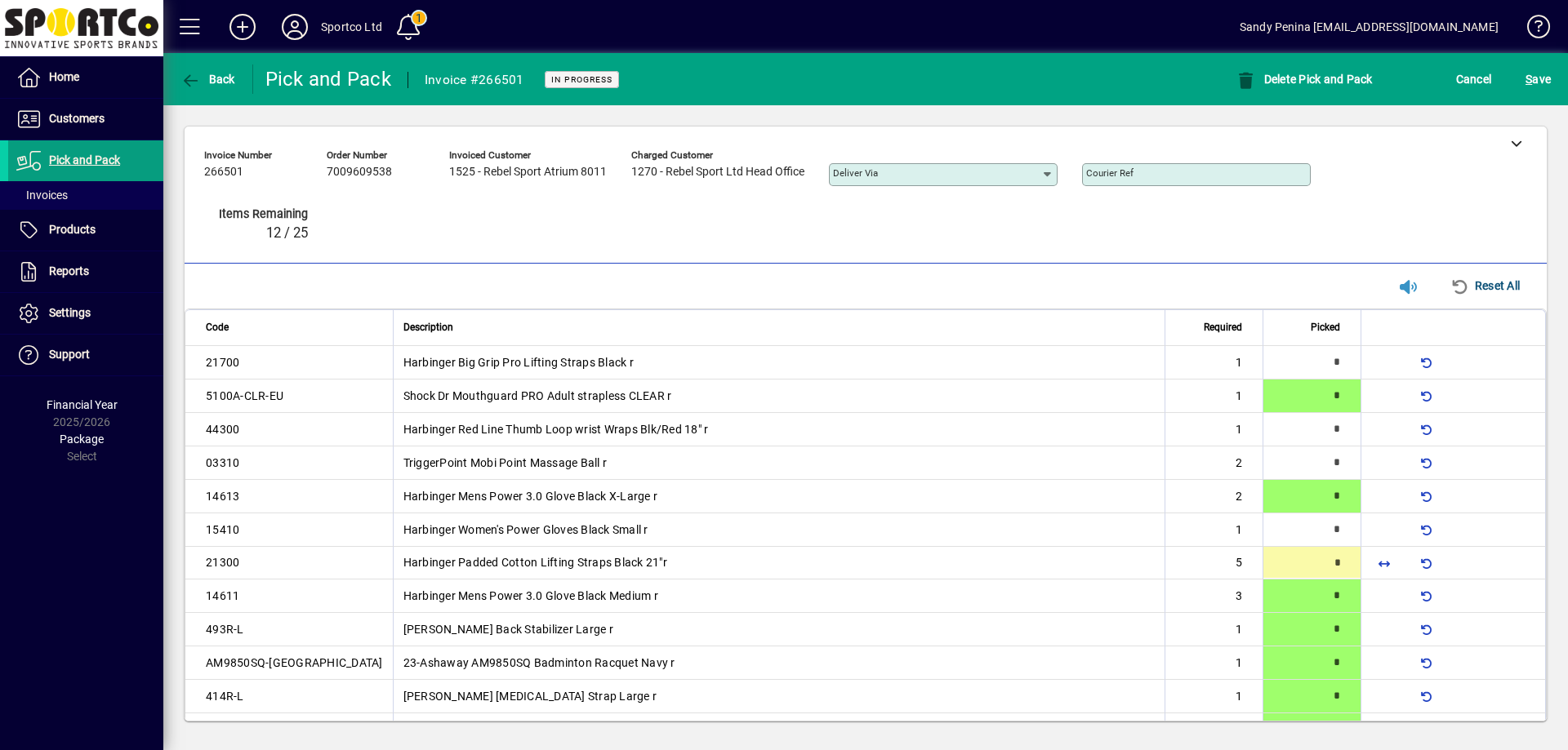
scroll to position [50, 0]
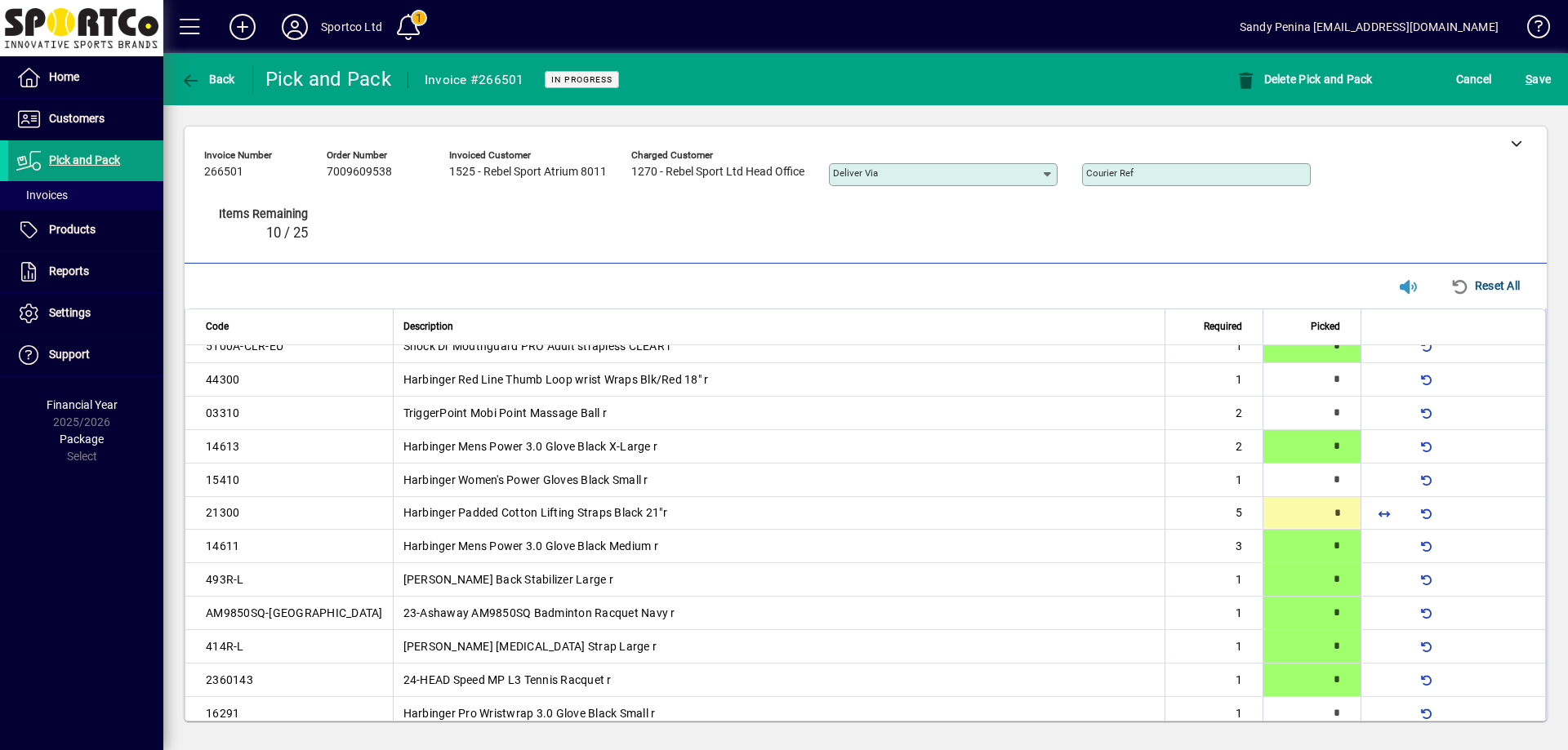
type input "*"
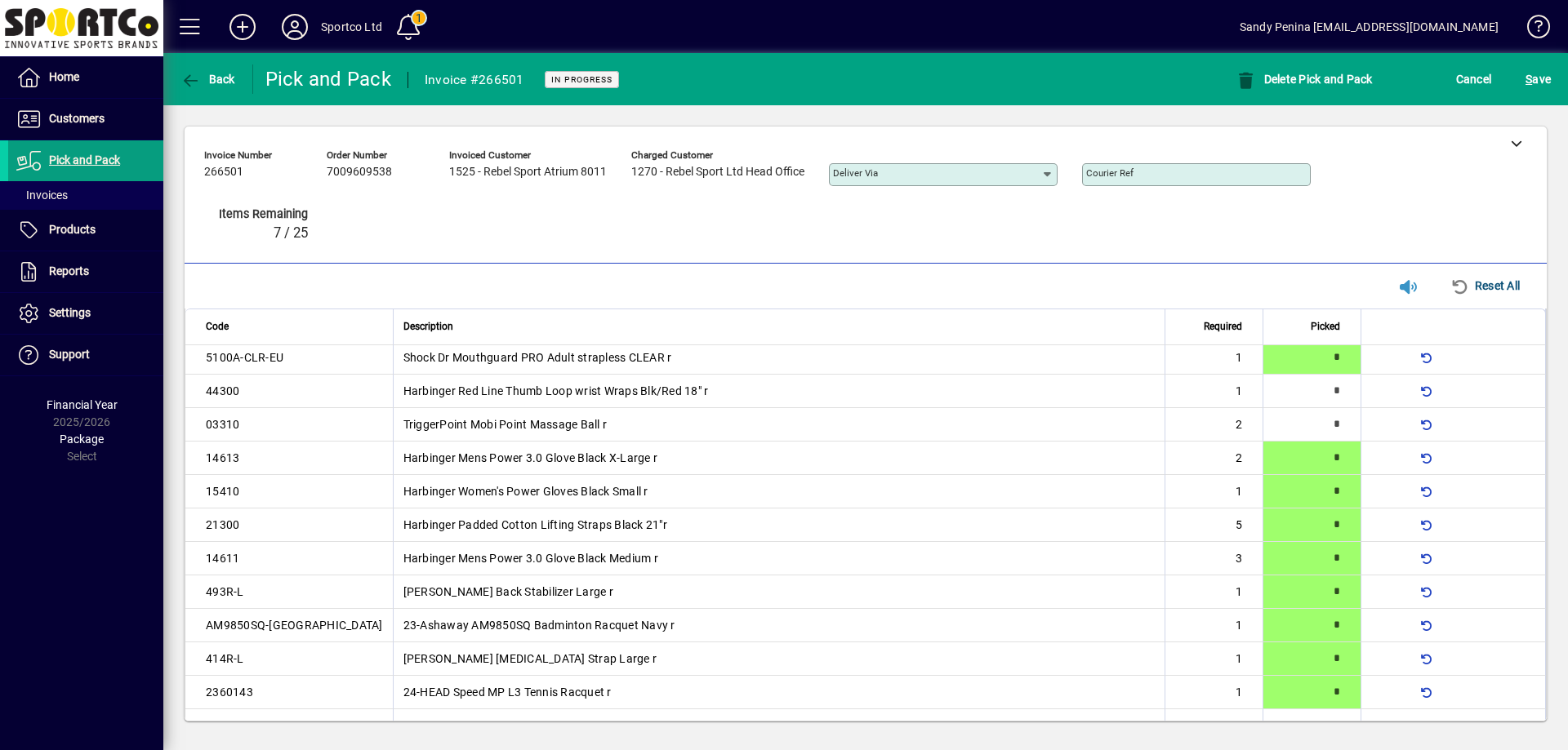
type input "*"
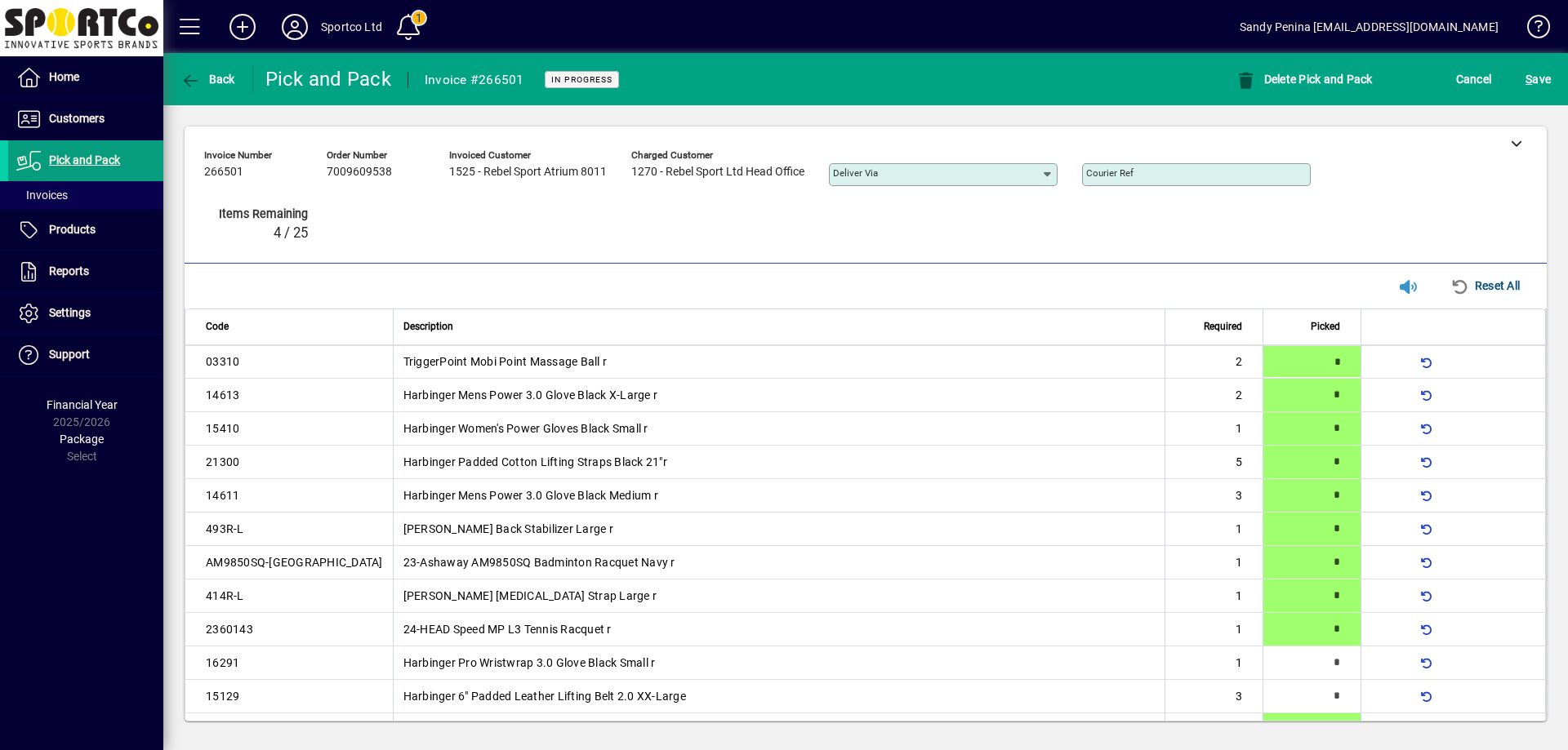
scroll to position [139, 0]
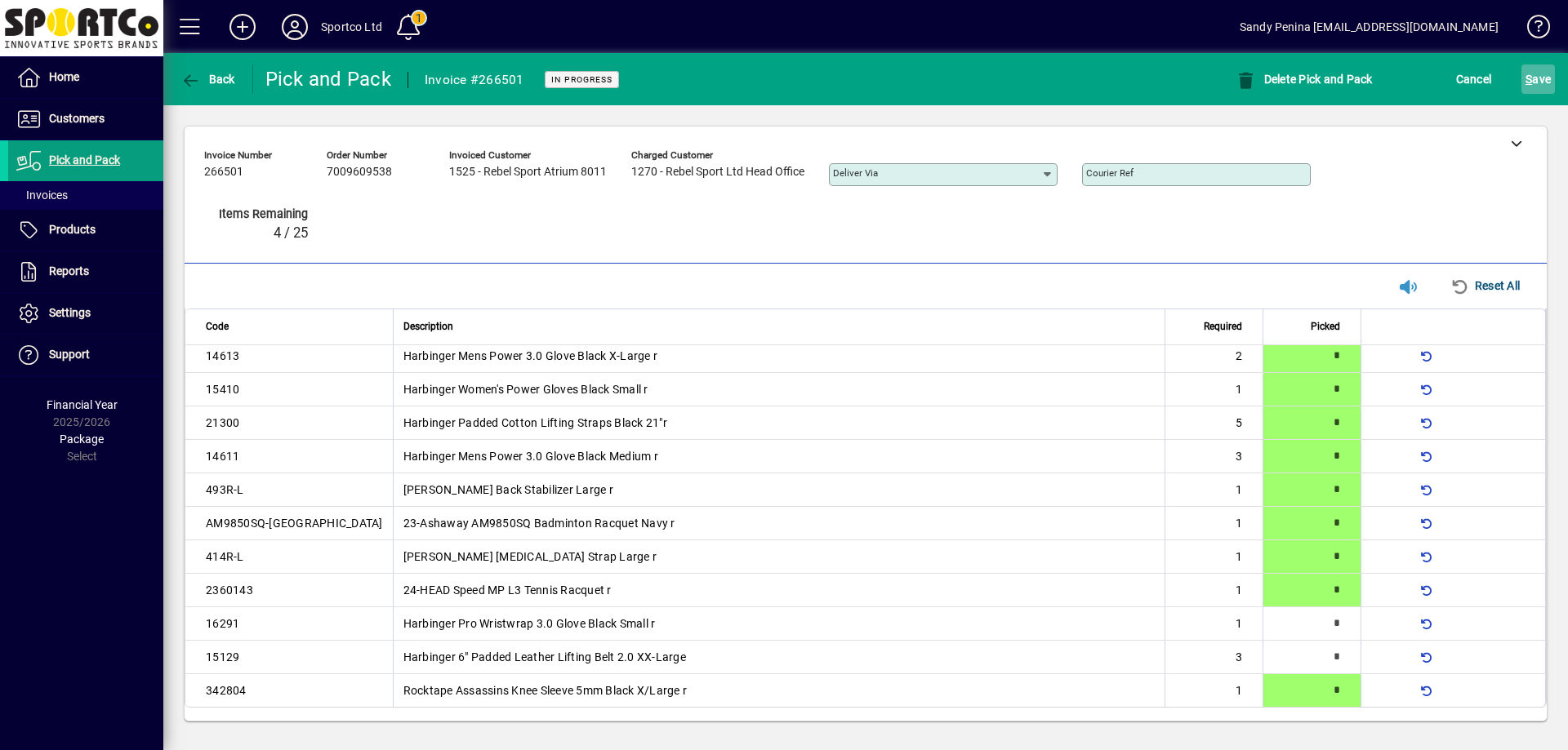
click at [1541, 86] on span "S ave" at bounding box center [1538, 80] width 26 height 27
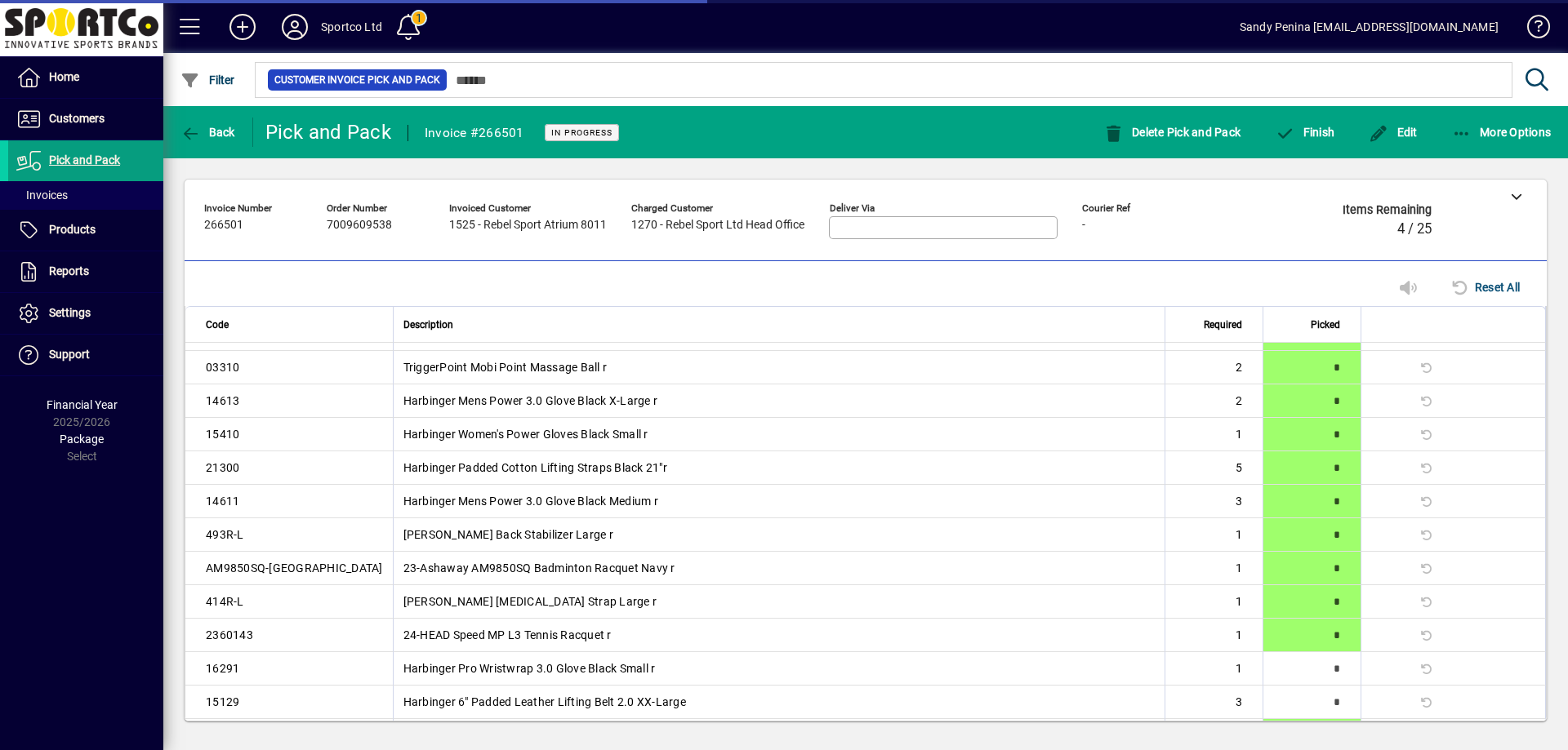
scroll to position [107, 0]
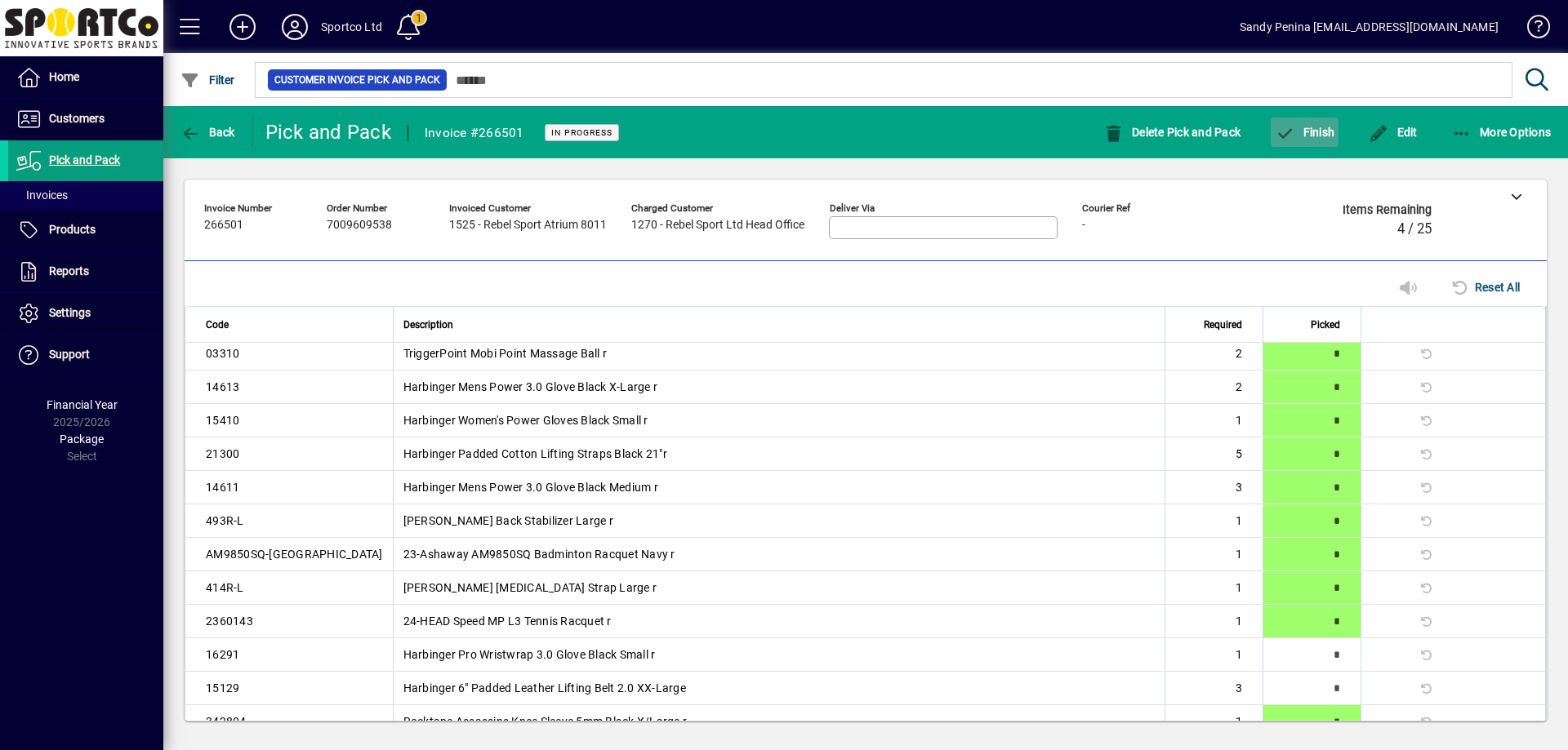
click at [1338, 132] on span "button" at bounding box center [1305, 132] width 68 height 39
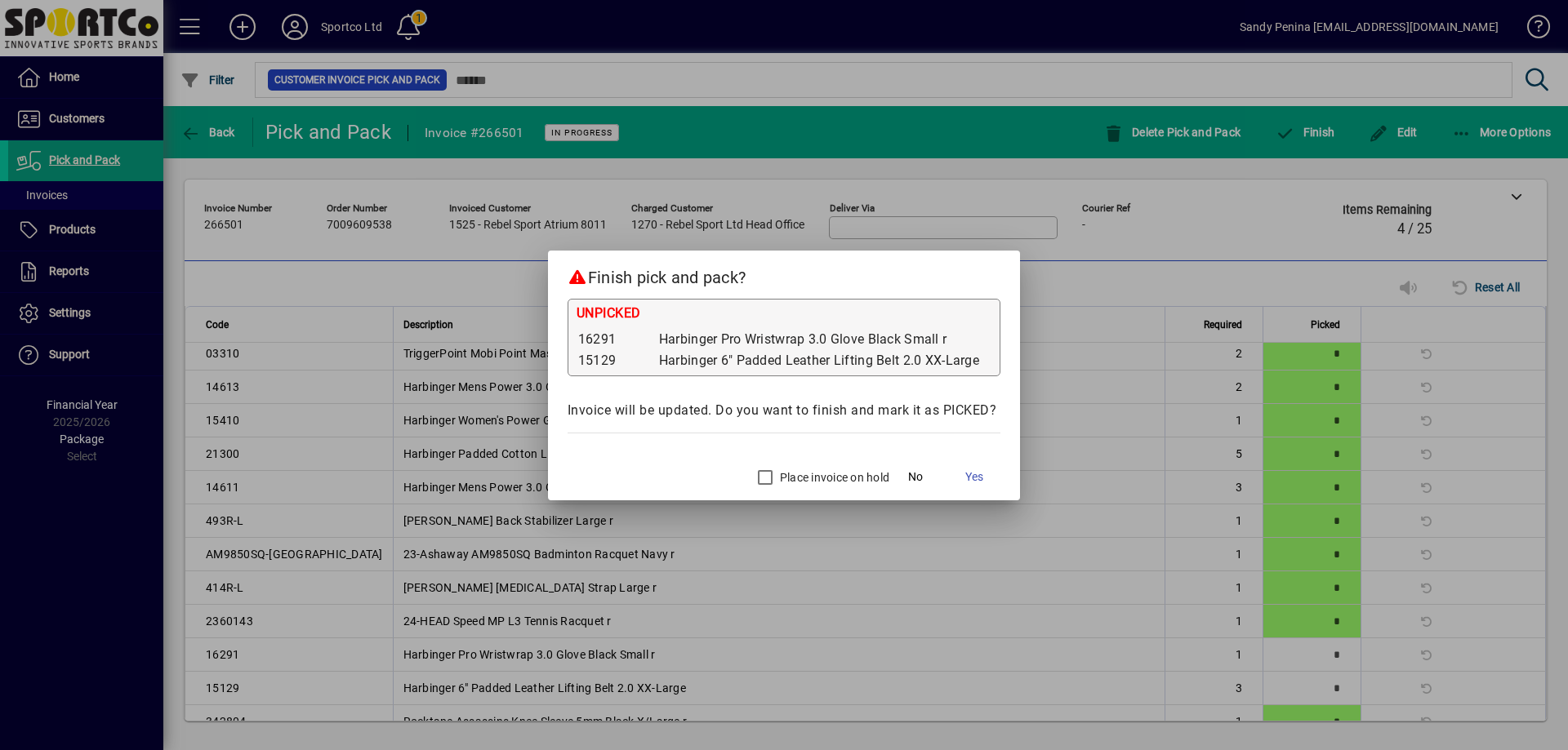
click at [784, 477] on label "Place invoice on hold" at bounding box center [833, 477] width 113 height 16
click at [982, 469] on span "Yes" at bounding box center [974, 477] width 18 height 17
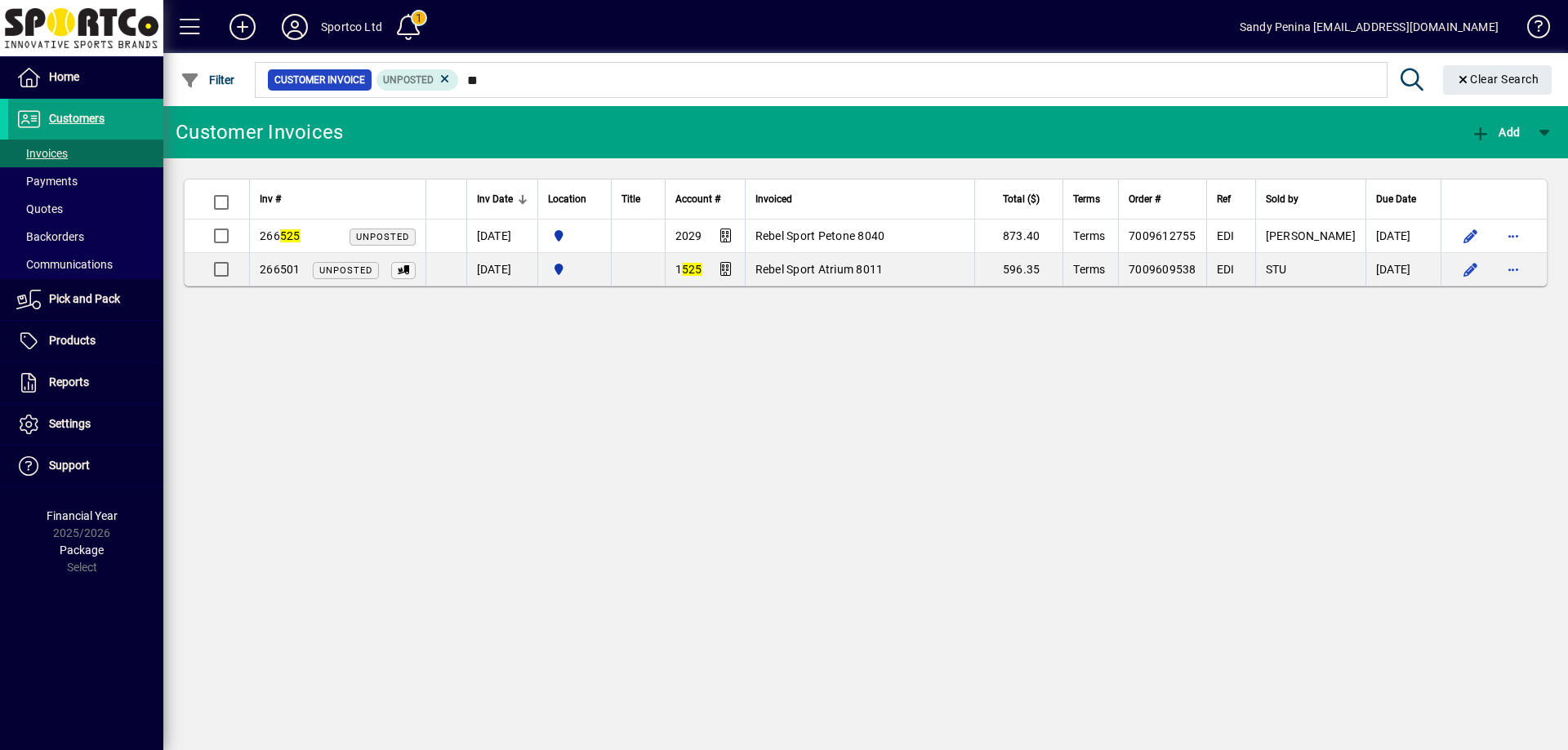
type input "*"
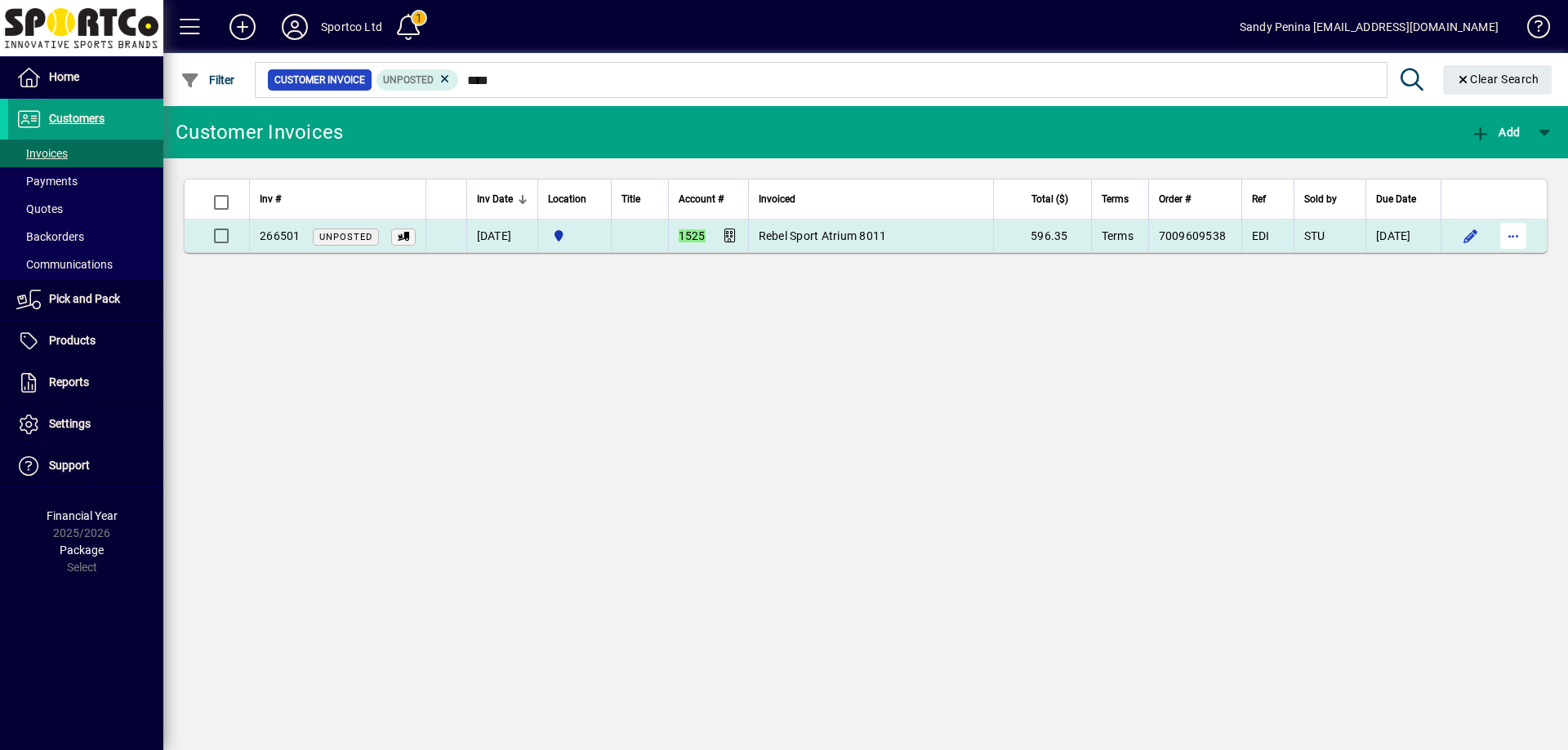
type input "****"
click at [1509, 244] on span "button" at bounding box center [1512, 235] width 39 height 39
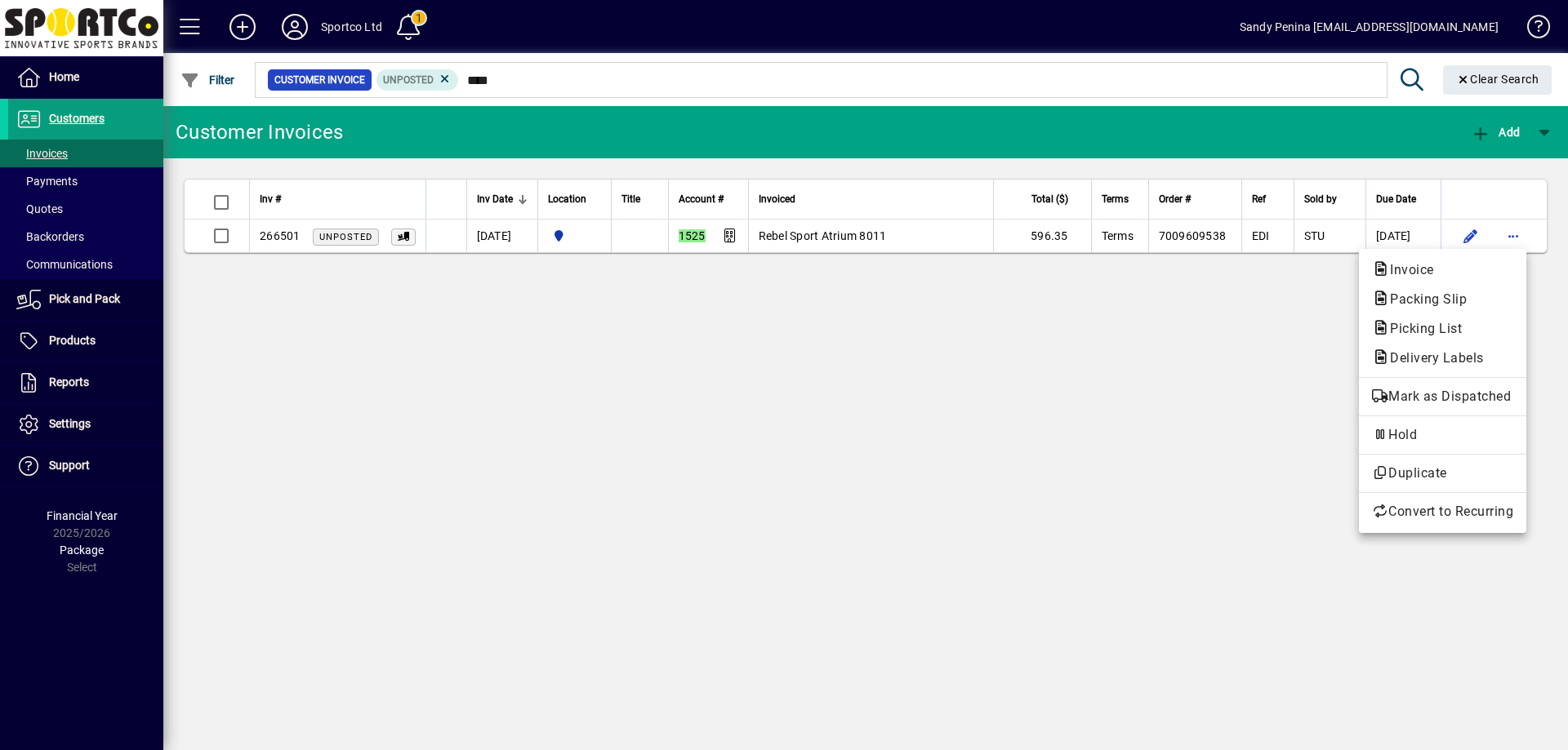
click at [1446, 312] on button "Packing Slip" at bounding box center [1442, 299] width 168 height 29
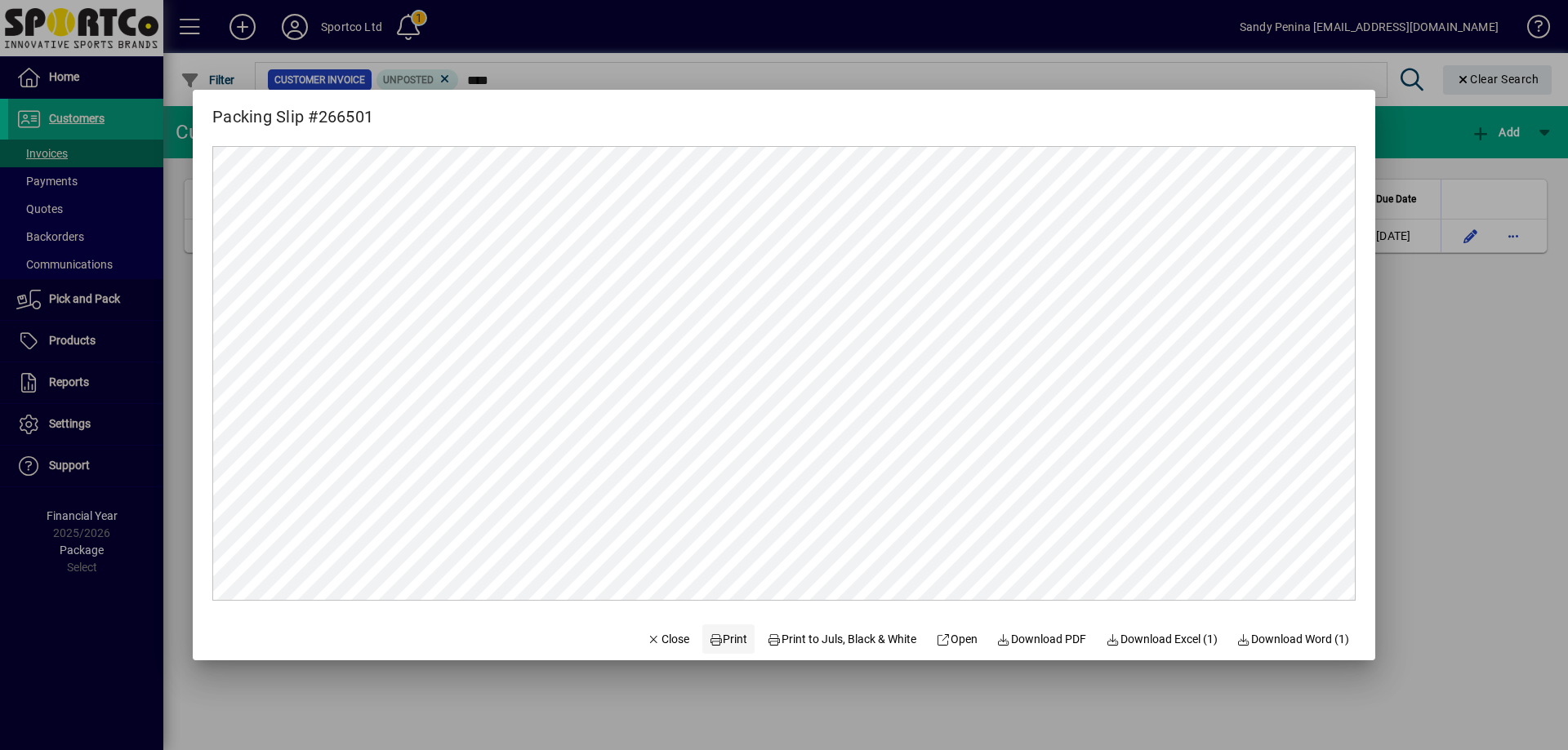
click at [706, 648] on span at bounding box center [728, 638] width 52 height 39
drag, startPoint x: 651, startPoint y: 643, endPoint x: 396, endPoint y: 96, distance: 603.5
click at [649, 637] on span "Close" at bounding box center [668, 639] width 43 height 17
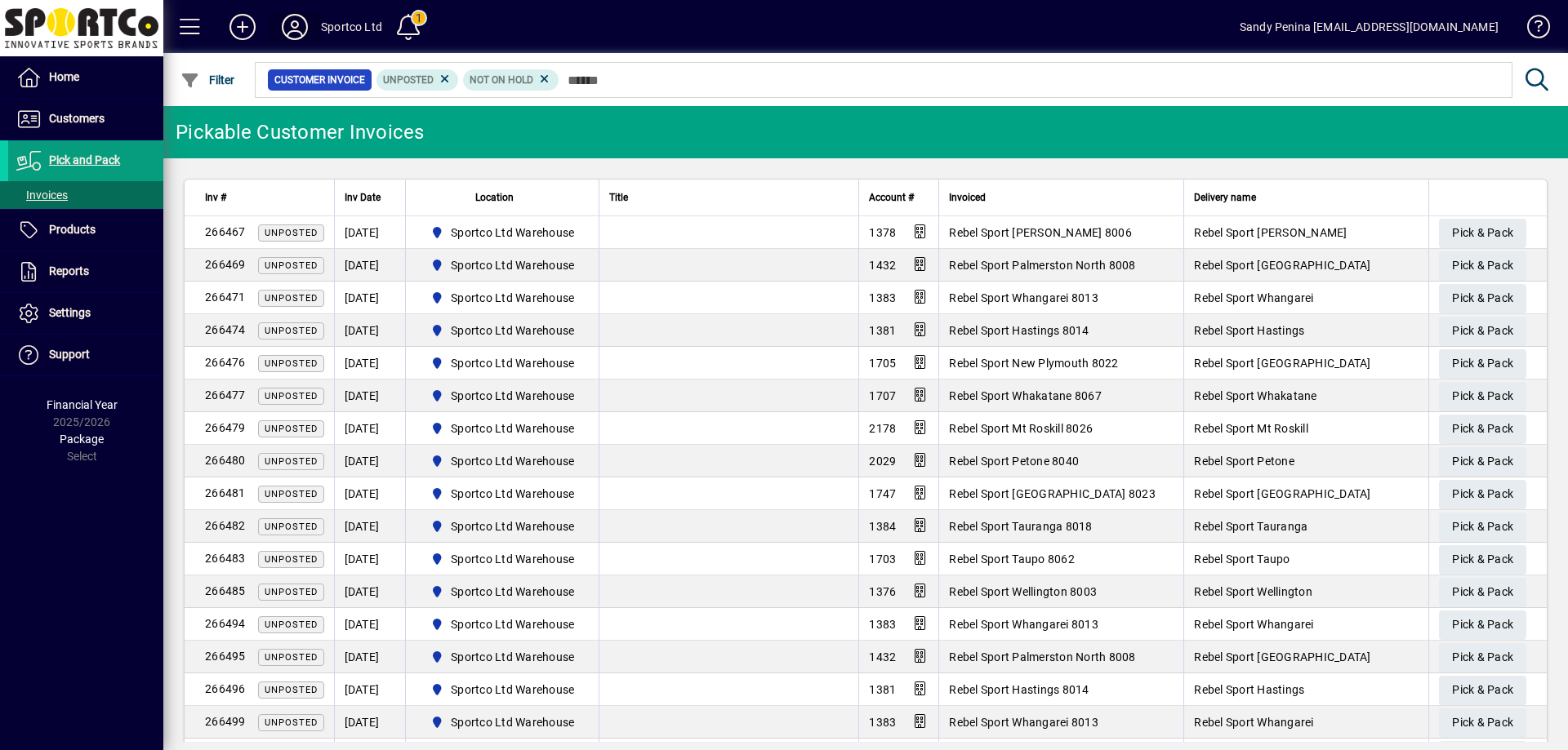
click at [295, 37] on icon at bounding box center [295, 27] width 32 height 27
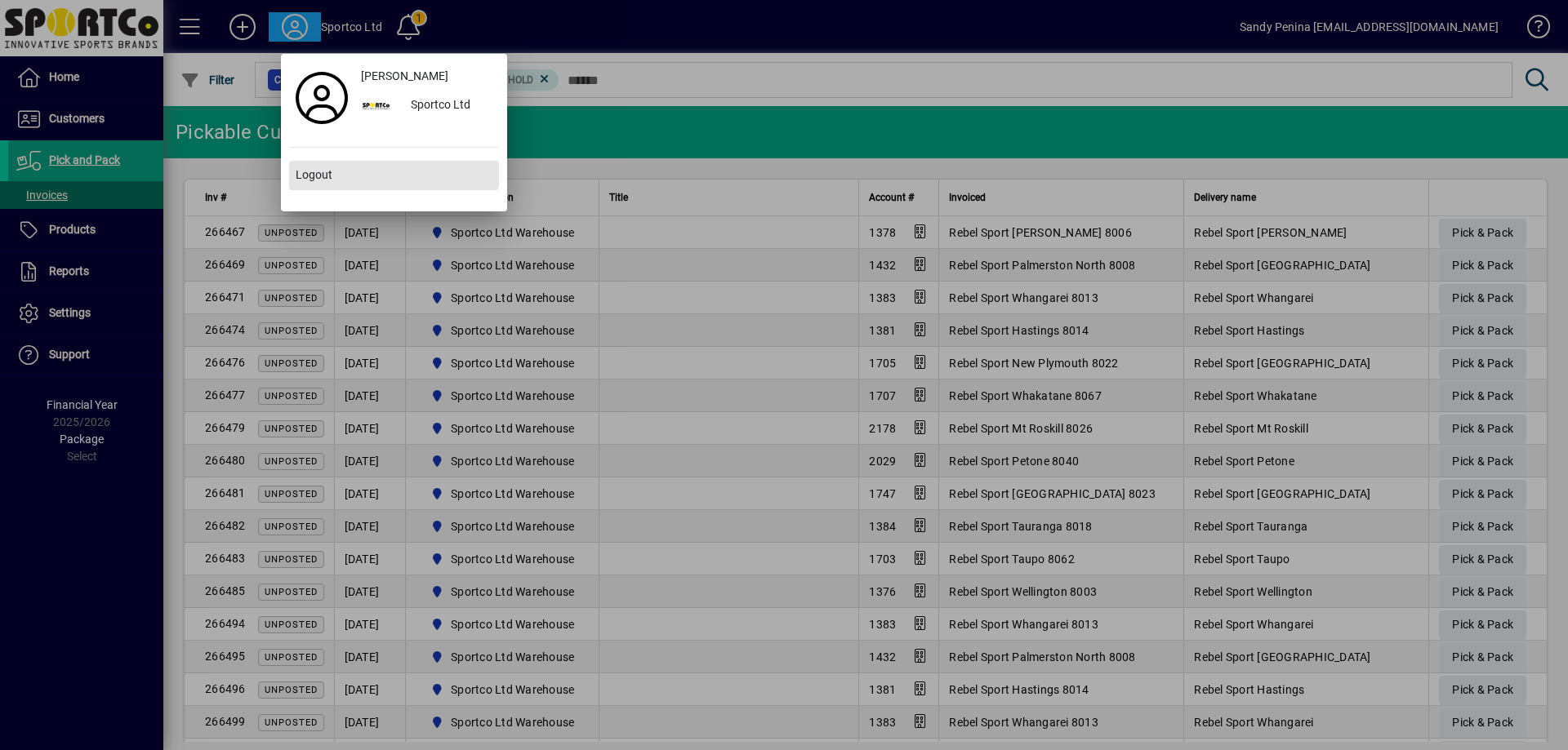
drag, startPoint x: 328, startPoint y: 169, endPoint x: 275, endPoint y: 19, distance: 159.1
click at [327, 167] on span "Logout" at bounding box center [314, 175] width 37 height 17
